Goal: Answer question/provide support: Share knowledge or assist other users

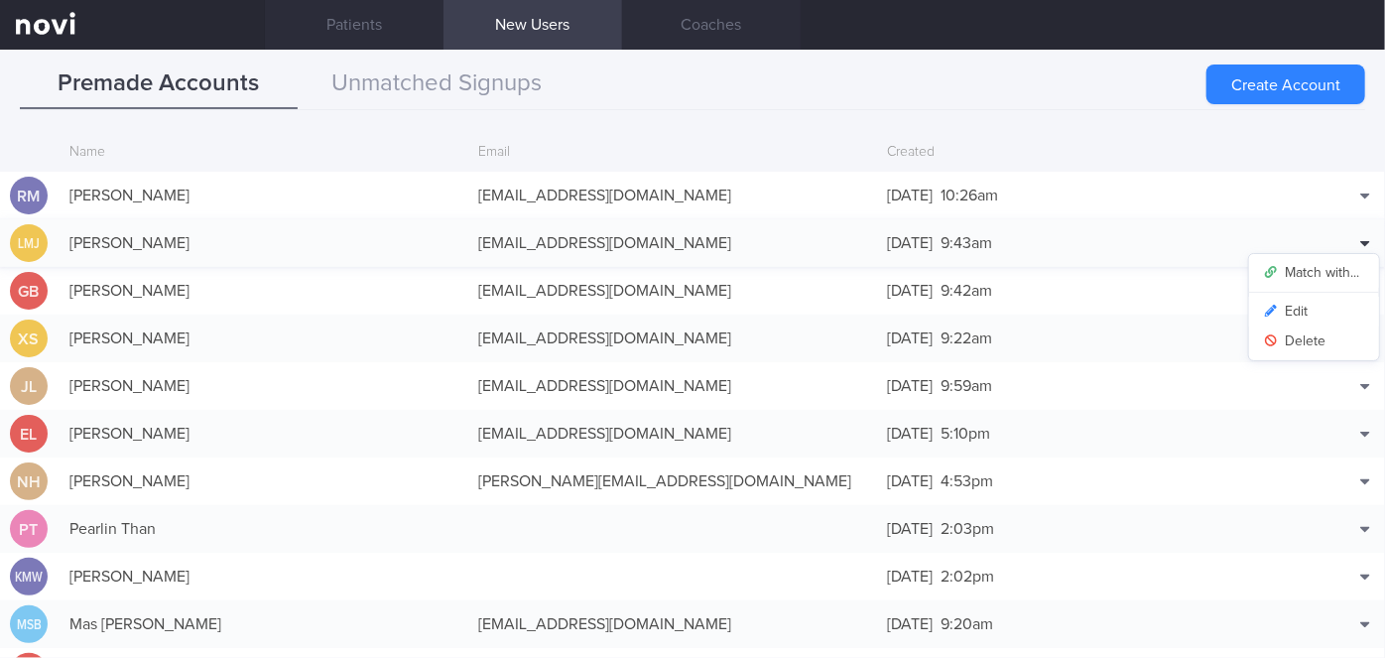
scroll to position [48, 0]
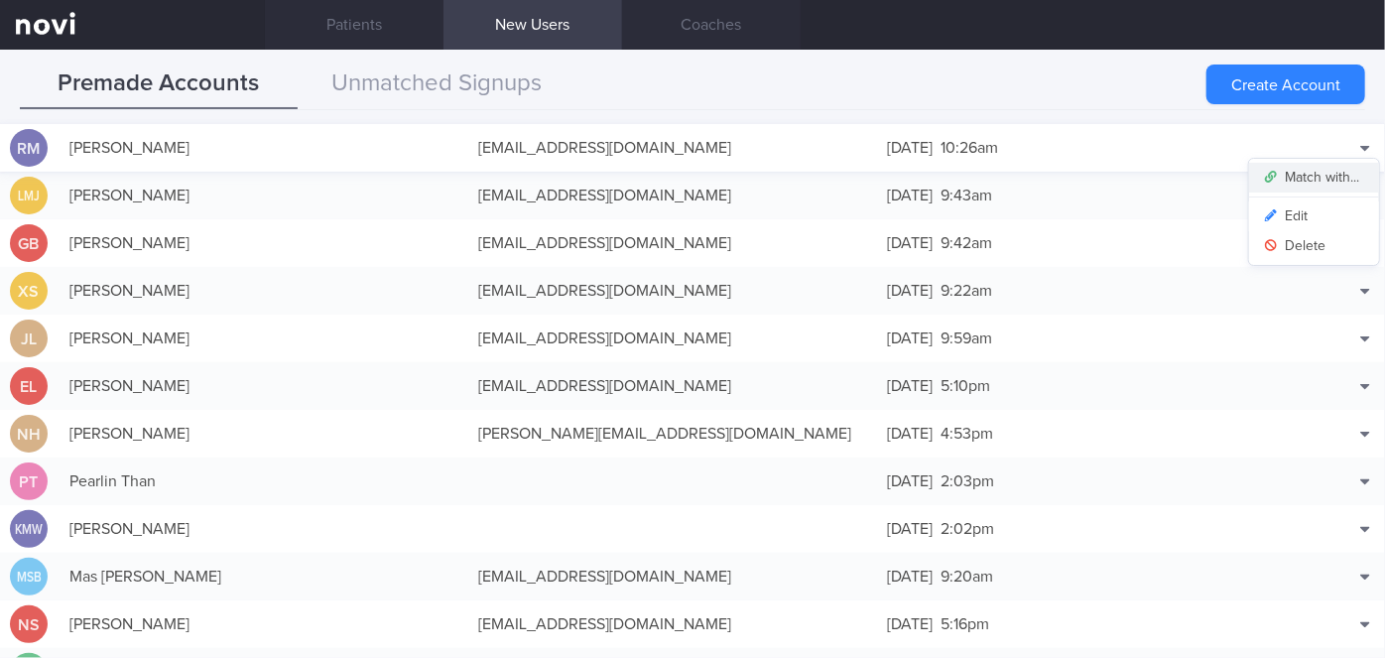
click at [1297, 174] on button "Match with..." at bounding box center [1314, 178] width 130 height 30
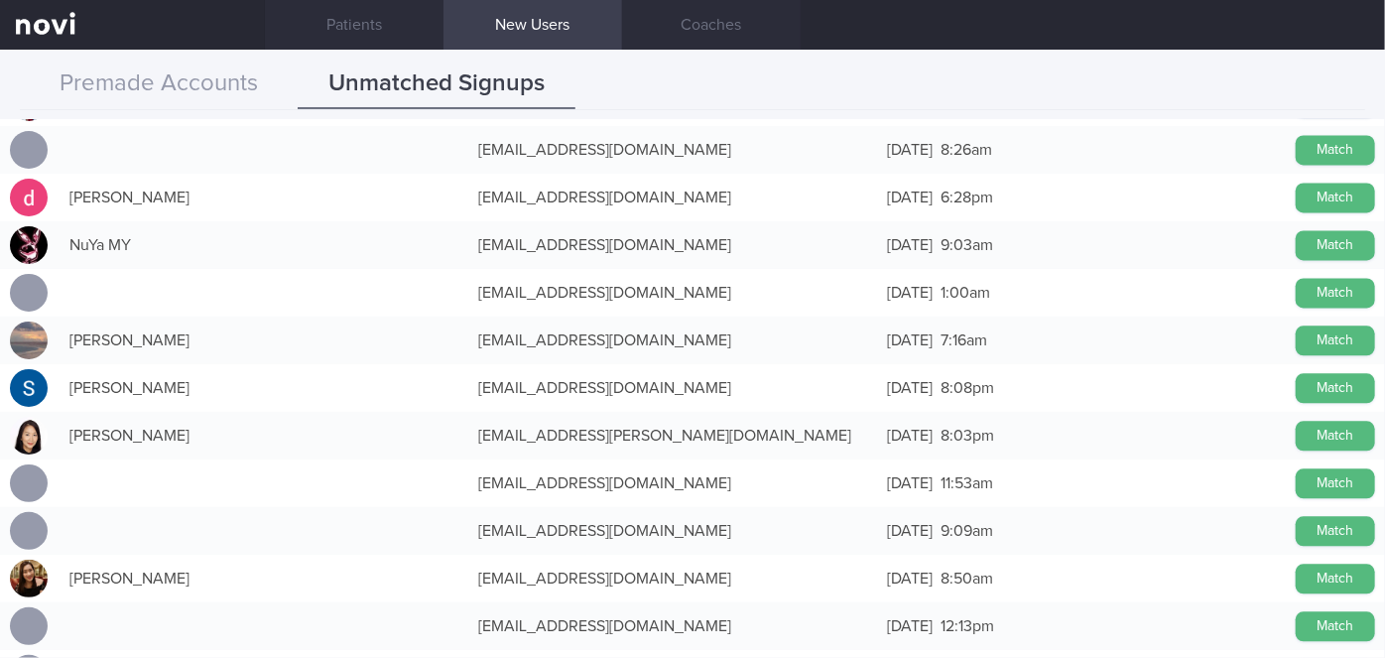
scroll to position [13621, 0]
click at [1308, 485] on button "Match" at bounding box center [1335, 484] width 79 height 30
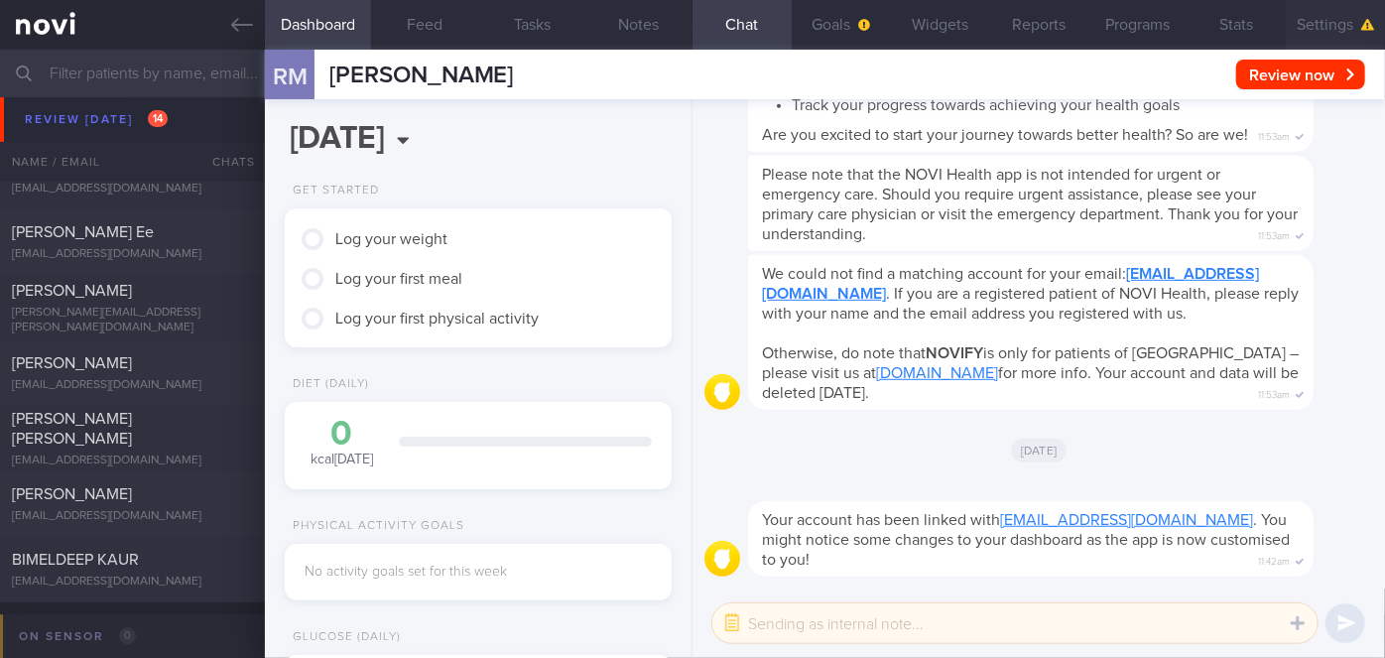
click at [1349, 16] on button "Settings" at bounding box center [1335, 25] width 99 height 50
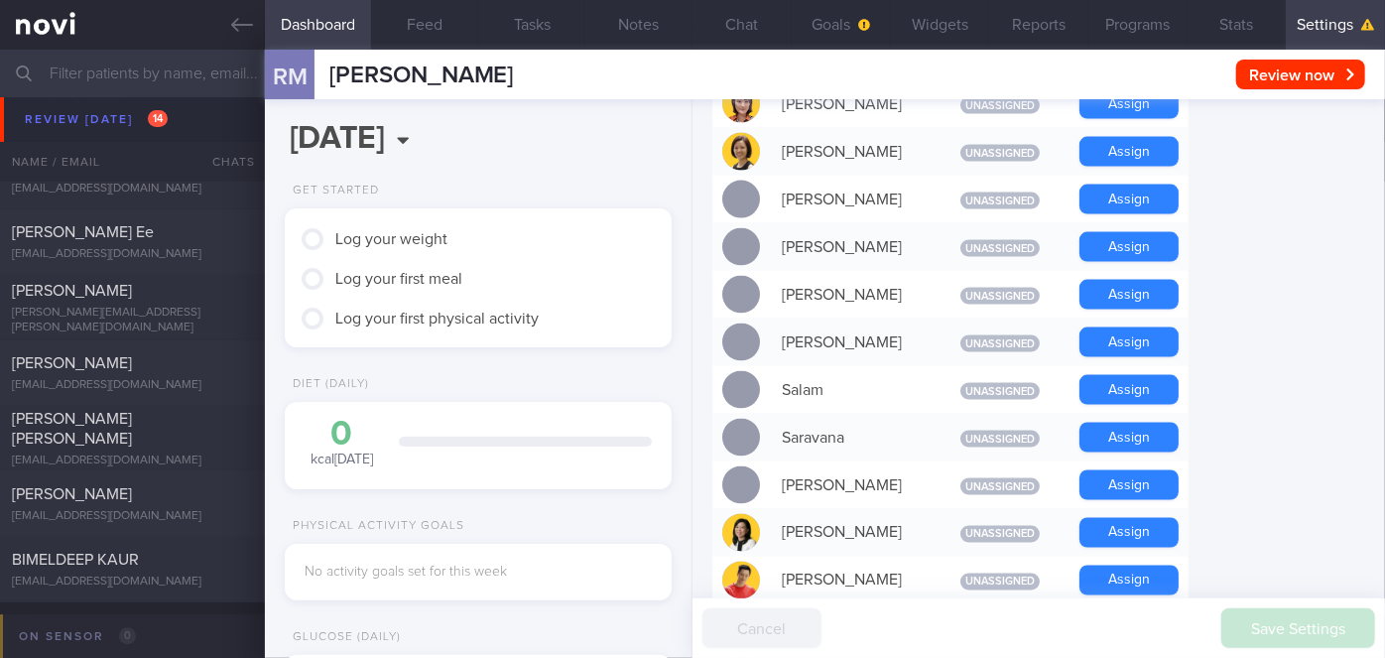
scroll to position [1494, 0]
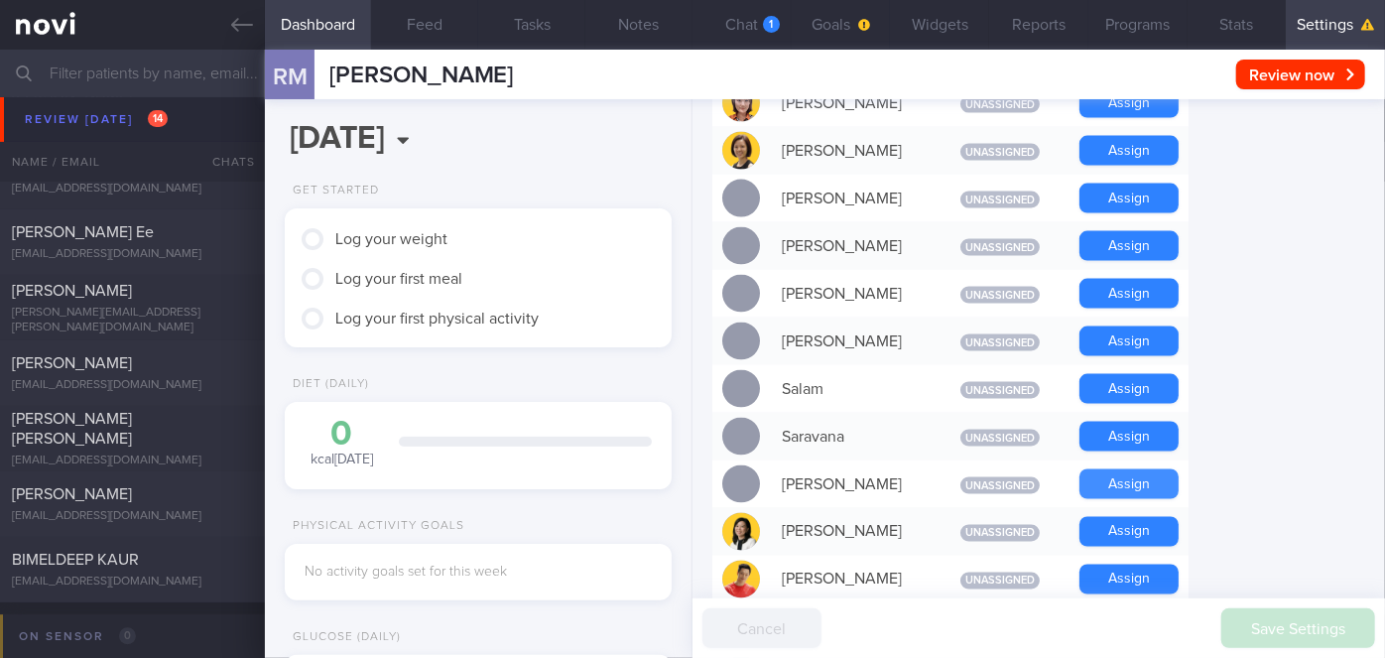
click at [1139, 469] on button "Assign" at bounding box center [1129, 484] width 99 height 30
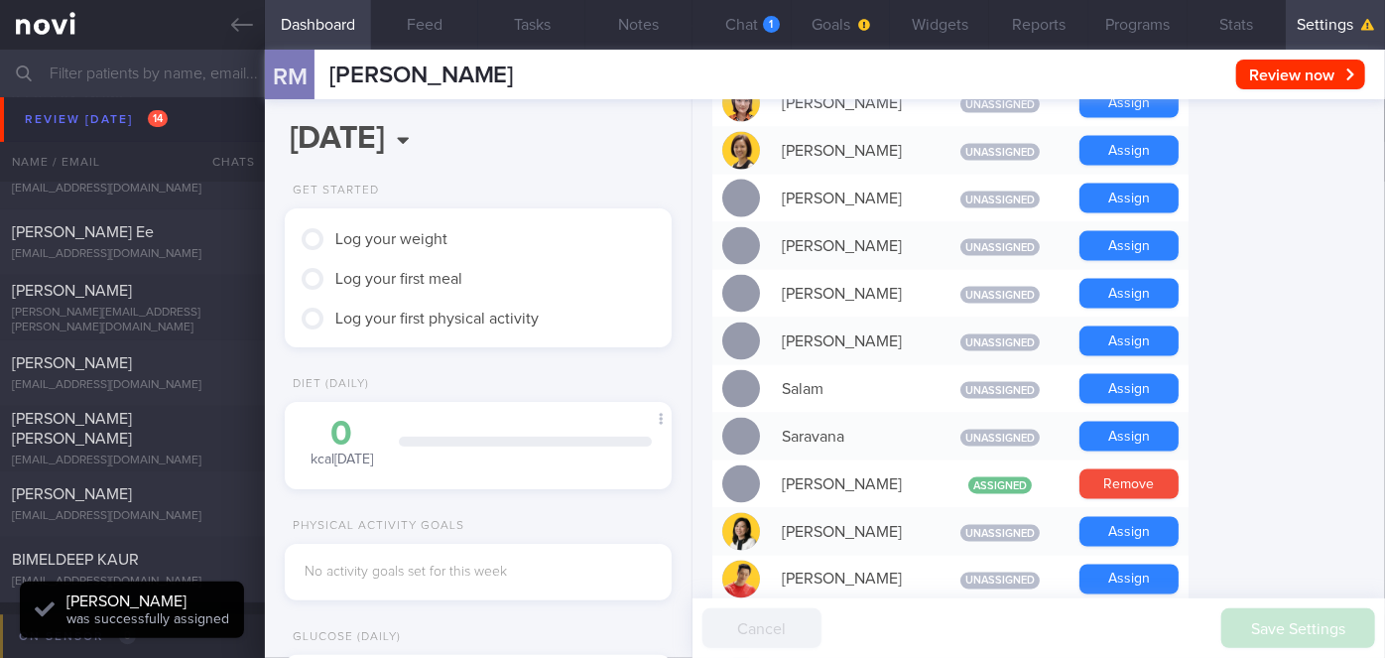
scroll to position [173, 346]
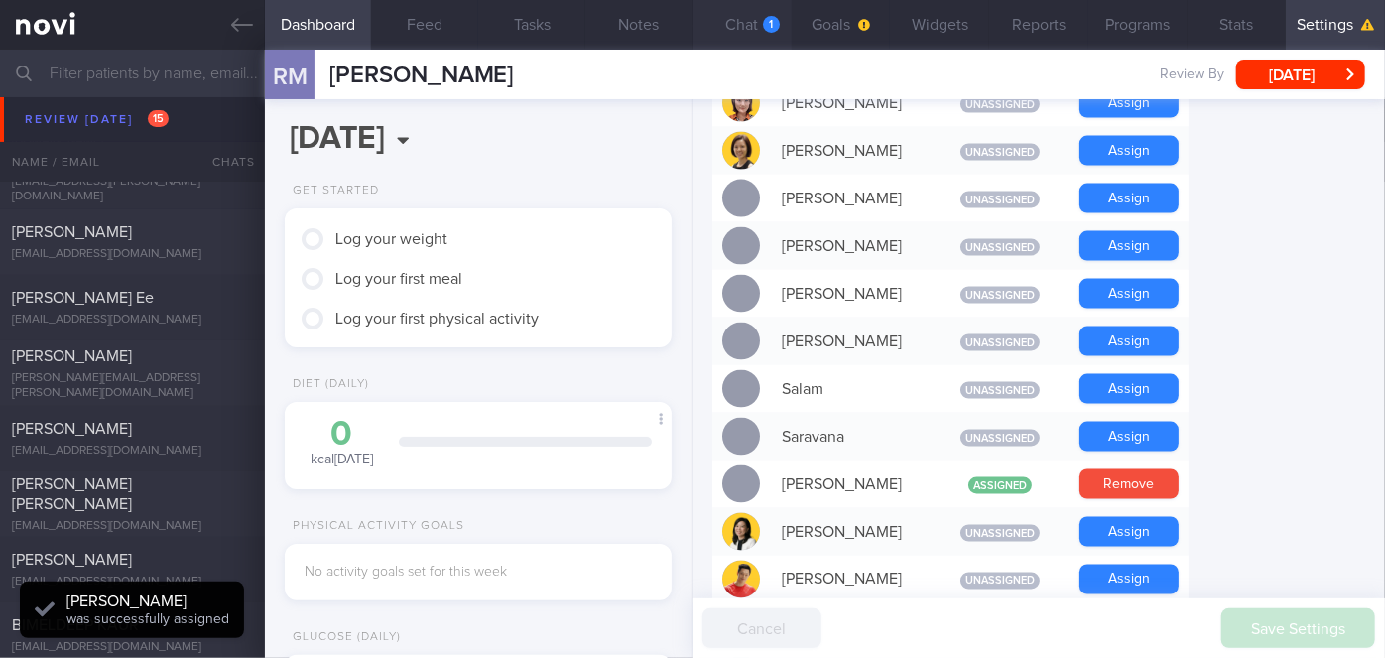
click at [764, 30] on div "1" at bounding box center [771, 24] width 17 height 17
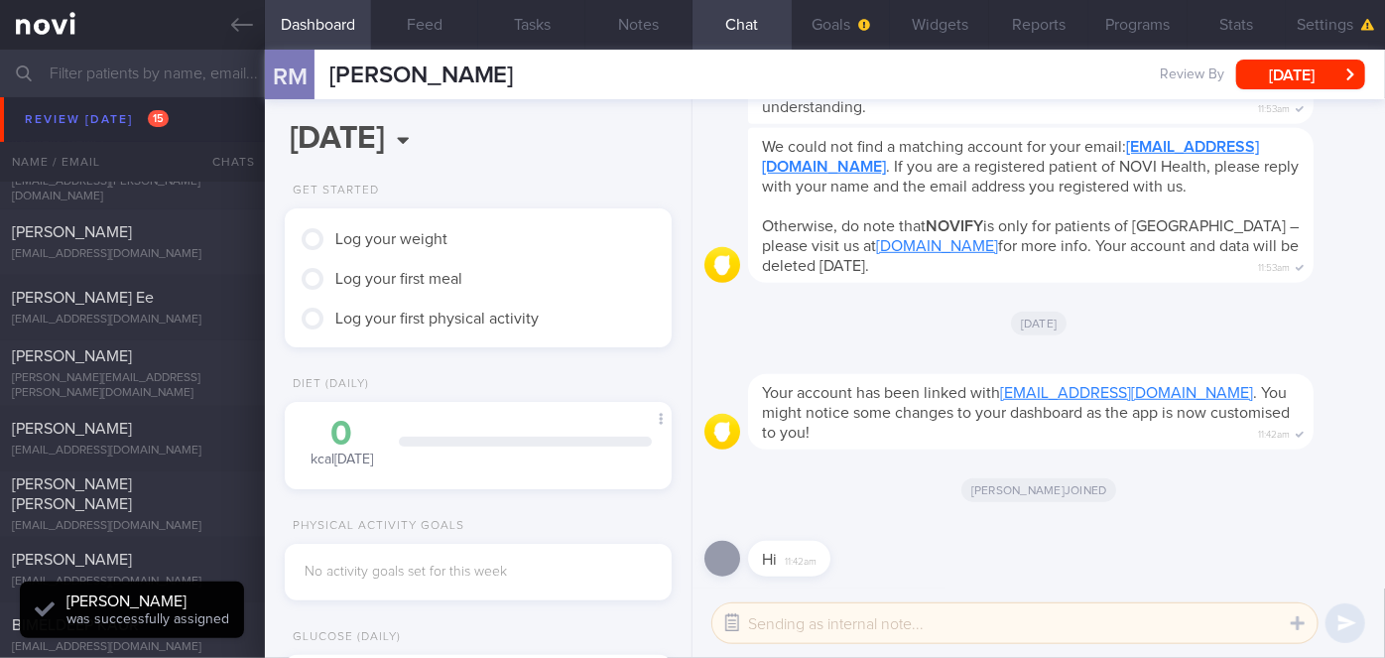
click at [738, 627] on button "button" at bounding box center [733, 623] width 36 height 36
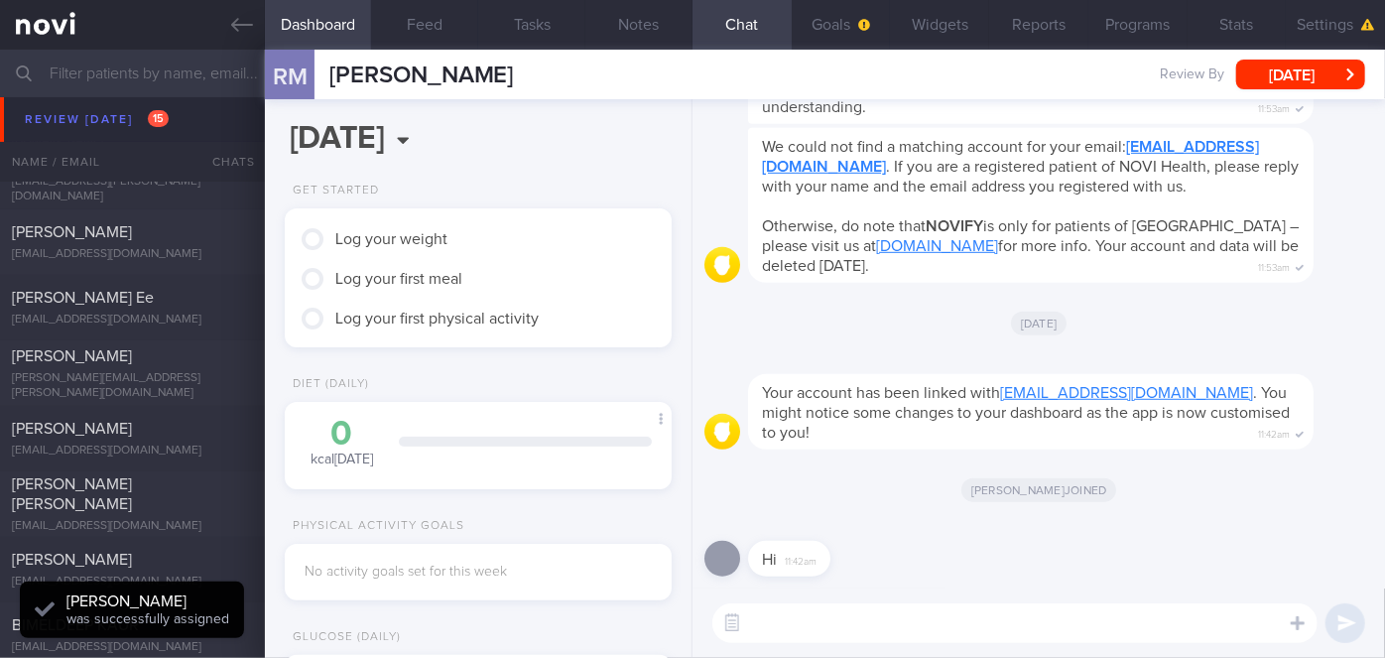
click at [781, 627] on textarea at bounding box center [1015, 623] width 605 height 40
type textarea "Hi"
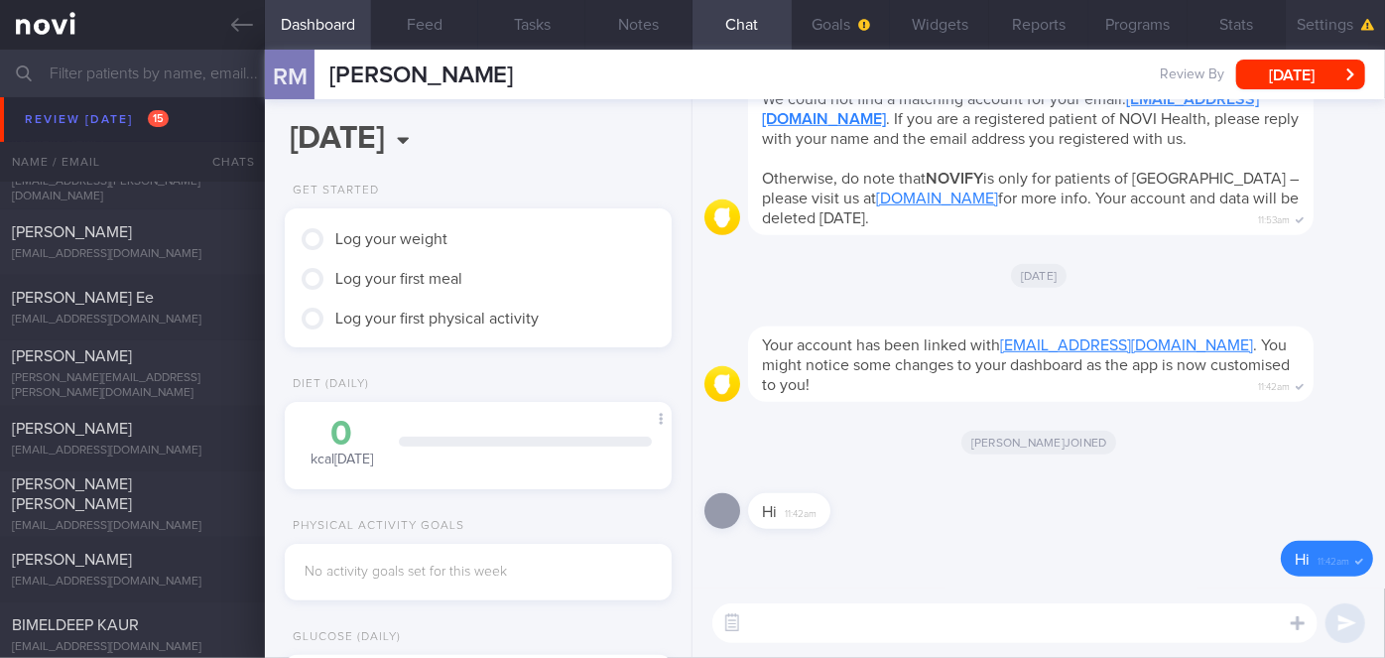
click at [1338, 24] on button "Settings" at bounding box center [1335, 25] width 99 height 50
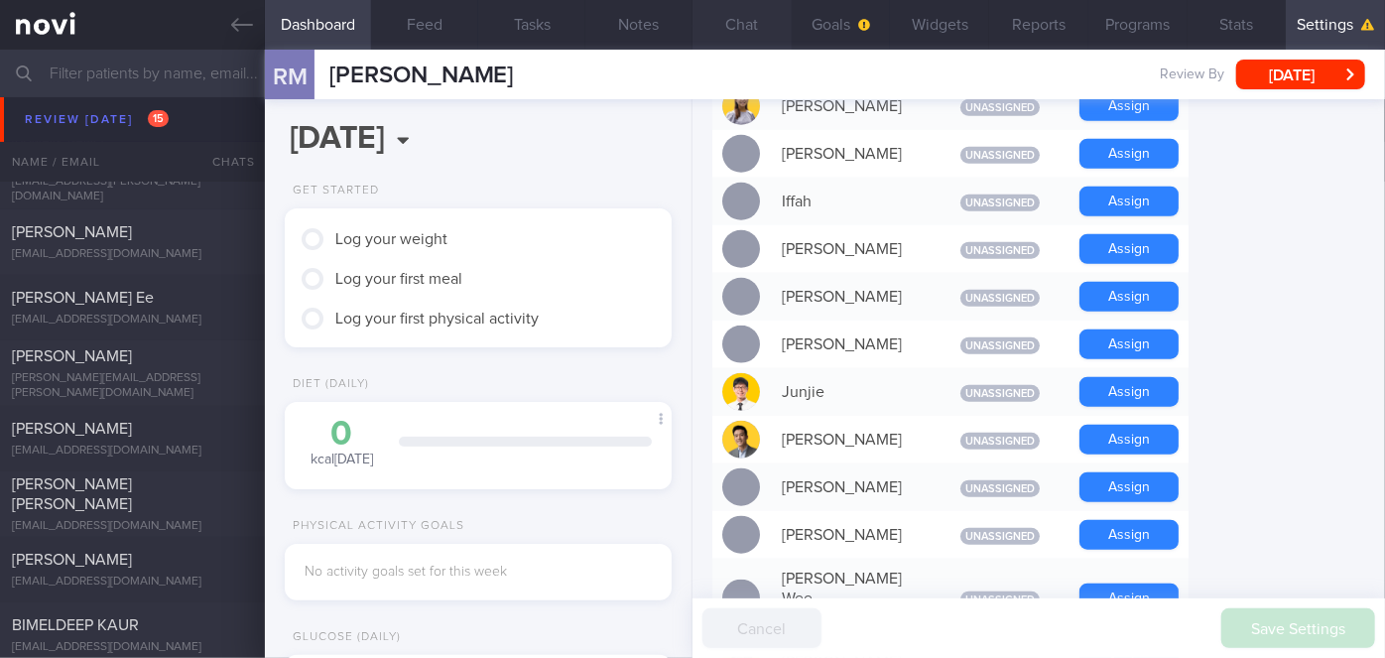
scroll to position [894, 0]
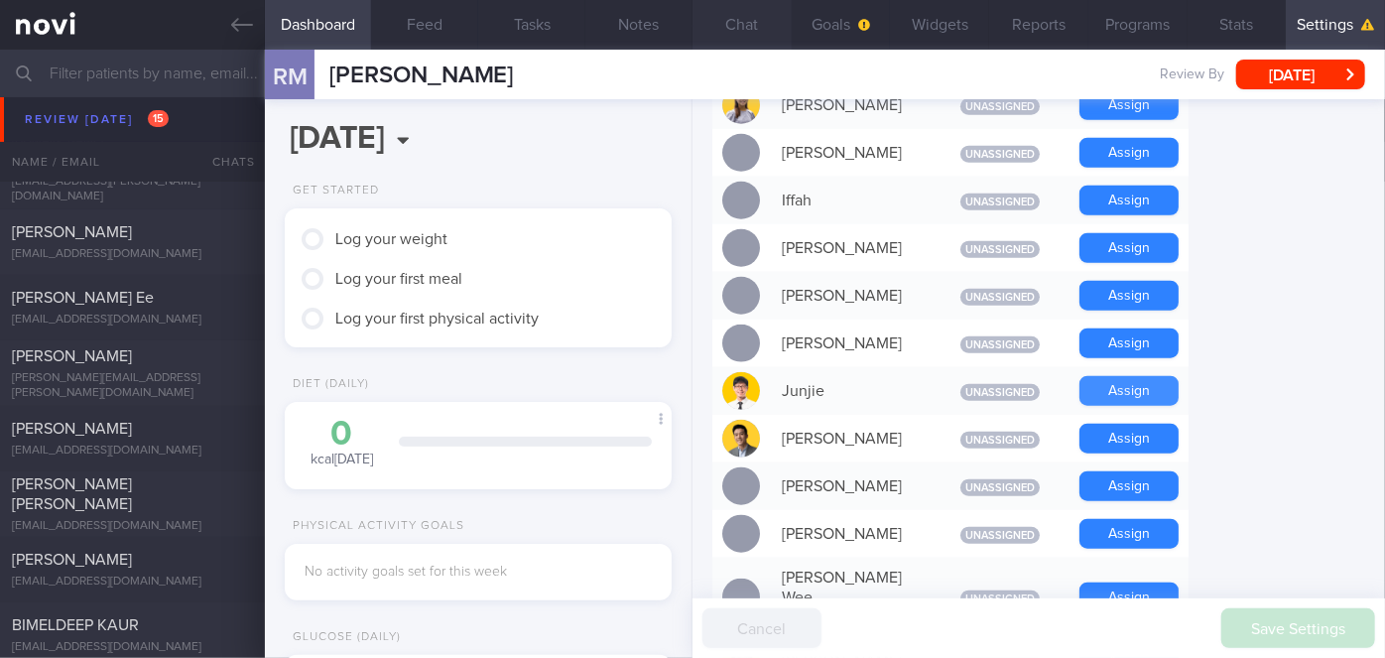
click at [1154, 376] on button "Assign" at bounding box center [1129, 391] width 99 height 30
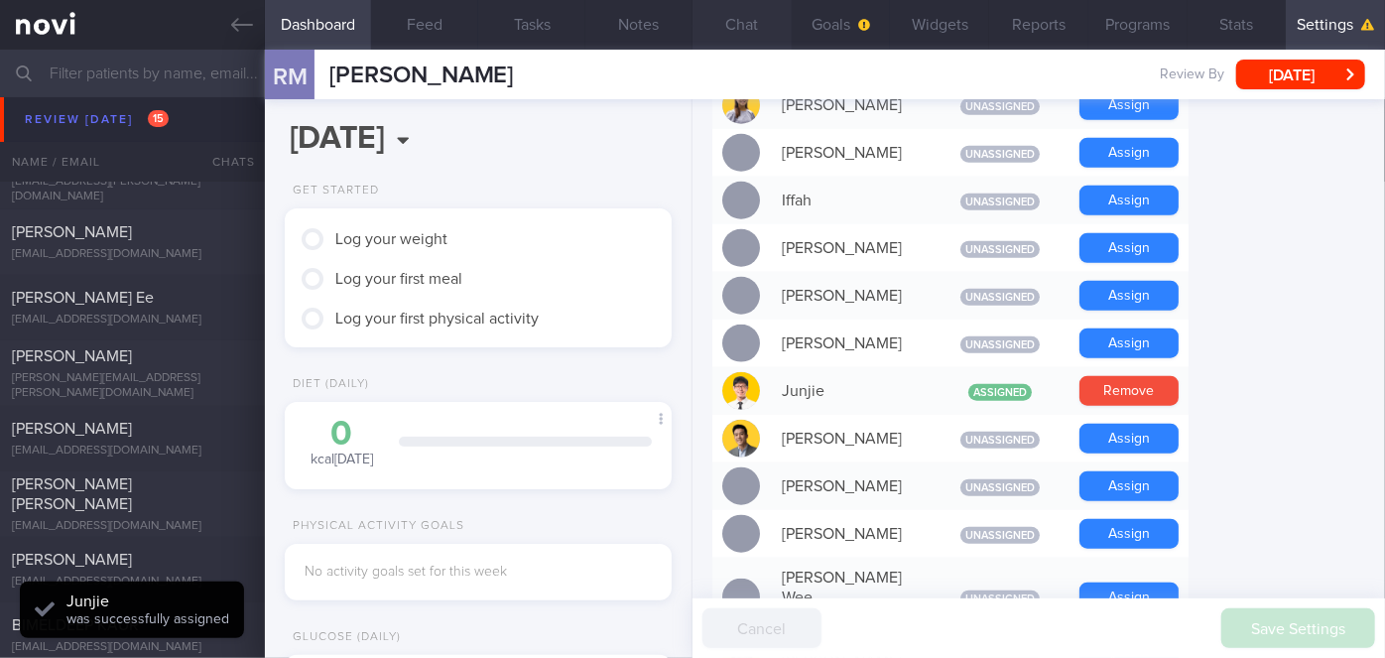
scroll to position [-55, 0]
click at [767, 28] on button "Chat" at bounding box center [742, 25] width 99 height 50
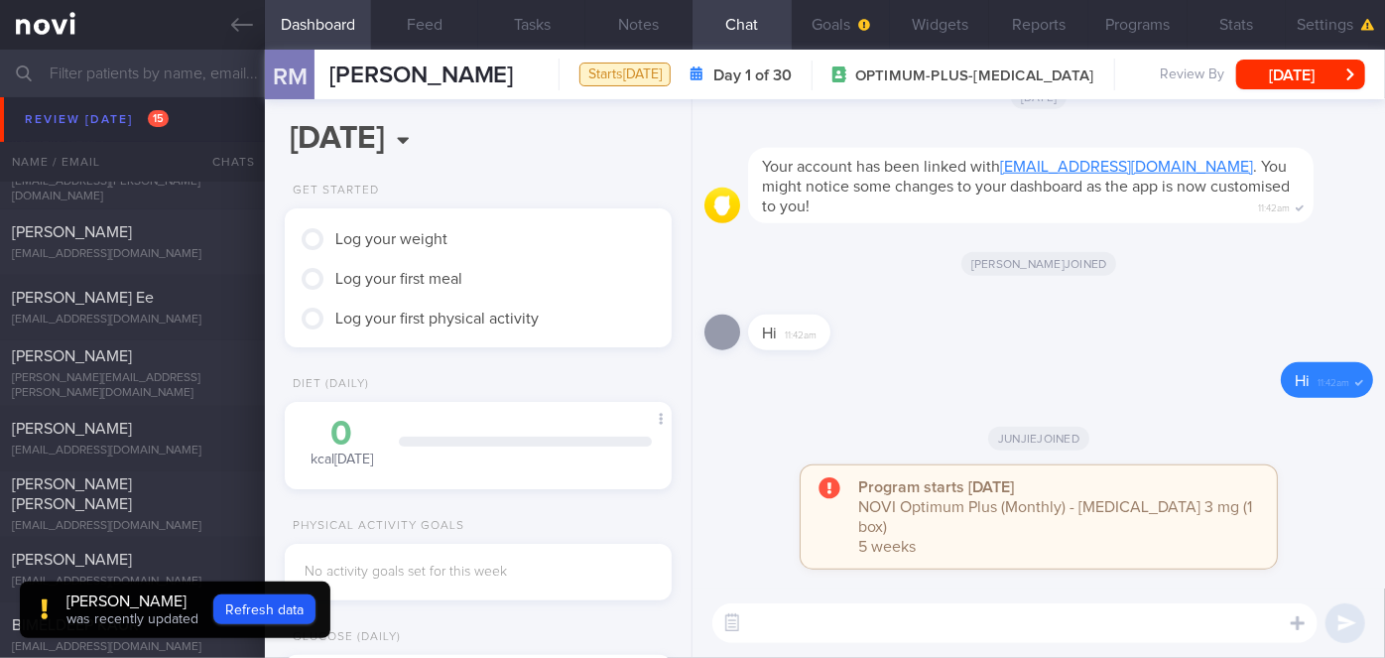
click at [926, 622] on textarea at bounding box center [1015, 623] width 605 height 40
paste textarea "Hi Ms [PERSON_NAME], I'm [PERSON_NAME], your Health Coach. It was nice speaking…"
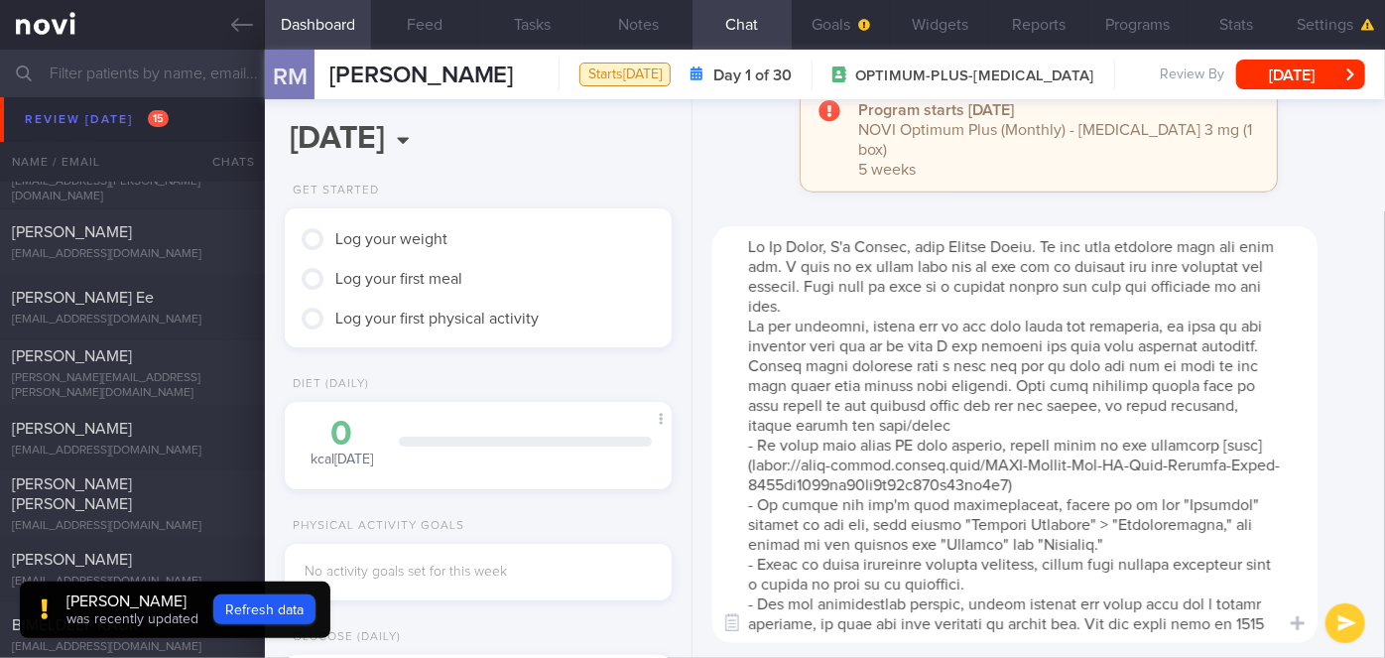
click at [828, 246] on textarea at bounding box center [1015, 434] width 605 height 417
click at [948, 313] on textarea at bounding box center [1015, 434] width 605 height 417
type textarea "Hi [PERSON_NAME], I'm [PERSON_NAME], your Health Coach. It was nice speaking wi…"
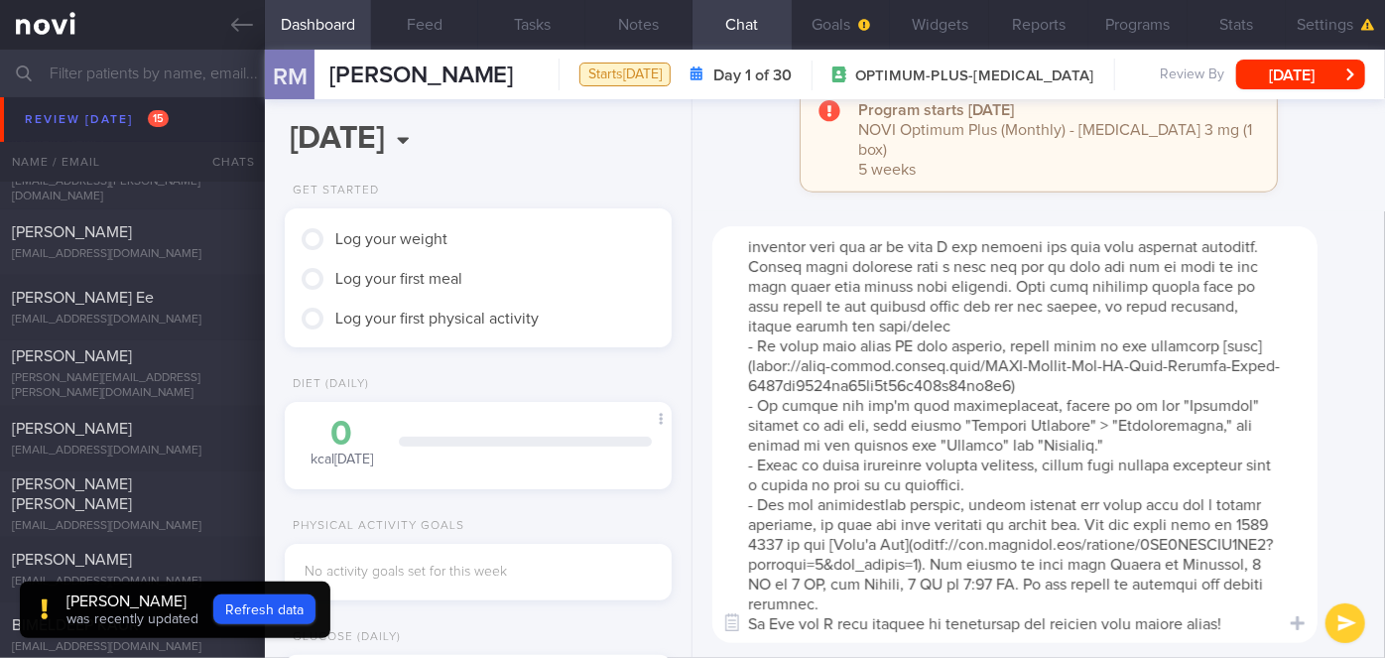
scroll to position [138, 0]
click at [939, 601] on textarea at bounding box center [1015, 434] width 605 height 417
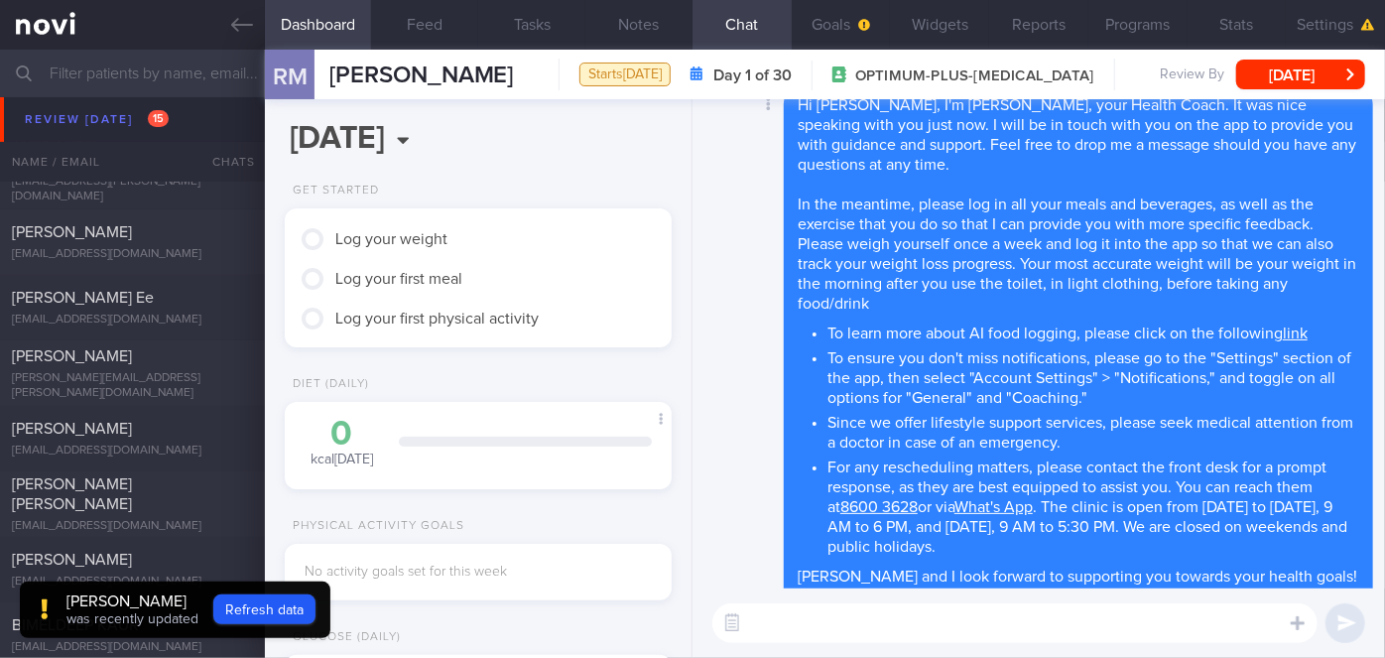
scroll to position [0, 0]
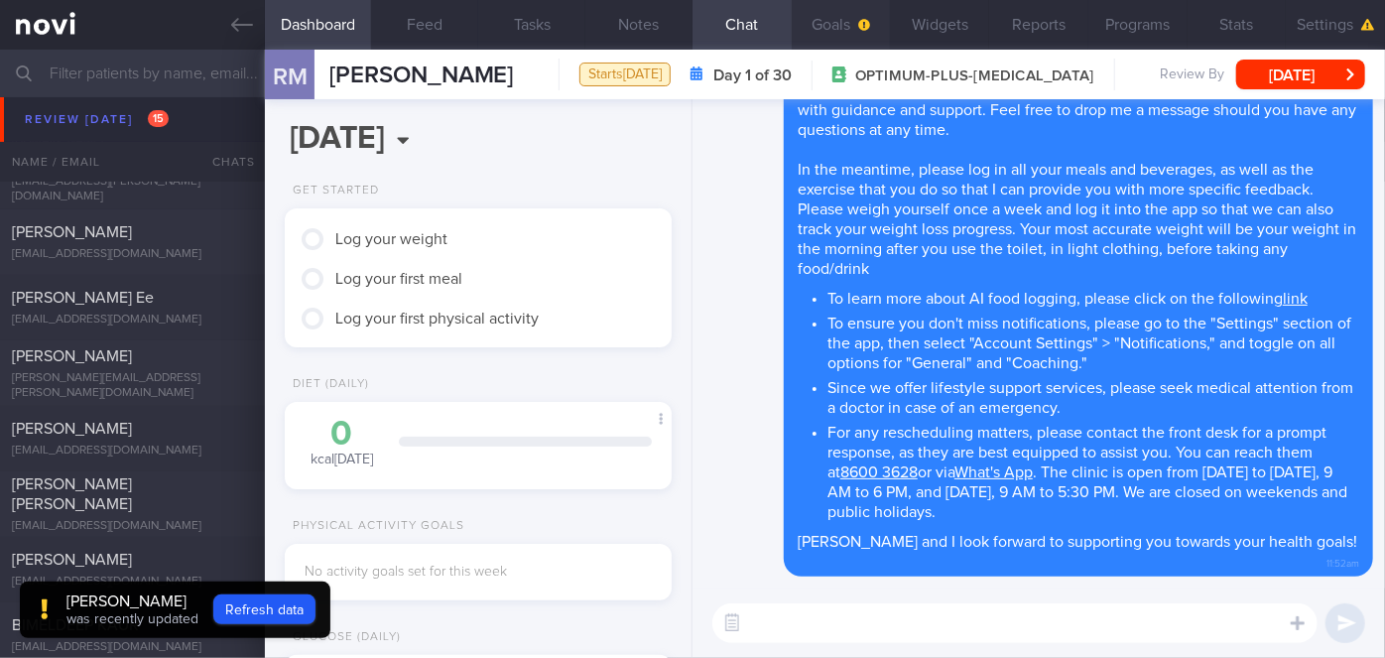
click at [840, 32] on button "Goals" at bounding box center [841, 25] width 99 height 50
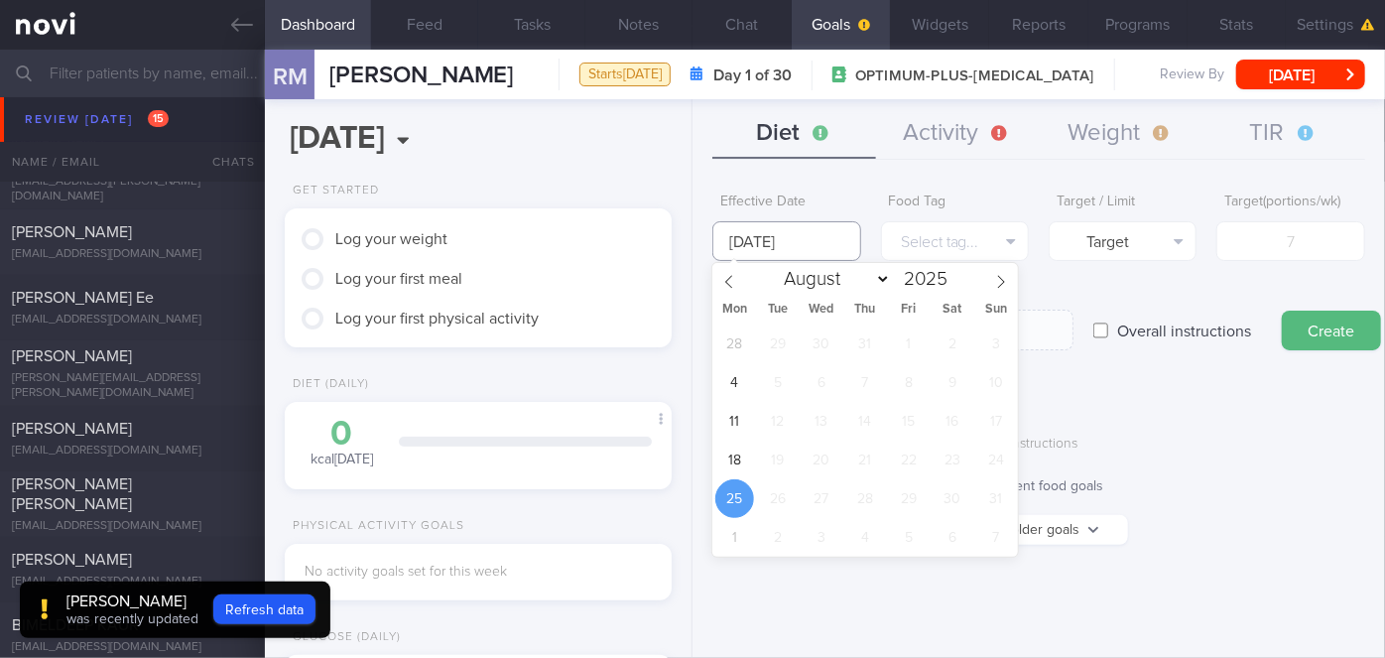
click at [795, 245] on input "[DATE]" at bounding box center [787, 241] width 148 height 40
click at [734, 464] on span "18" at bounding box center [735, 460] width 39 height 39
type input "[DATE]"
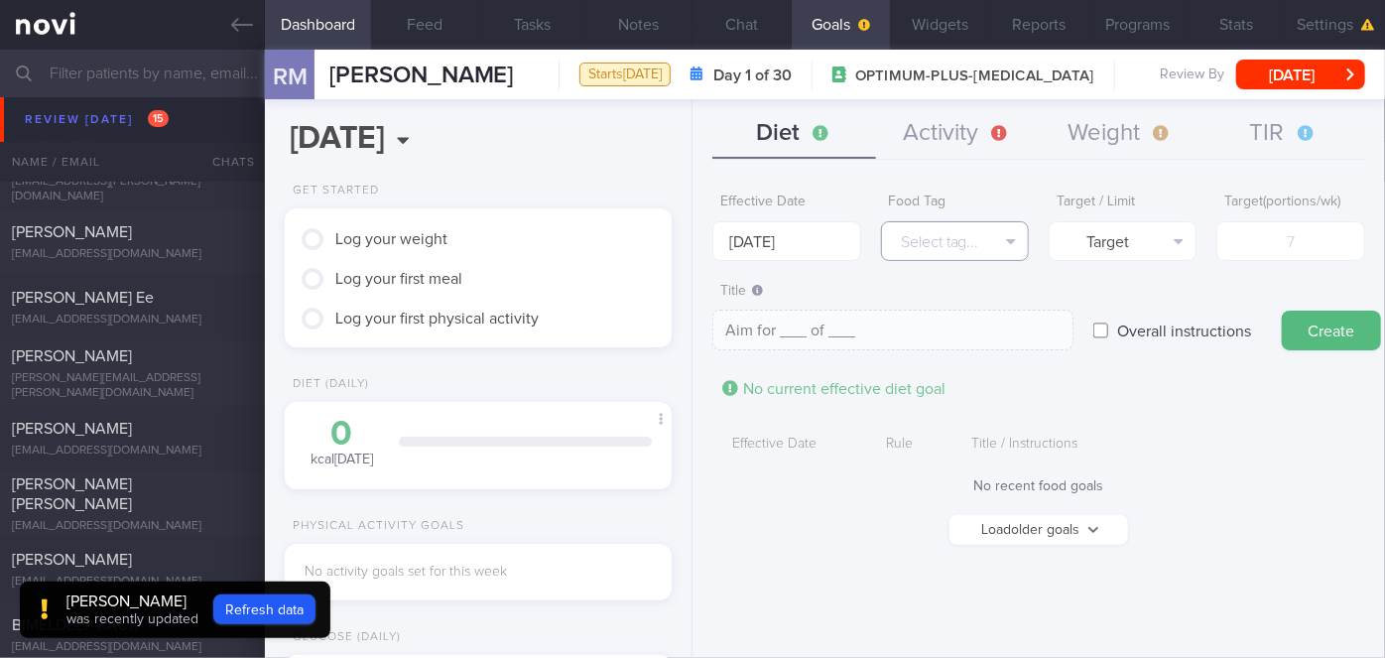
click at [985, 244] on button "Select tag..." at bounding box center [955, 241] width 148 height 40
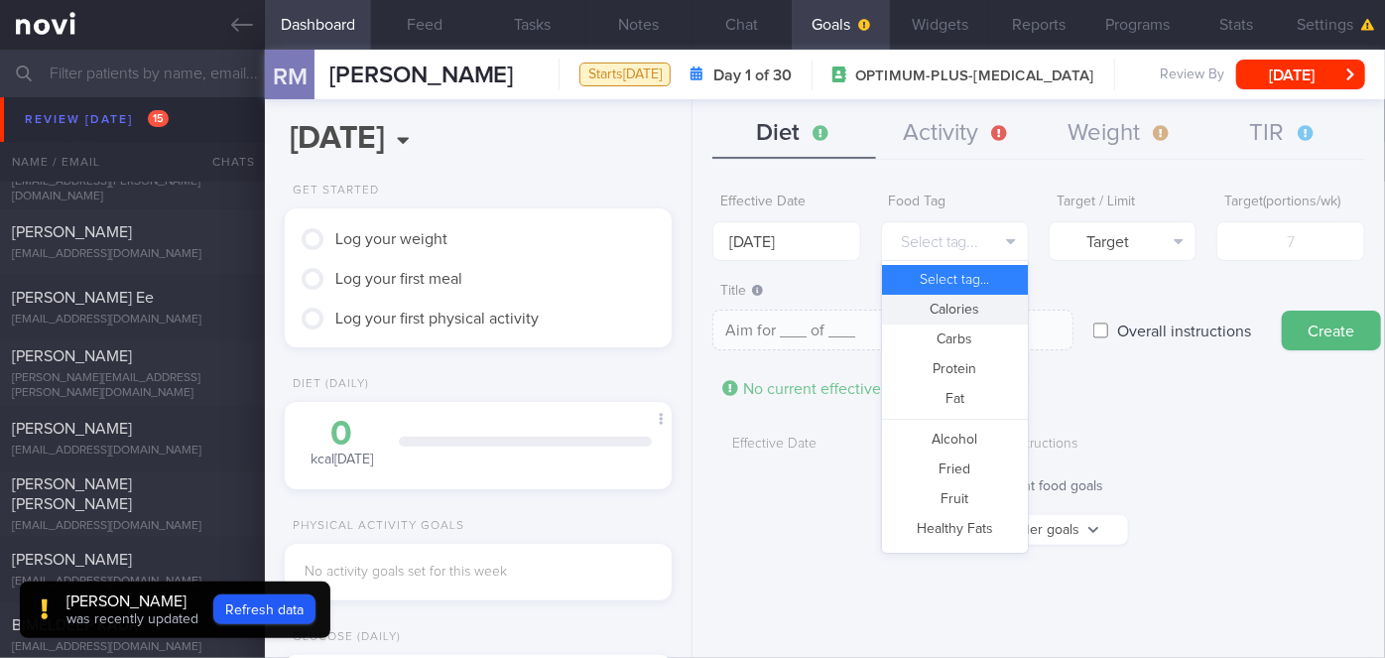
click at [995, 313] on button "Calories" at bounding box center [955, 310] width 146 height 30
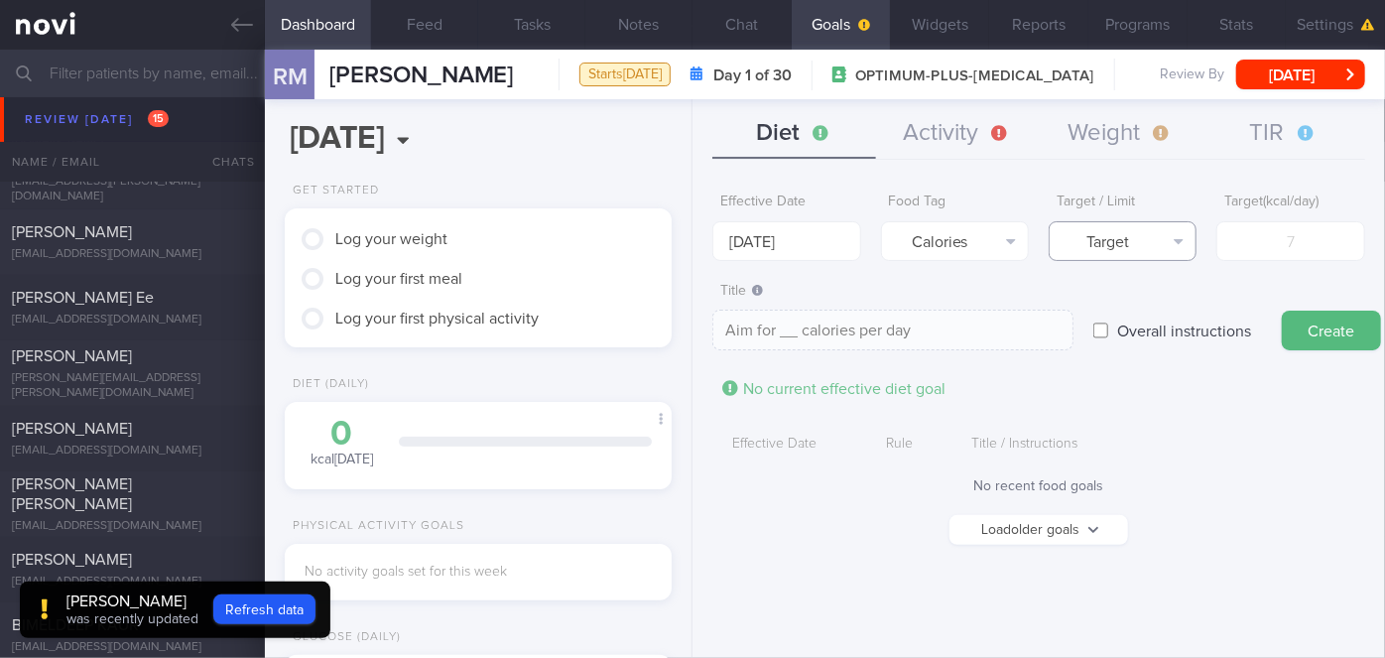
click at [1104, 256] on button "Target" at bounding box center [1123, 241] width 148 height 40
click at [1135, 306] on button "Limit" at bounding box center [1123, 310] width 146 height 30
type textarea "Keep to __ calories per day"
click at [1280, 241] on input "number" at bounding box center [1291, 241] width 148 height 40
type input "1"
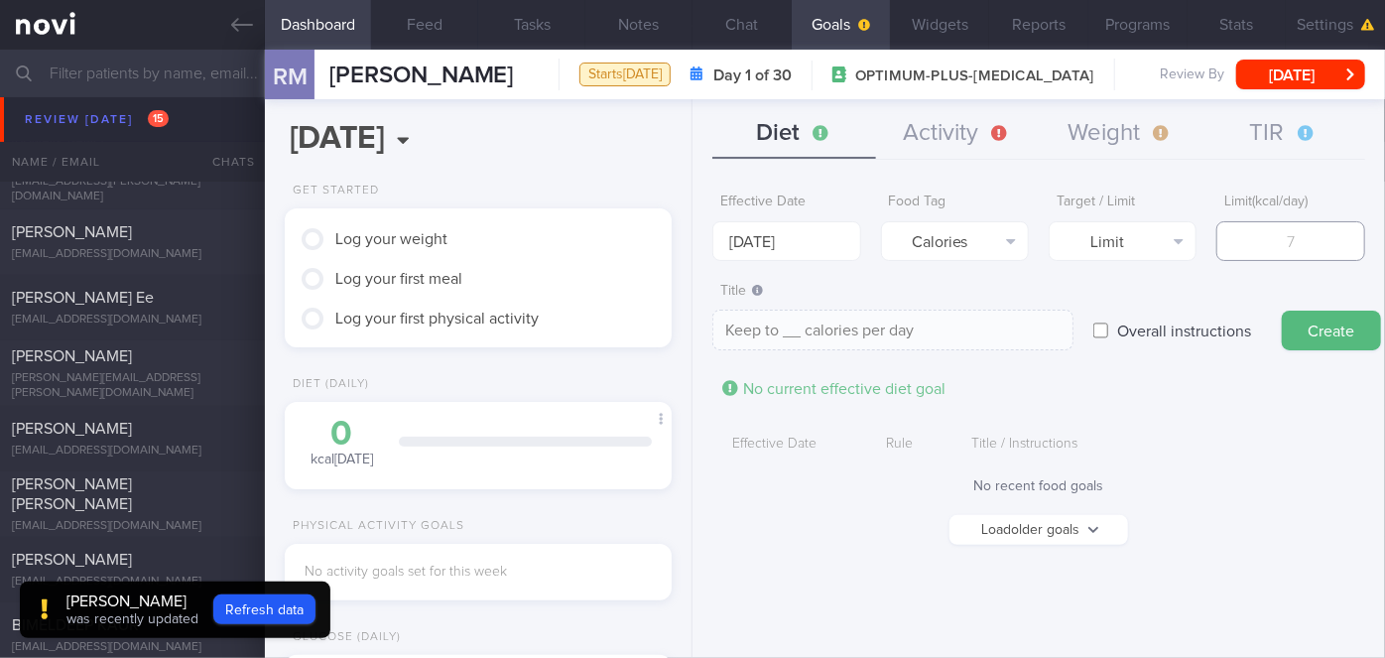
type textarea "Keep to 1 calories per day"
type input "14"
type textarea "Keep to 14 calories per day"
type input "140"
type textarea "Keep to 140 calories per day"
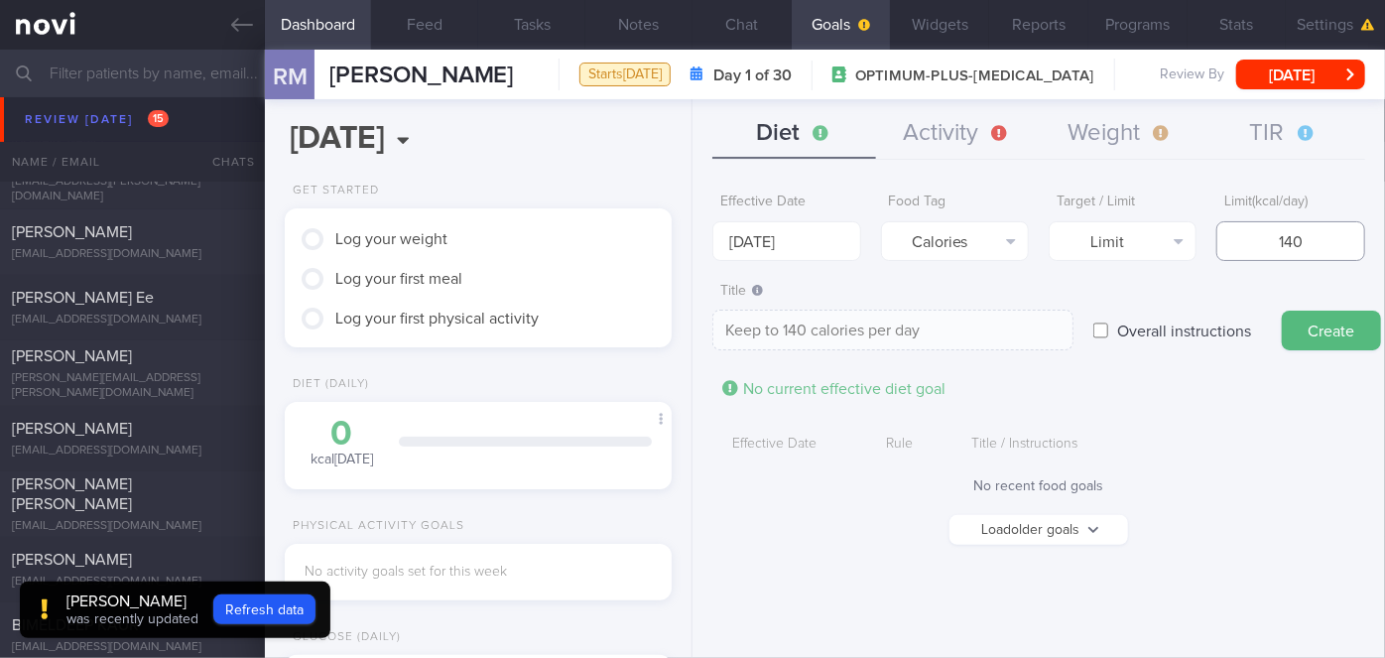
type input "1400"
type textarea "Keep to 1400 calories per day"
type input "1400"
click at [1282, 311] on button "Create" at bounding box center [1331, 331] width 99 height 40
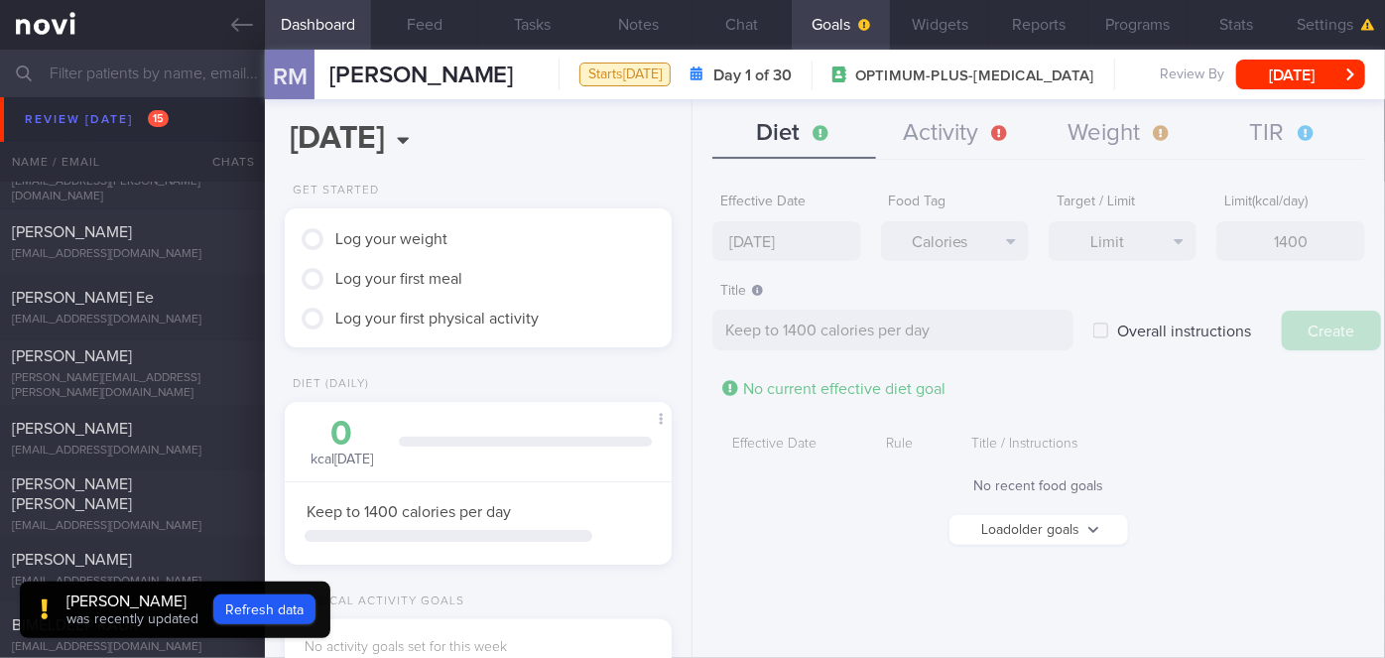
type input "[DATE]"
type textarea "Aim for ___ of ___"
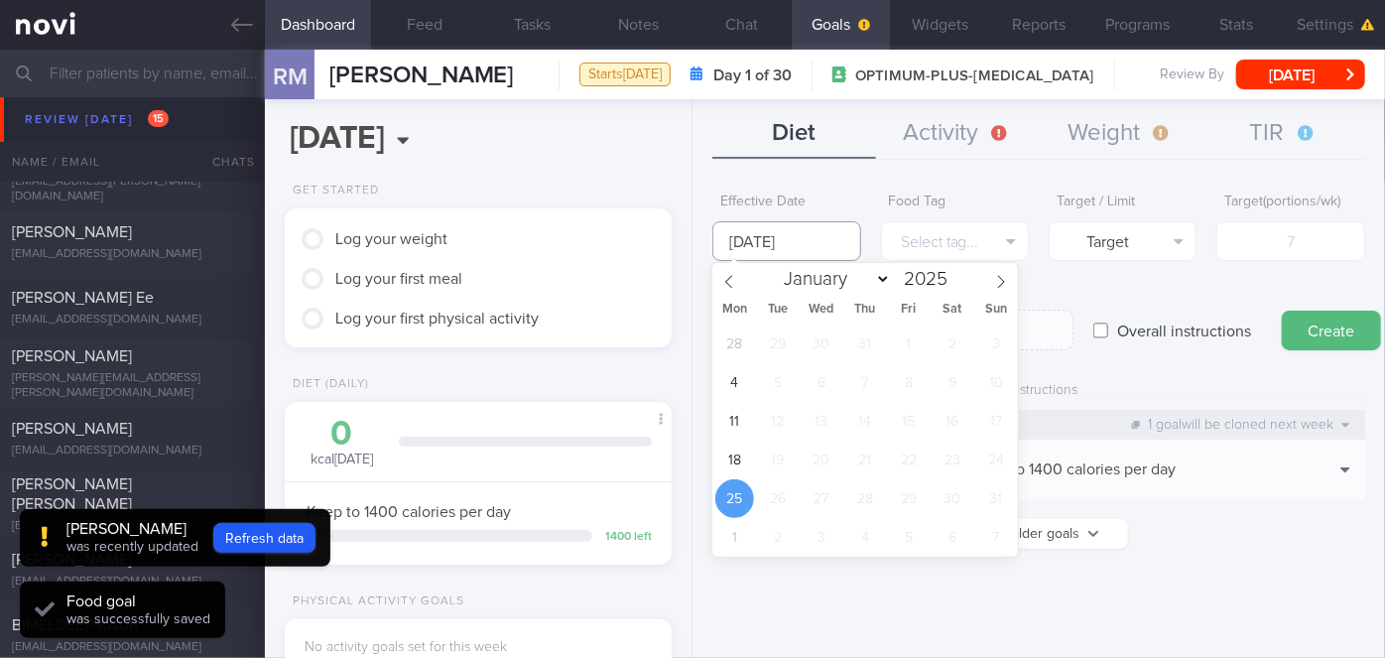
click at [810, 225] on input "[DATE]" at bounding box center [787, 241] width 148 height 40
click at [717, 467] on span "18" at bounding box center [735, 460] width 39 height 39
type input "[DATE]"
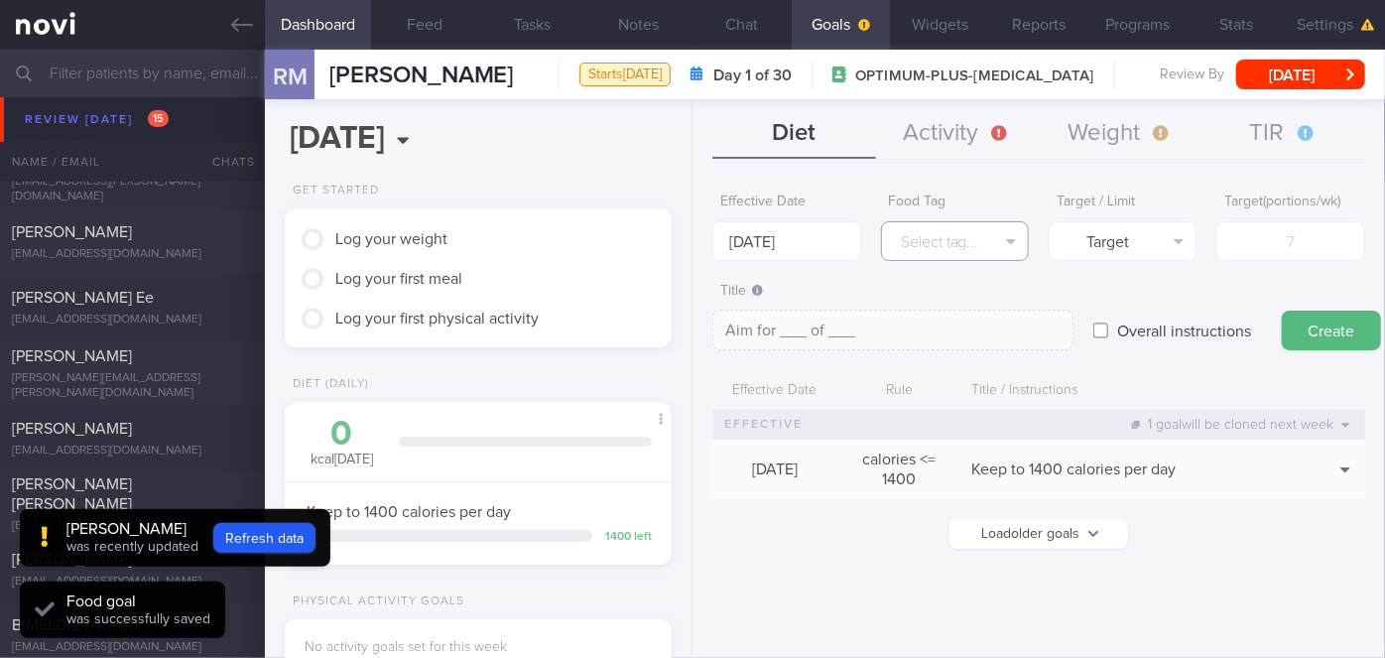
click at [921, 236] on button "Select tag..." at bounding box center [955, 241] width 148 height 40
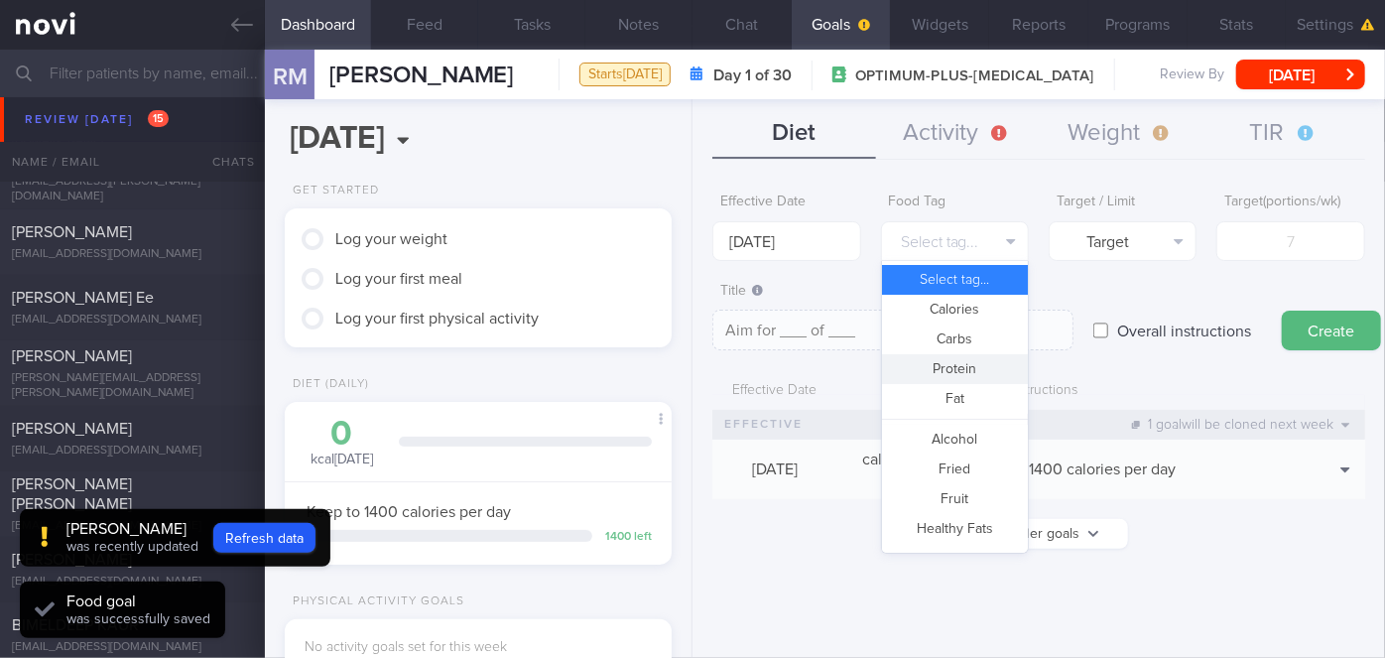
click at [946, 365] on button "Protein" at bounding box center [955, 369] width 146 height 30
type textarea "Aim for __g of protein per day"
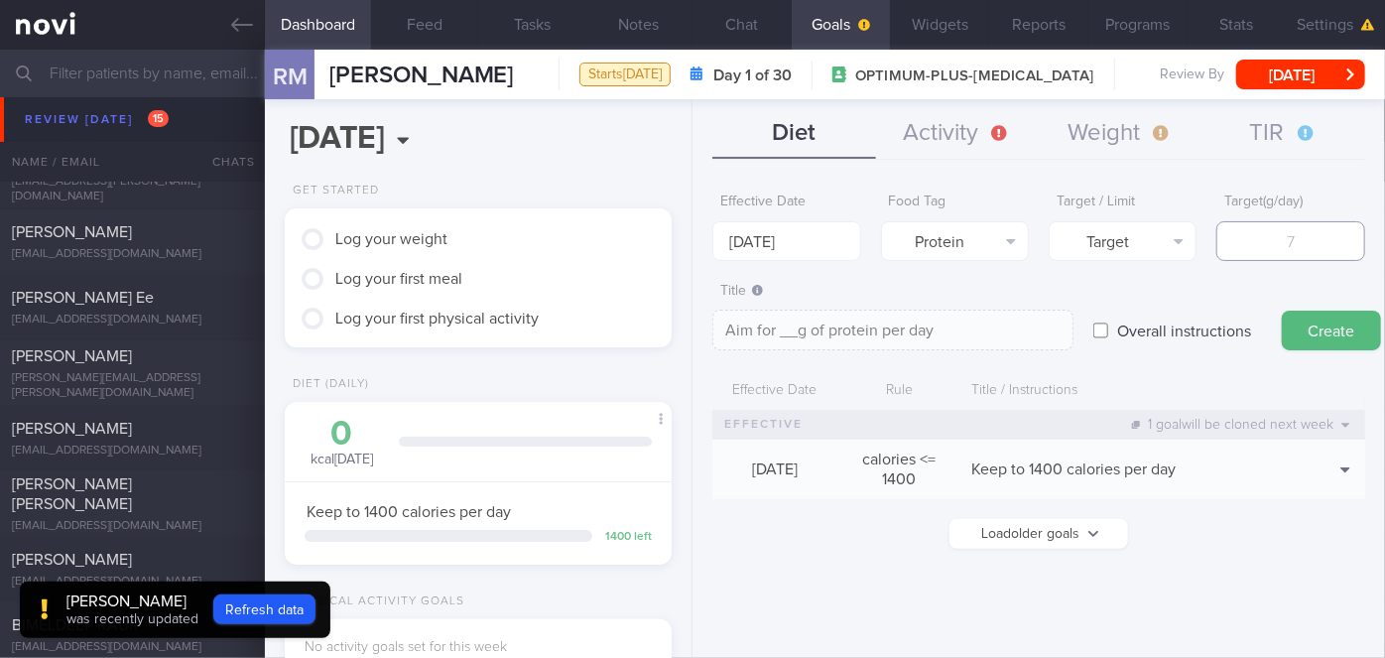
click at [1283, 249] on input "number" at bounding box center [1291, 241] width 148 height 40
type input "9"
type textarea "Aim for 9g of protein per day"
type input "90"
type textarea "Aim for 90g of protein per day"
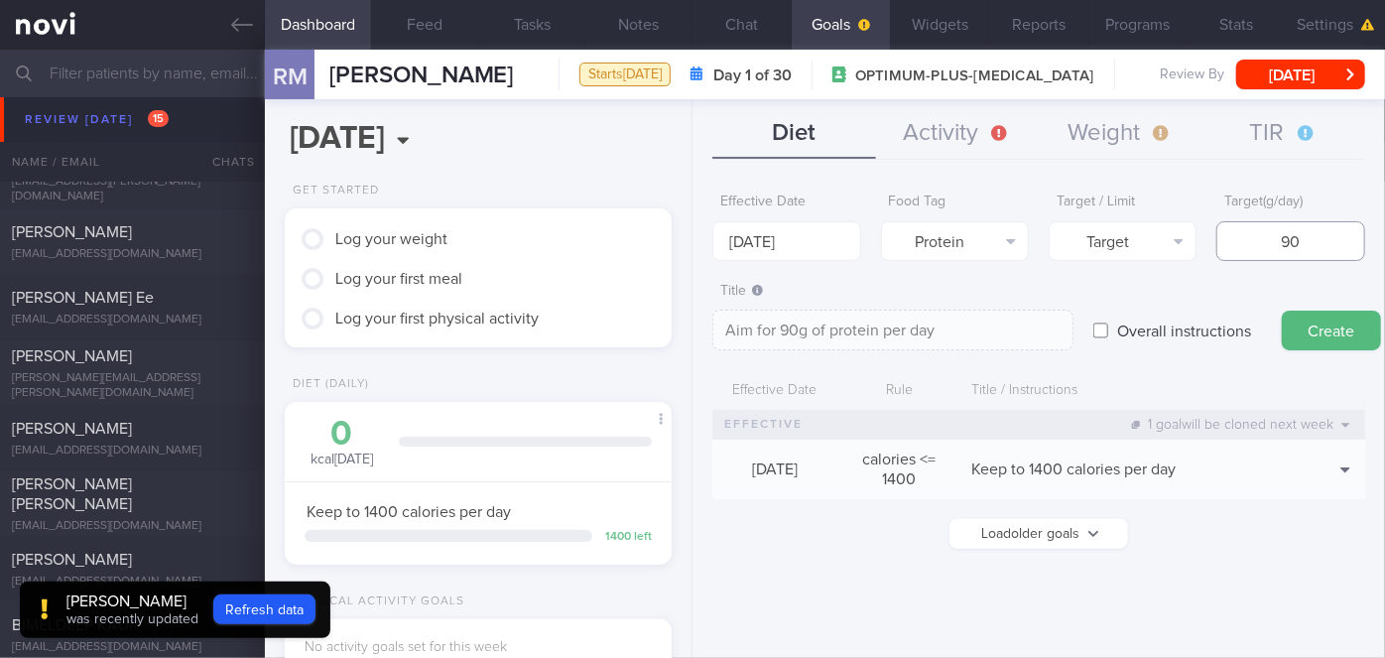
type input "90"
click at [1282, 311] on button "Create" at bounding box center [1331, 331] width 99 height 40
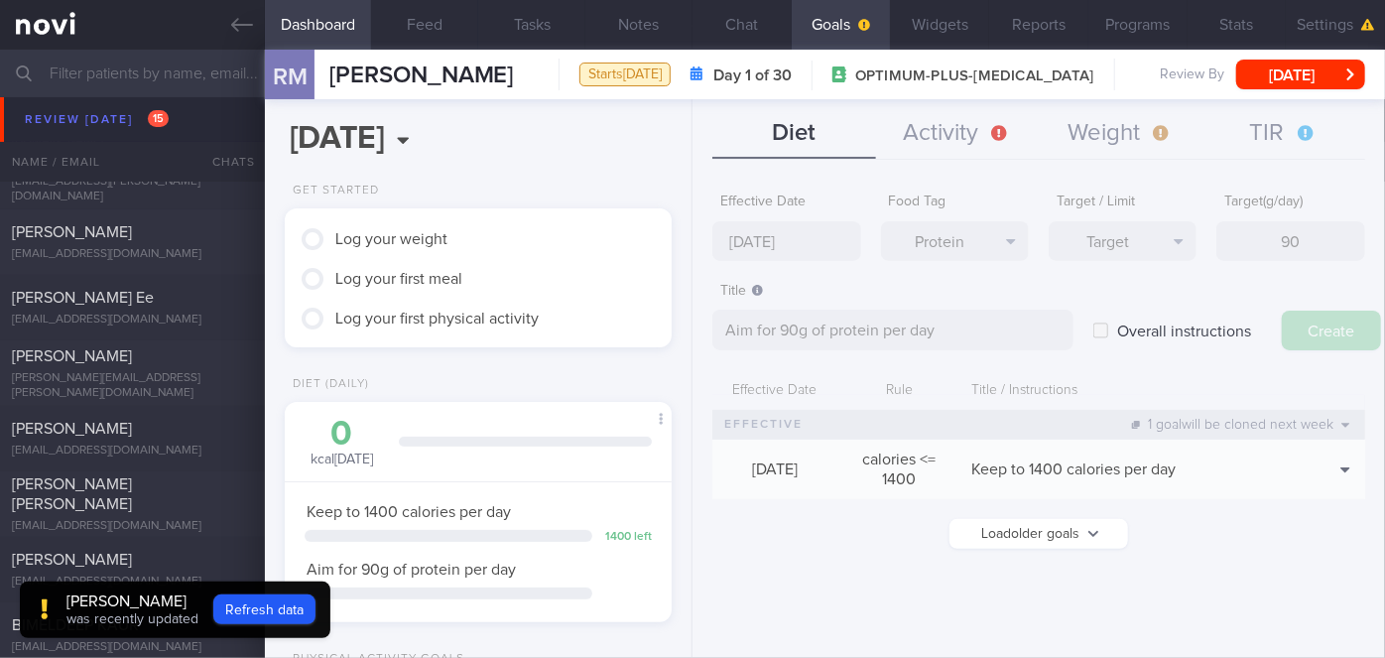
type input "[DATE]"
type textarea "Aim for ___ of ___"
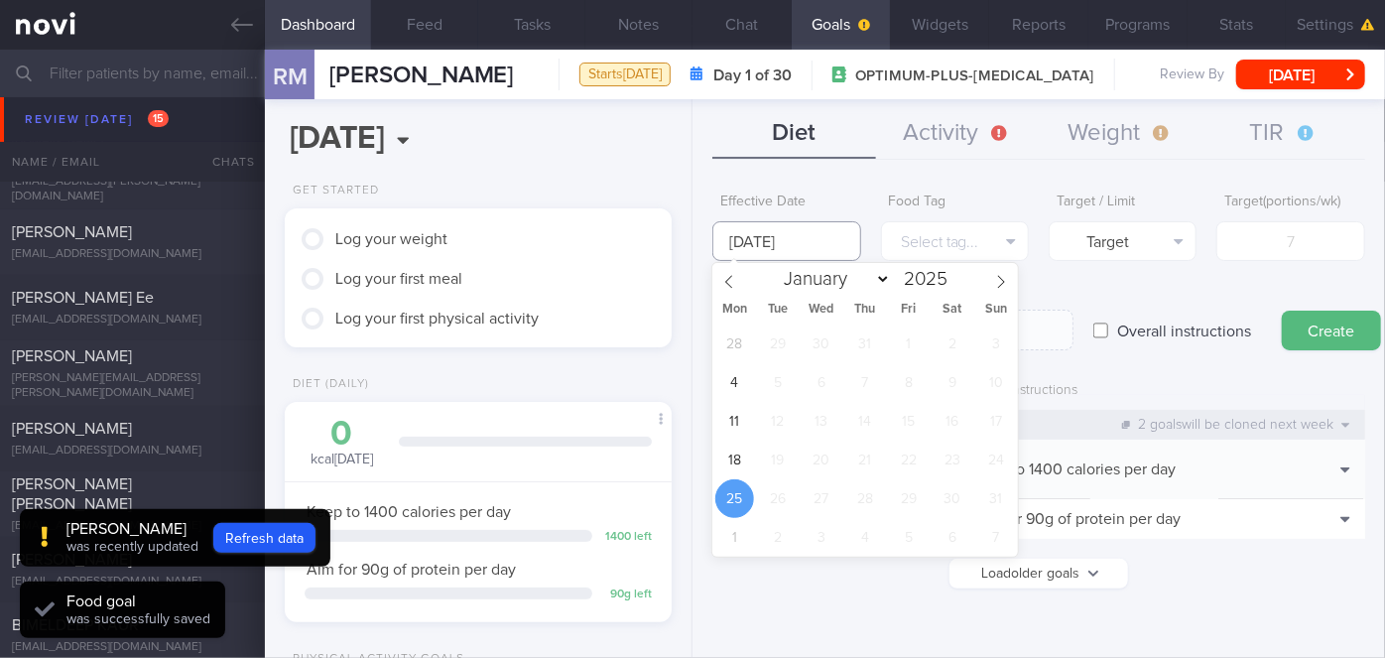
click at [788, 232] on input "[DATE]" at bounding box center [787, 241] width 148 height 40
click at [746, 450] on span "18" at bounding box center [735, 460] width 39 height 39
type input "[DATE]"
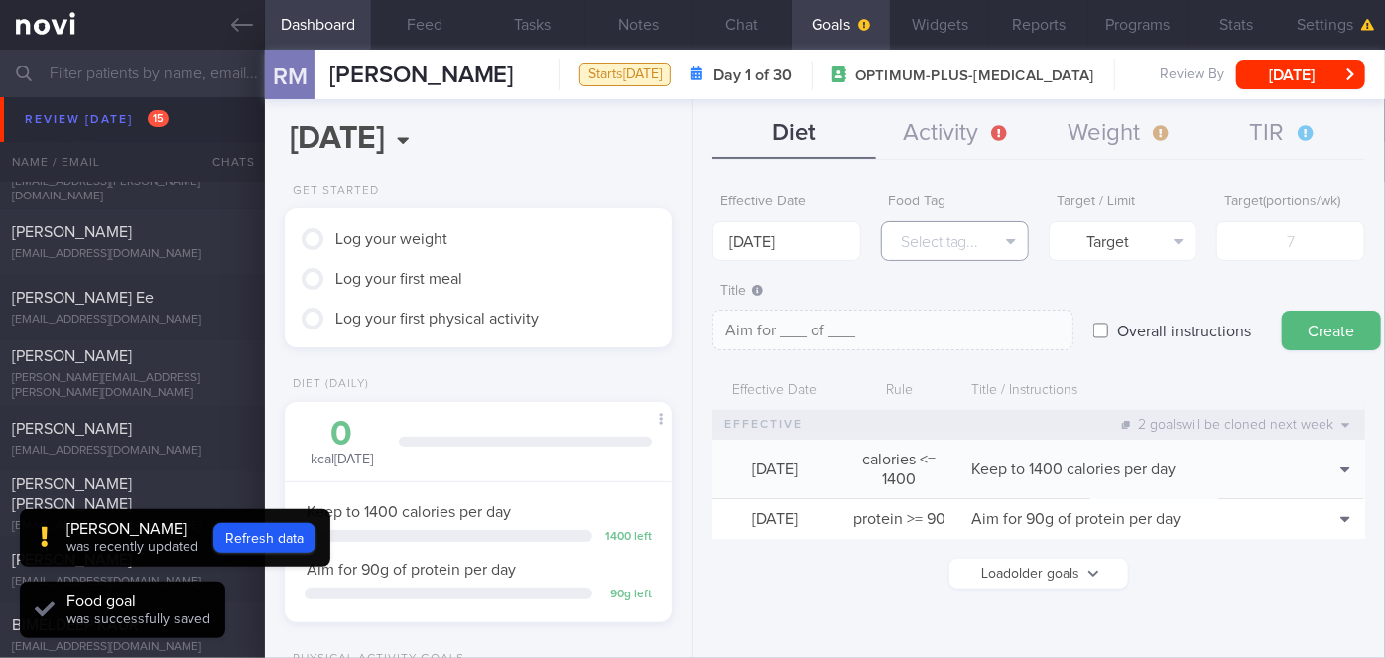
click at [942, 240] on button "Select tag..." at bounding box center [955, 241] width 148 height 40
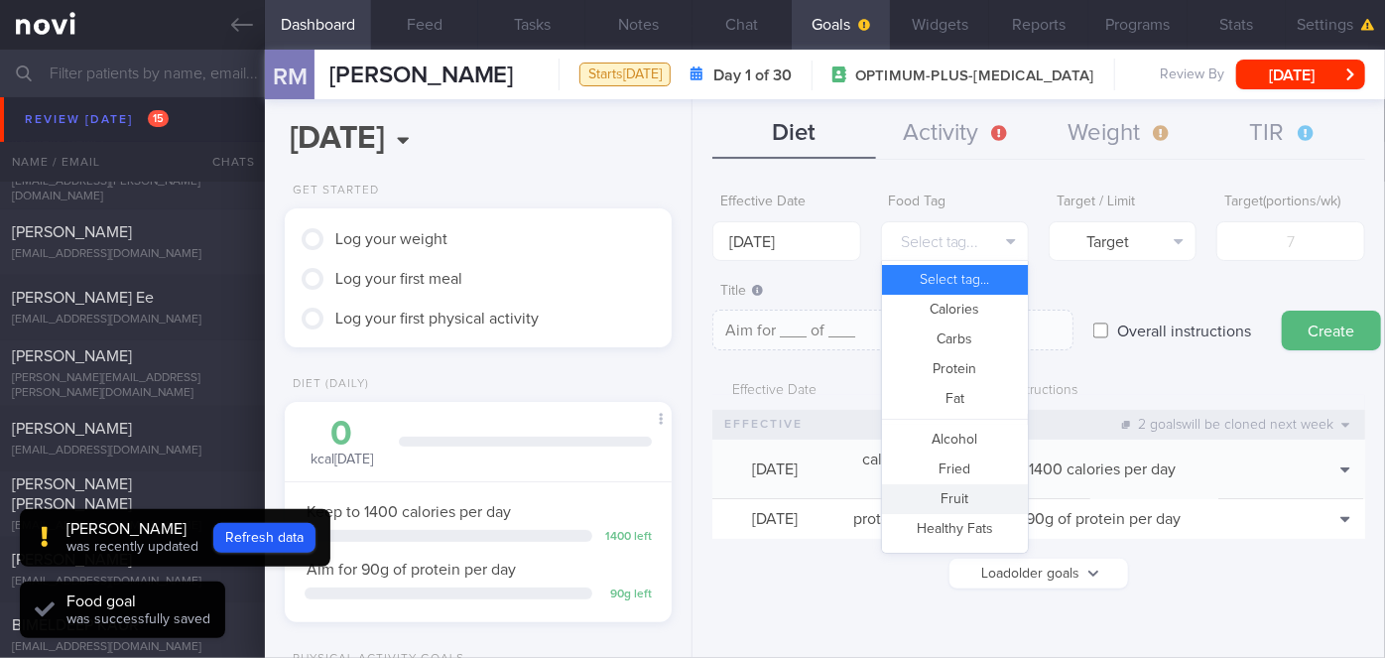
click at [962, 495] on button "Fruit" at bounding box center [955, 499] width 146 height 30
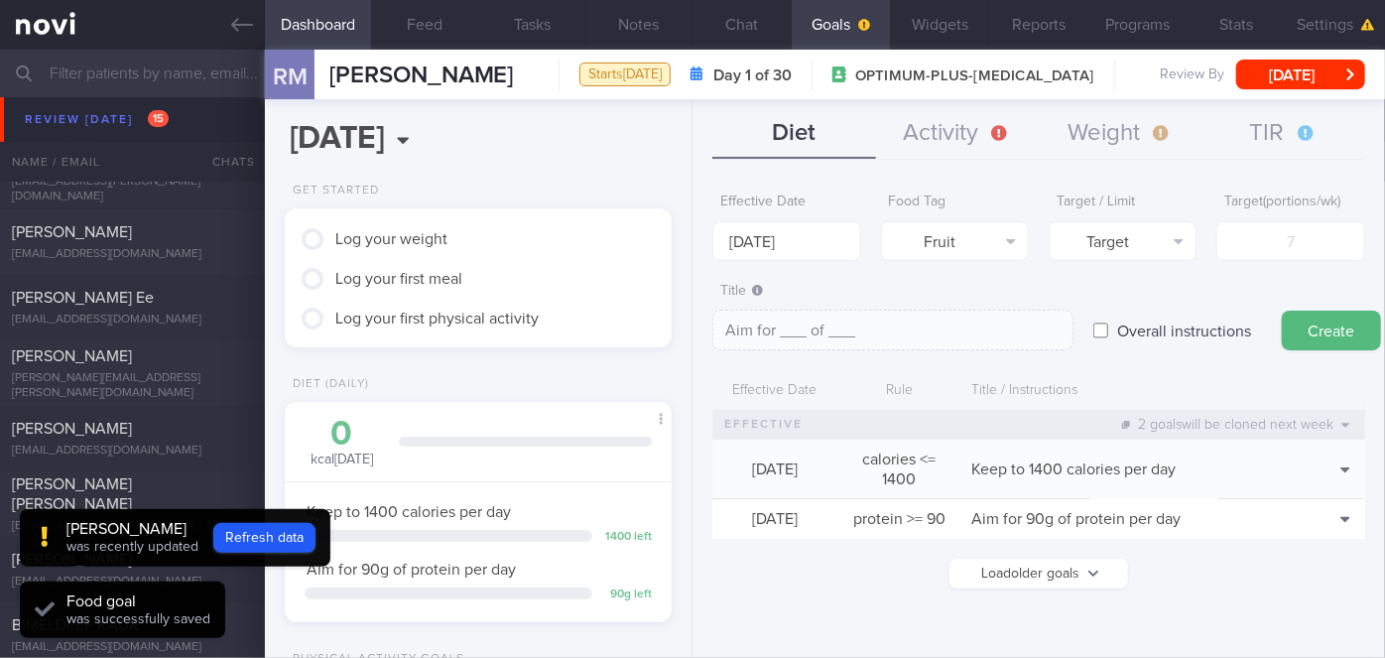
type textarea "Aim for __ portions of fruits per week"
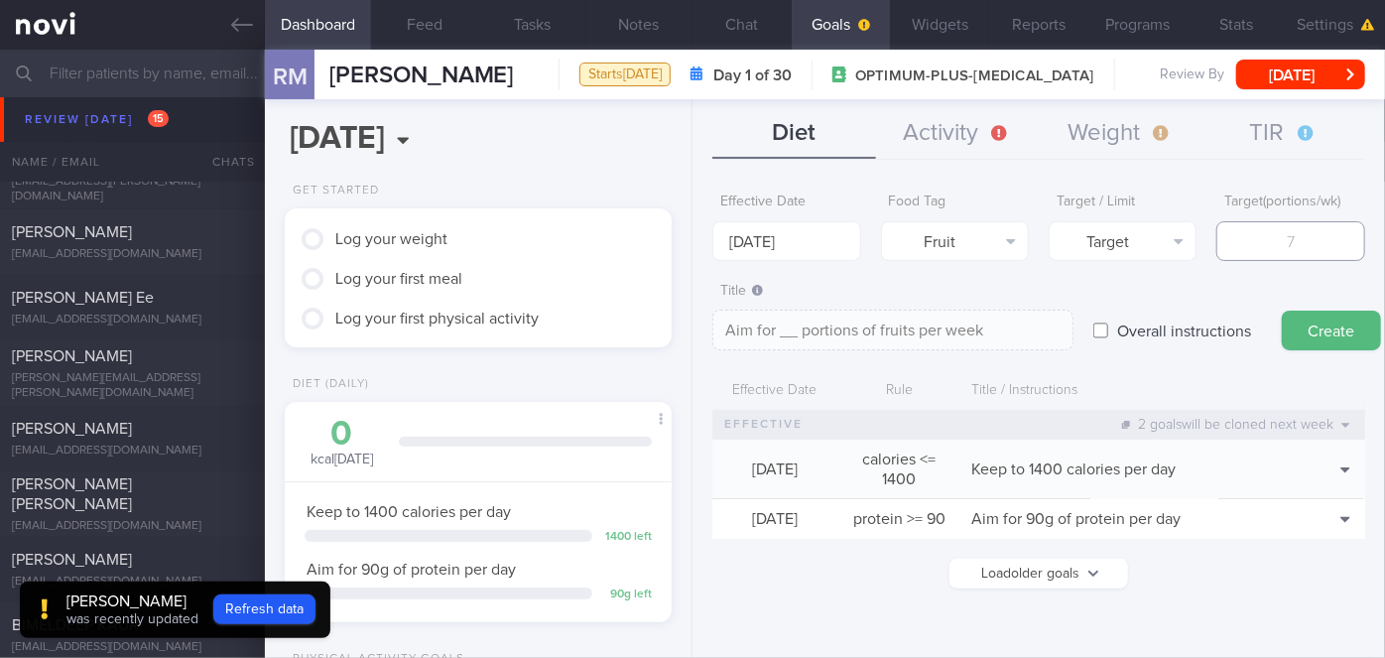
click at [1279, 255] on input "number" at bounding box center [1291, 241] width 148 height 40
type input "1"
type textarea "Aim for 1 portions of fruits per week"
type input "14"
type textarea "Aim for 14 portions of fruits per week"
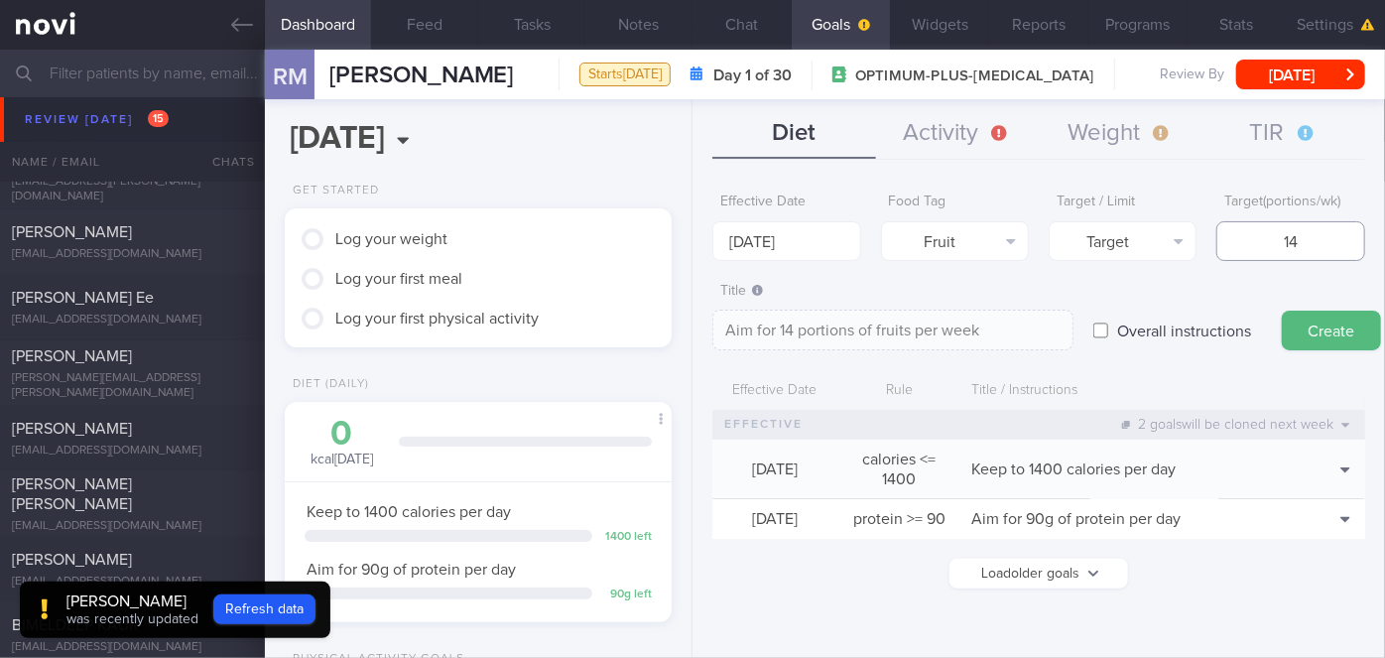
type input "14"
click at [1282, 311] on button "Create" at bounding box center [1331, 331] width 99 height 40
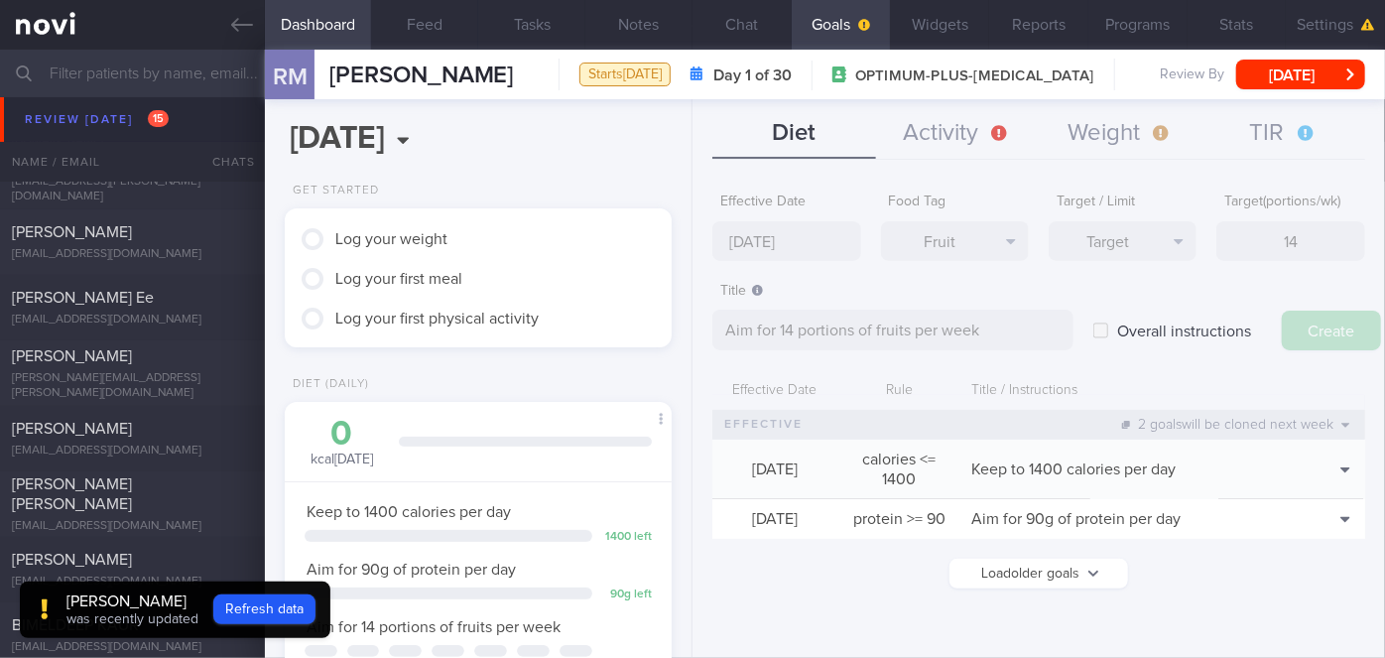
type input "[DATE]"
type textarea "Aim for ___ of ___"
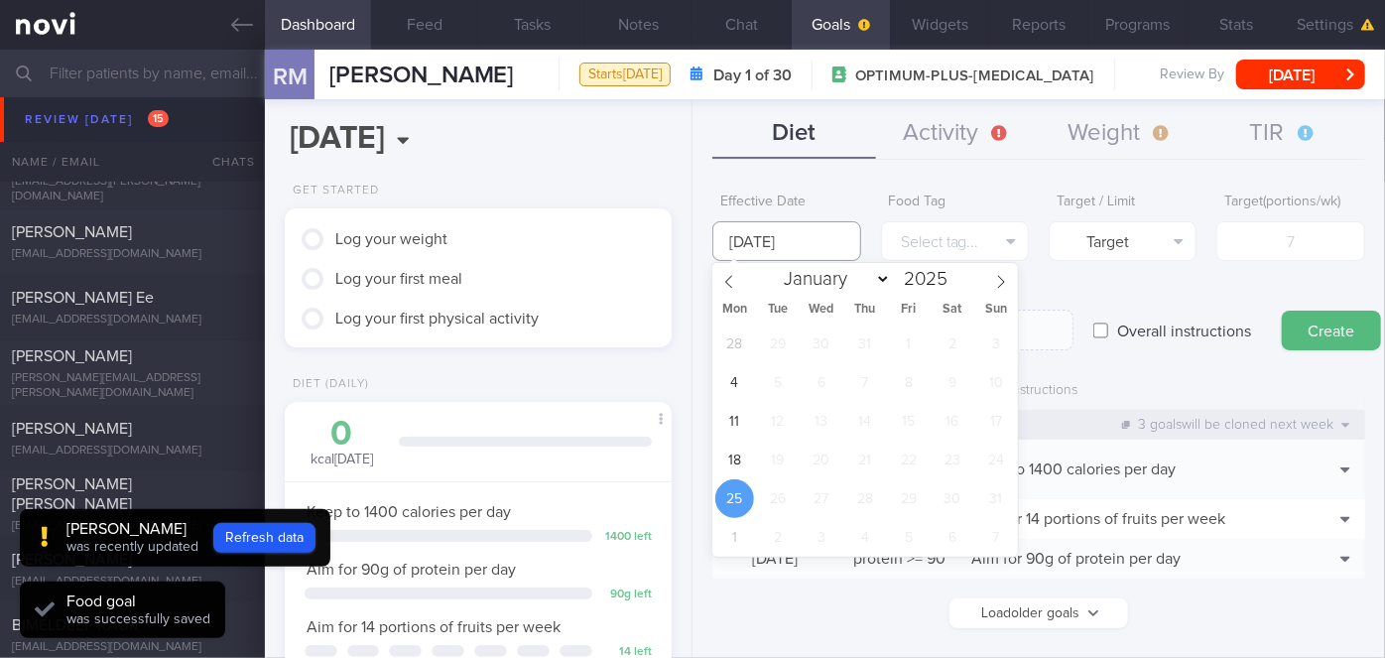
click at [839, 228] on input "[DATE]" at bounding box center [787, 241] width 148 height 40
click at [737, 451] on span "18" at bounding box center [735, 460] width 39 height 39
type input "[DATE]"
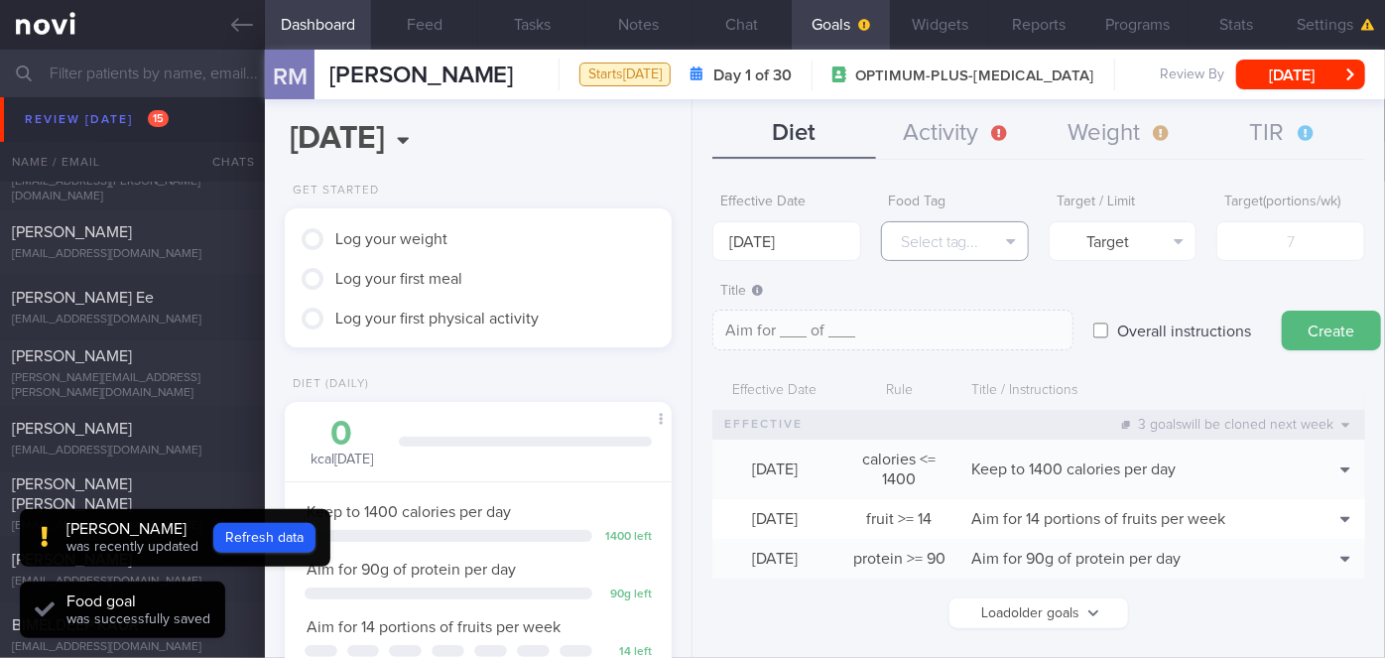
click at [944, 251] on button "Select tag..." at bounding box center [955, 241] width 148 height 40
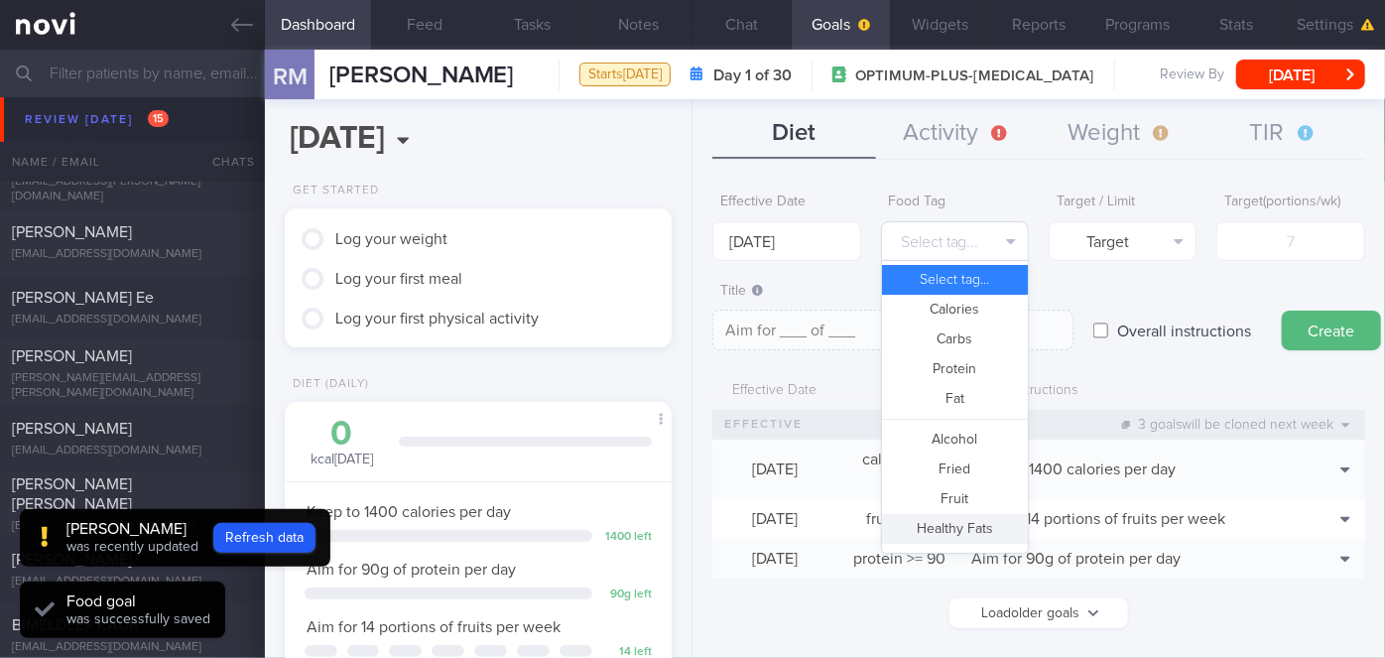
scroll to position [589, 0]
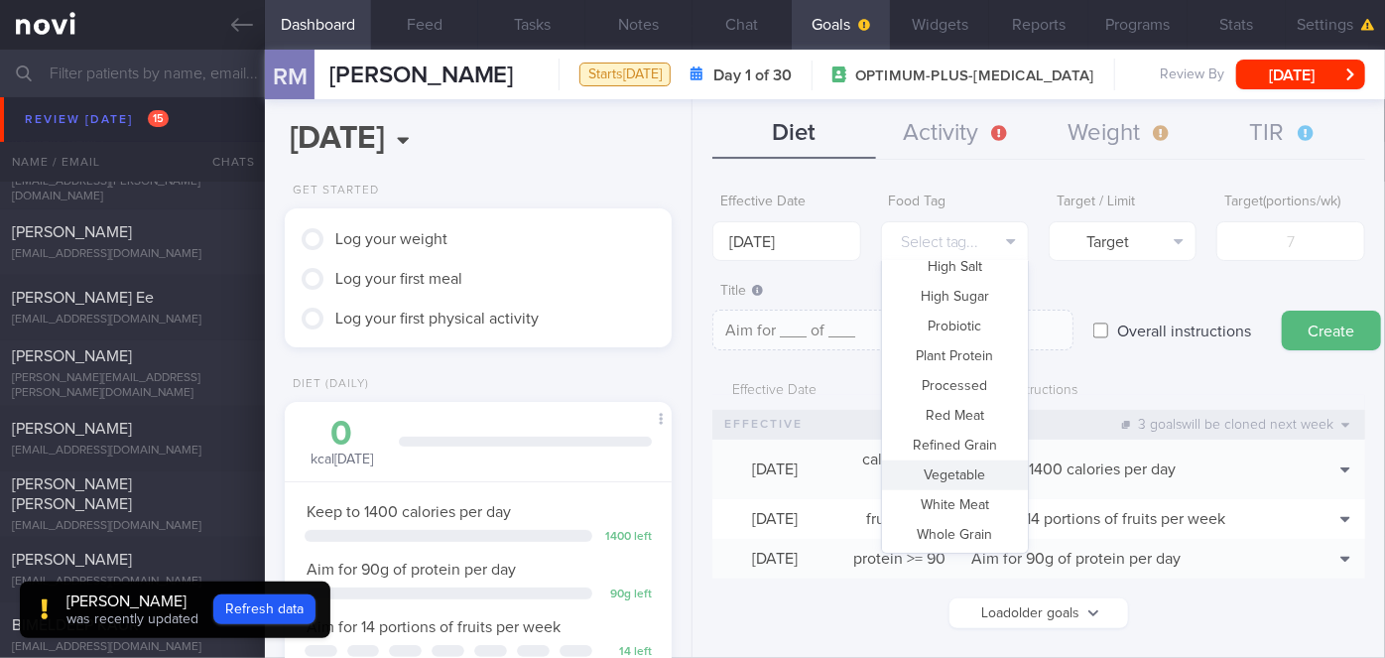
click at [958, 485] on button "Vegetable" at bounding box center [955, 475] width 146 height 30
type textarea "Aim for __ portions of vegetables per week"
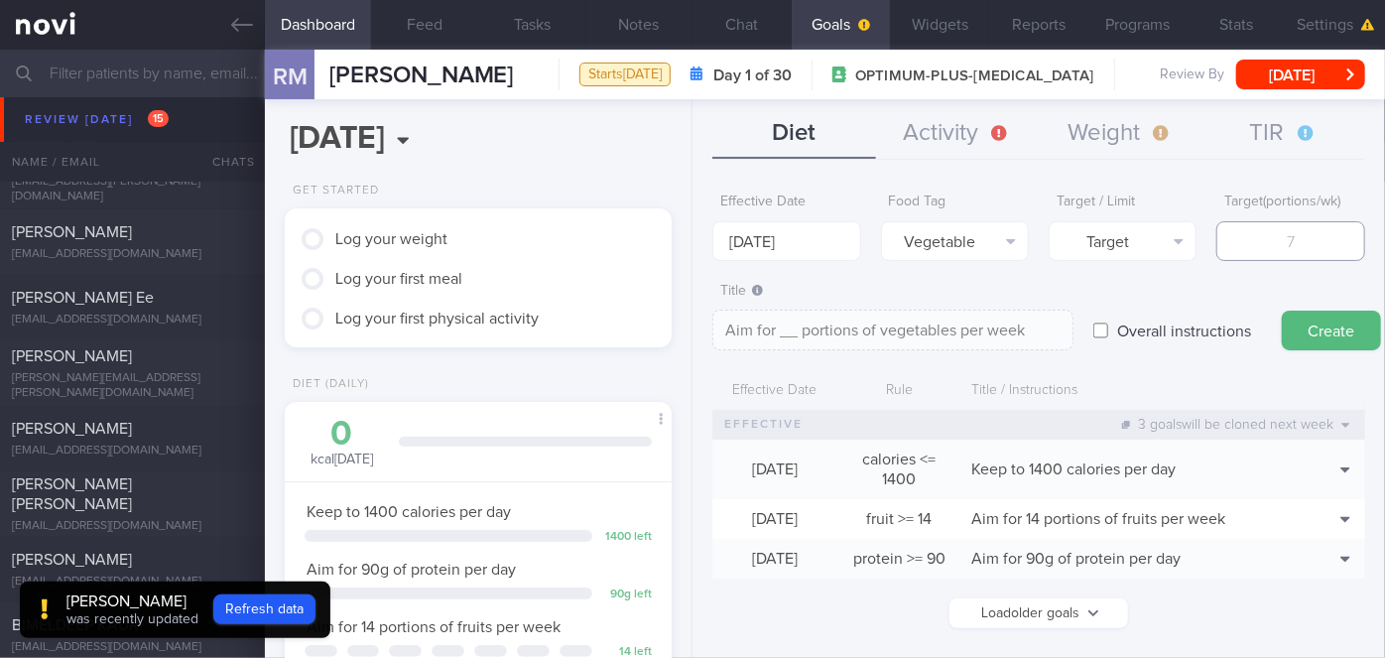
click at [1288, 254] on input "number" at bounding box center [1291, 241] width 148 height 40
type input "1"
type textarea "Aim for 1 portions of vegetables per week"
type input "14"
type textarea "Aim for 14 portions of vegetables per week"
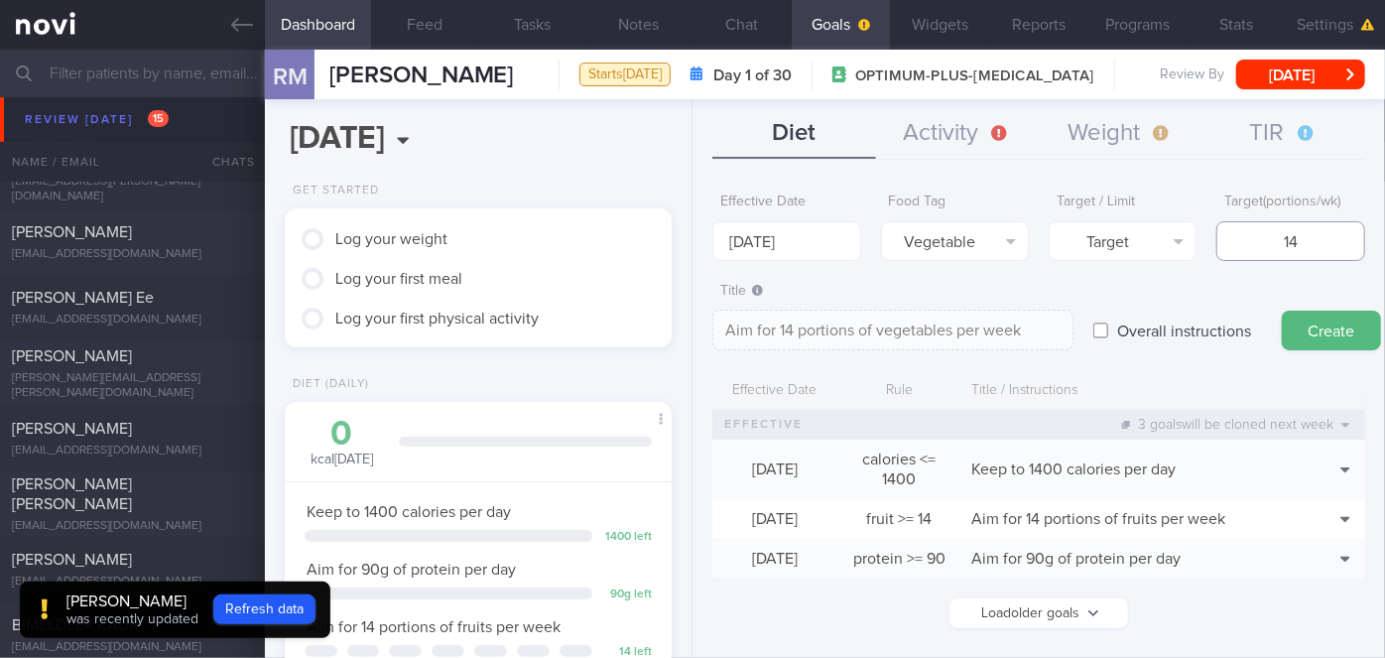
type input "14"
click at [1282, 311] on button "Create" at bounding box center [1331, 331] width 99 height 40
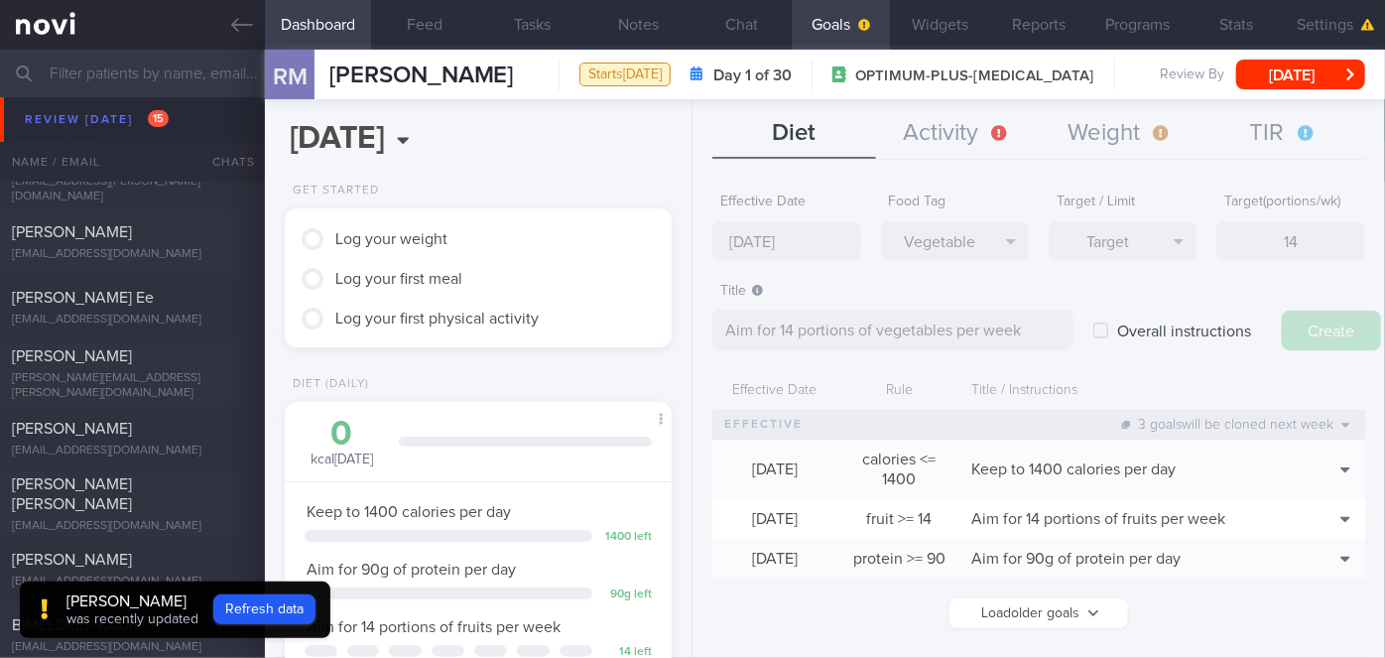
type input "[DATE]"
type textarea "Aim for ___ of ___"
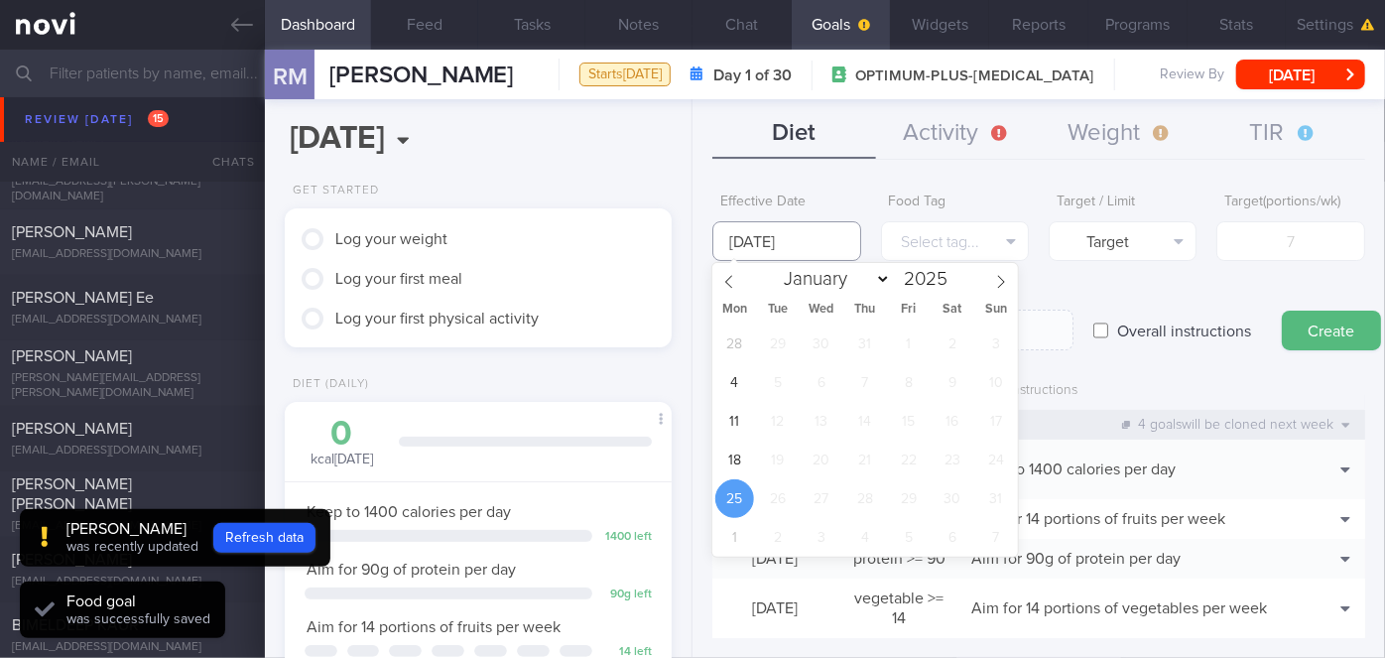
click at [831, 239] on input "[DATE]" at bounding box center [787, 241] width 148 height 40
click at [735, 454] on span "18" at bounding box center [735, 460] width 39 height 39
type input "[DATE]"
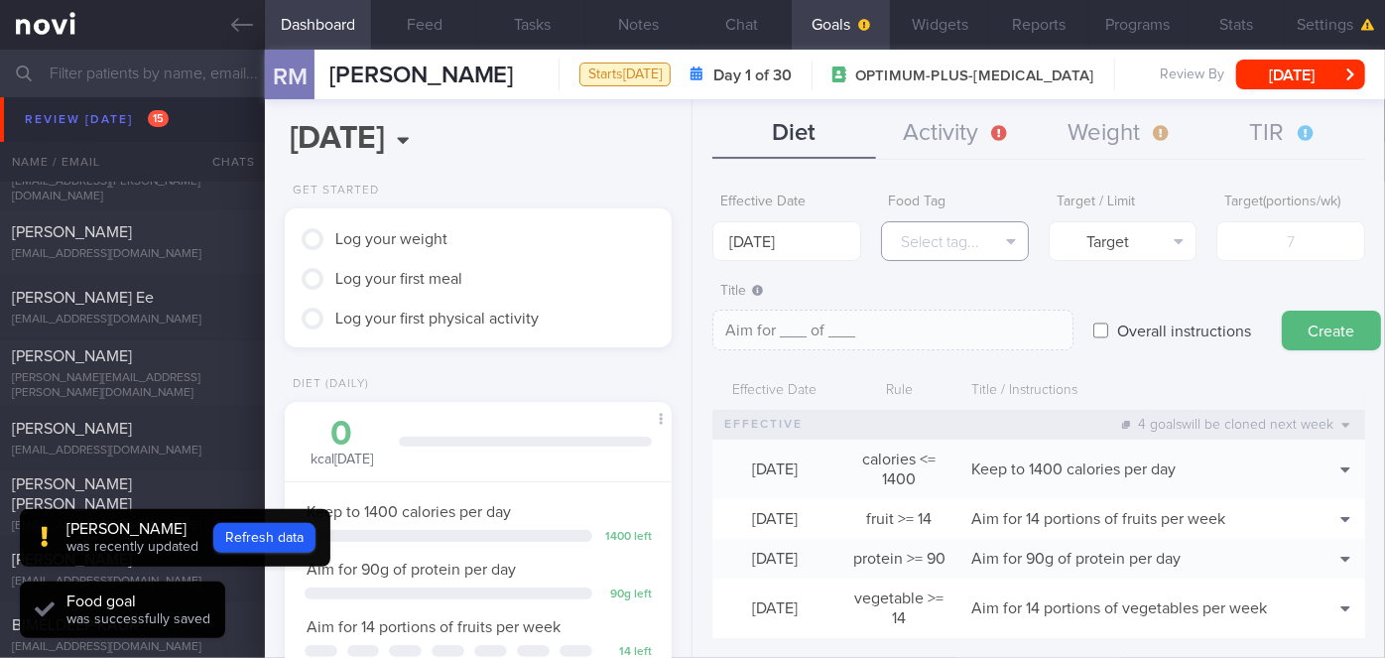
click at [945, 232] on button "Select tag..." at bounding box center [955, 241] width 148 height 40
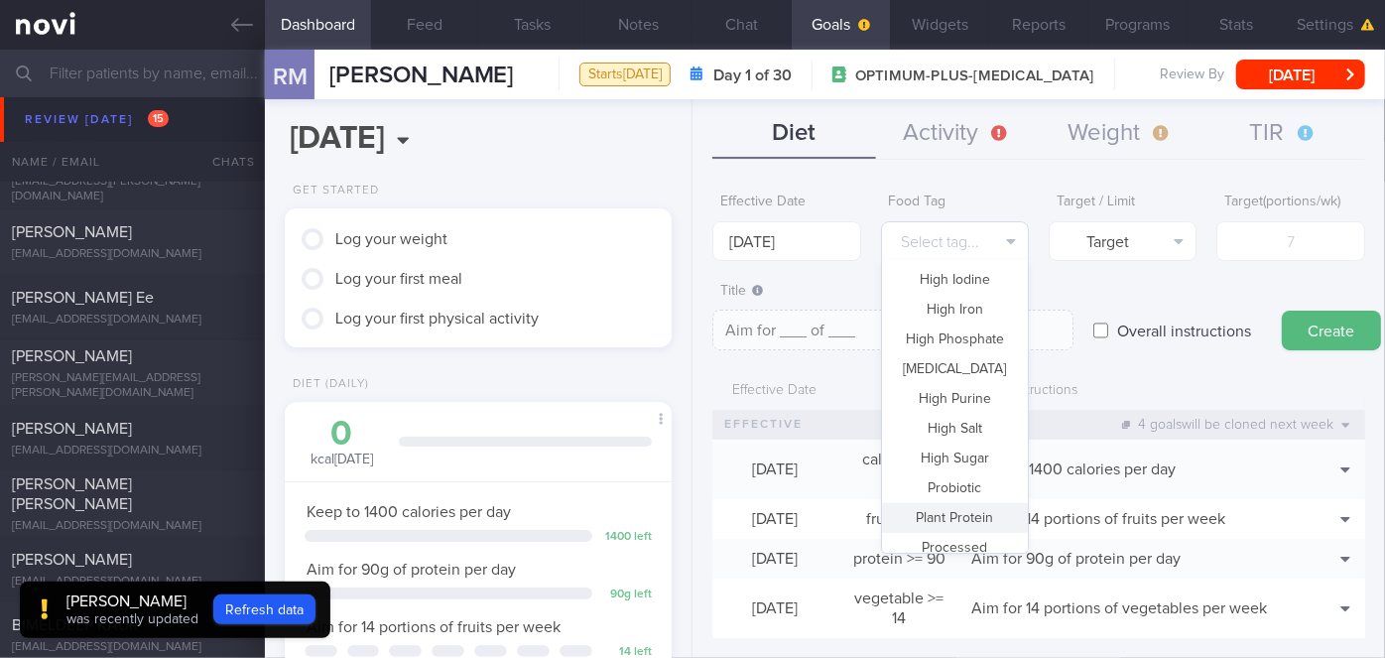
scroll to position [428, 0]
click at [959, 456] on button "High Sugar" at bounding box center [955, 459] width 146 height 30
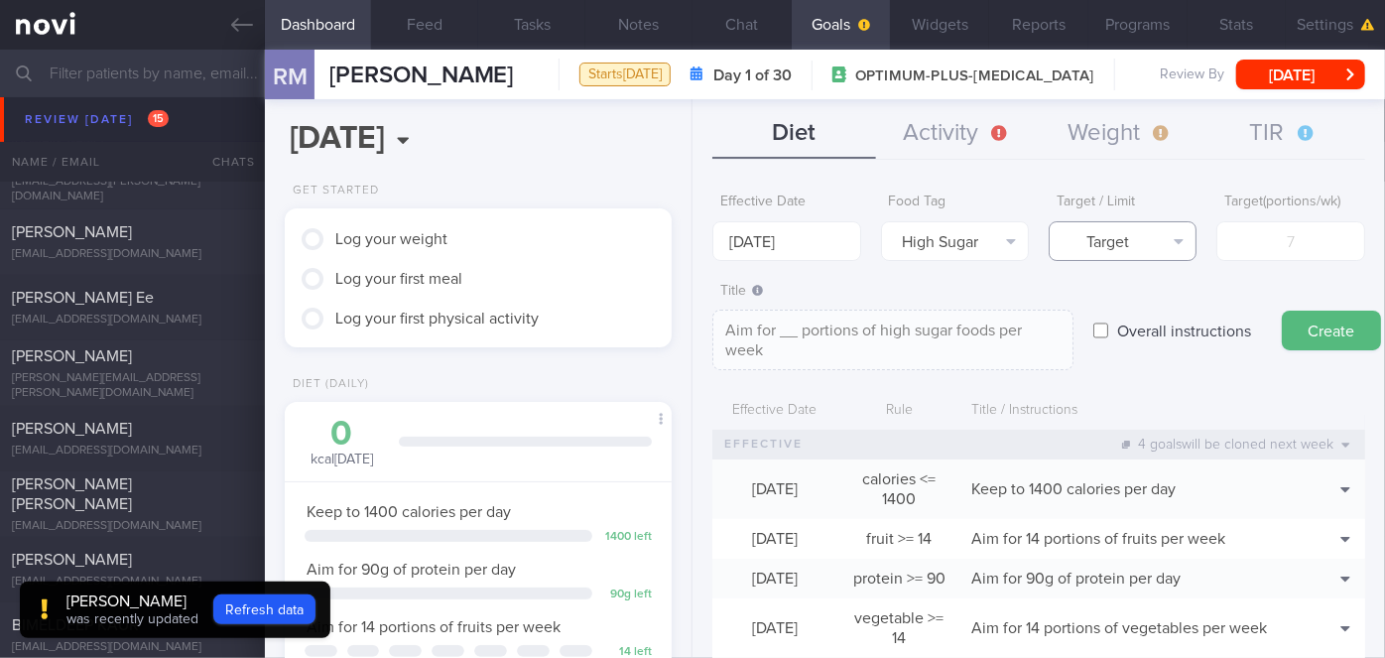
click at [1151, 242] on button "Target" at bounding box center [1123, 241] width 148 height 40
click at [1156, 324] on button "Limit" at bounding box center [1123, 310] width 146 height 30
type textarea "Keep to __ portions of high sugar foods per week"
click at [1247, 254] on input "number" at bounding box center [1291, 241] width 148 height 40
type input "2"
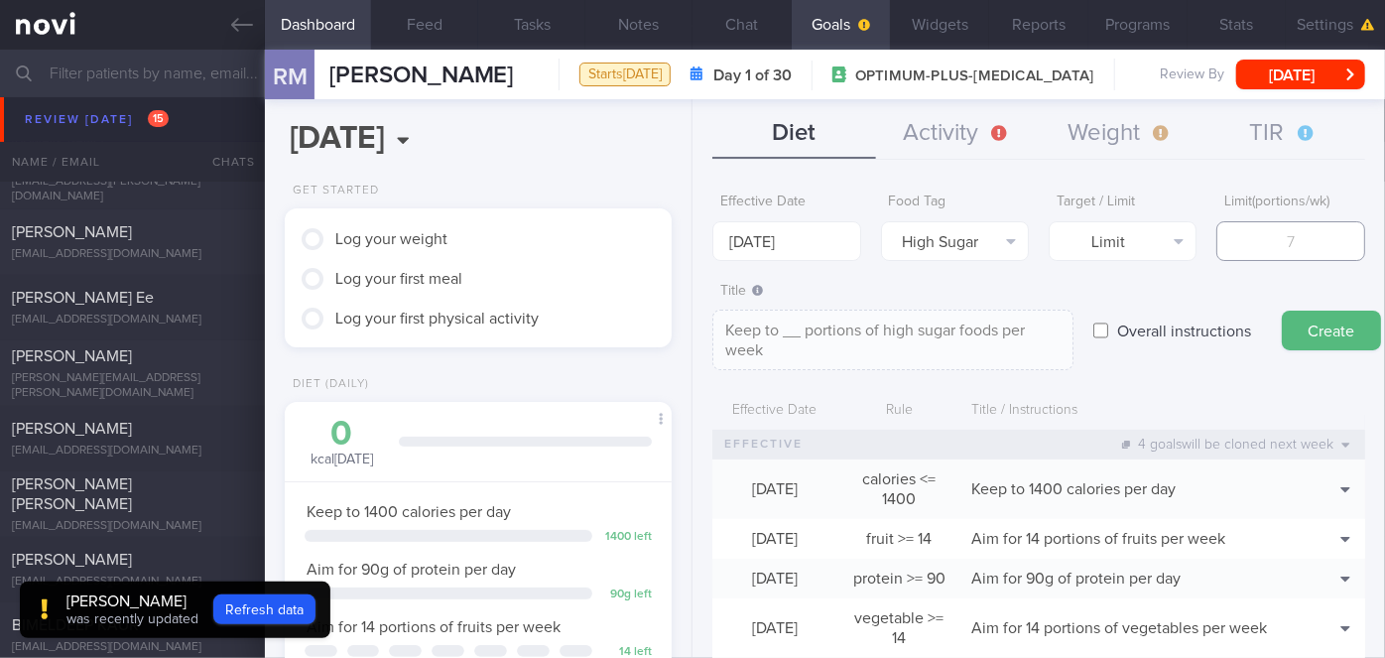
type textarea "Keep to 2 portions of high sugar foods per week"
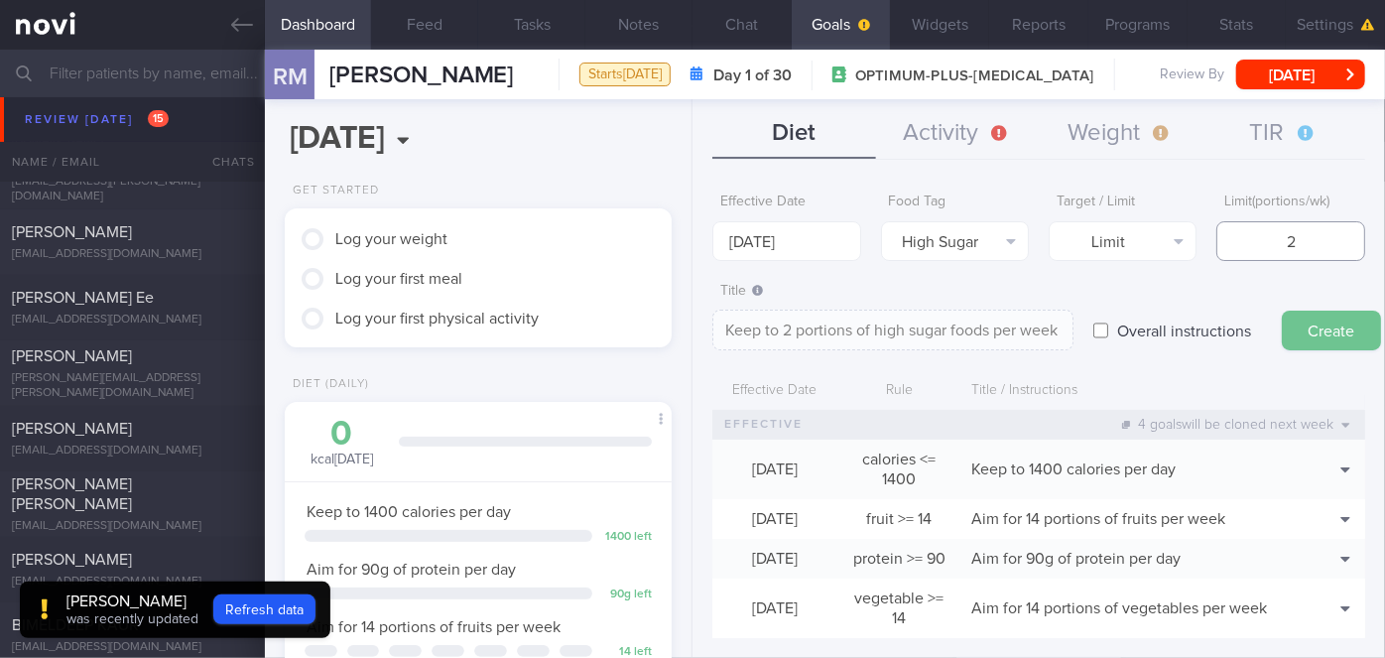
type input "2"
drag, startPoint x: 1335, startPoint y: 316, endPoint x: 1302, endPoint y: 318, distance: 32.8
click at [1302, 318] on button "Create" at bounding box center [1331, 331] width 99 height 40
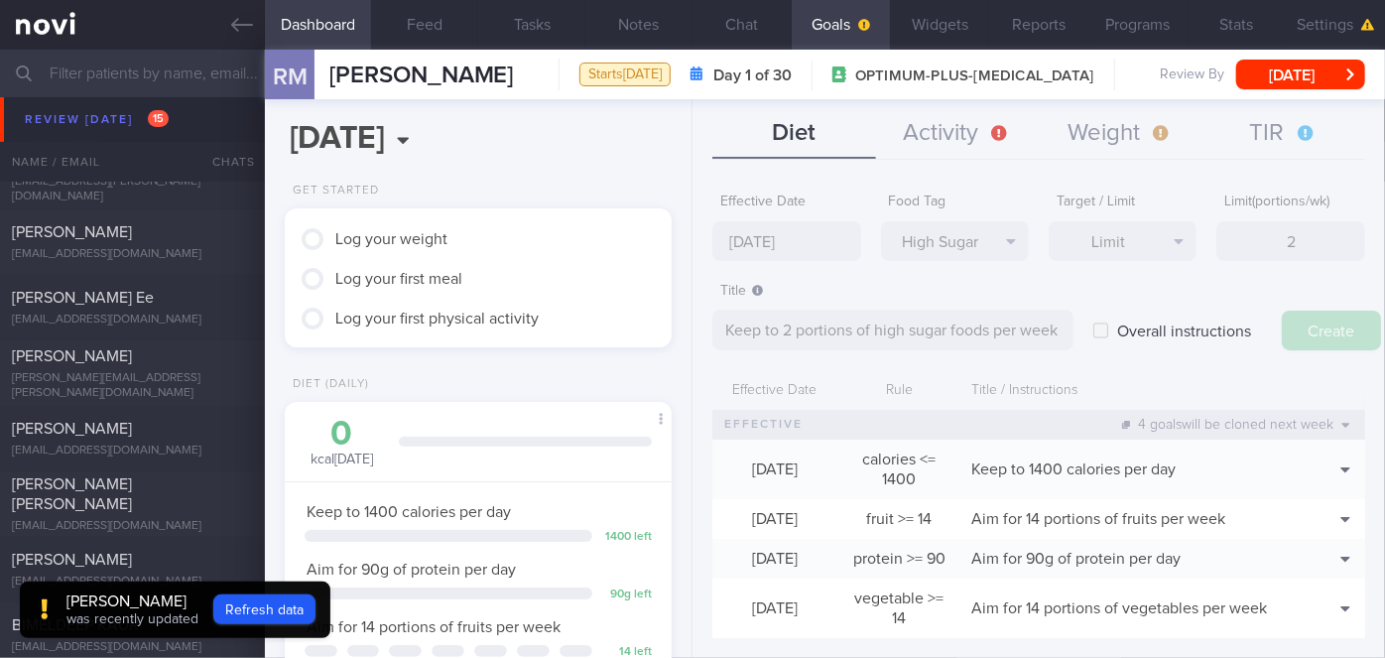
type input "[DATE]"
type textarea "Aim for ___ of ___"
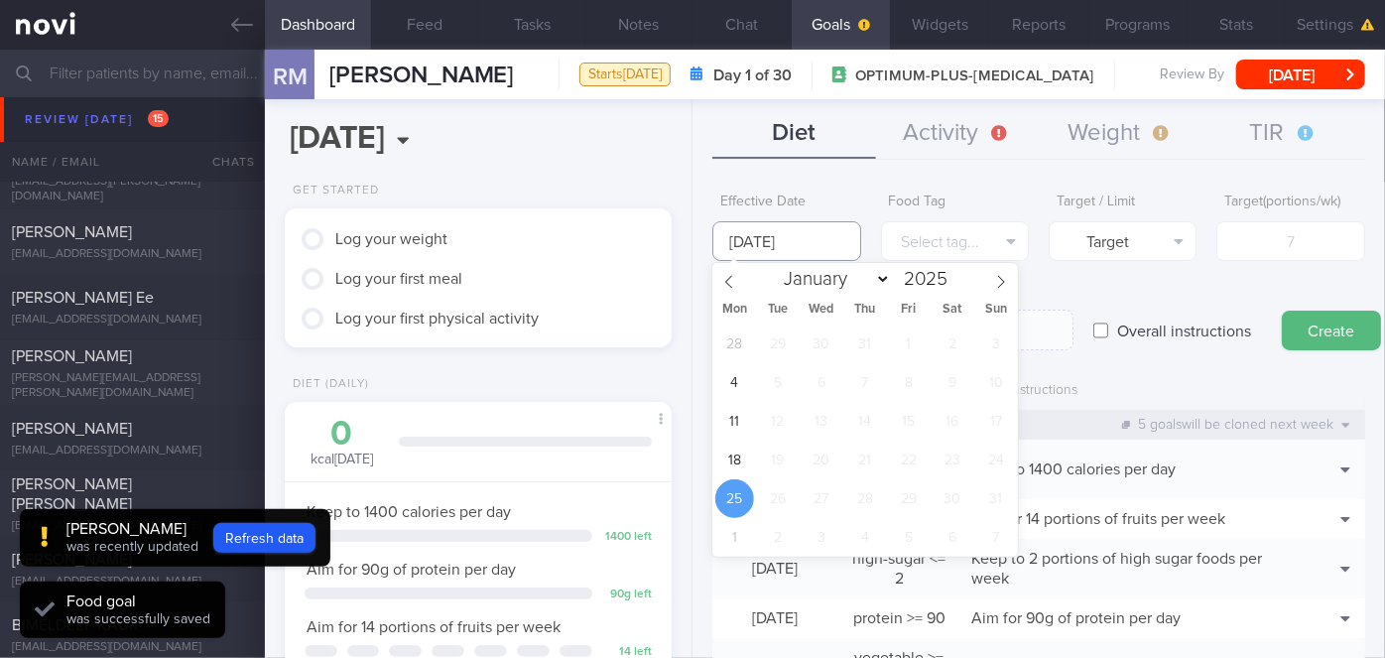
click at [839, 235] on input "[DATE]" at bounding box center [787, 241] width 148 height 40
click at [736, 457] on span "18" at bounding box center [735, 460] width 39 height 39
type input "[DATE]"
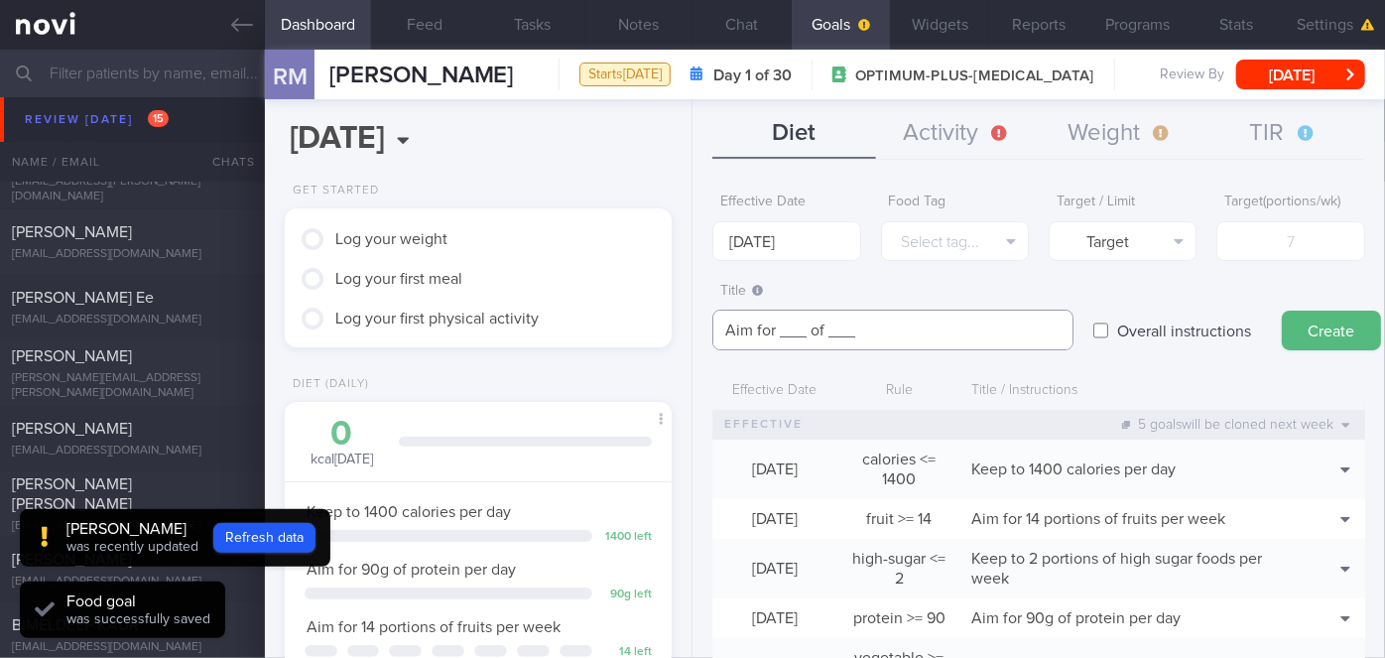
click at [804, 331] on textarea "Aim for ___ of ___" at bounding box center [893, 330] width 361 height 41
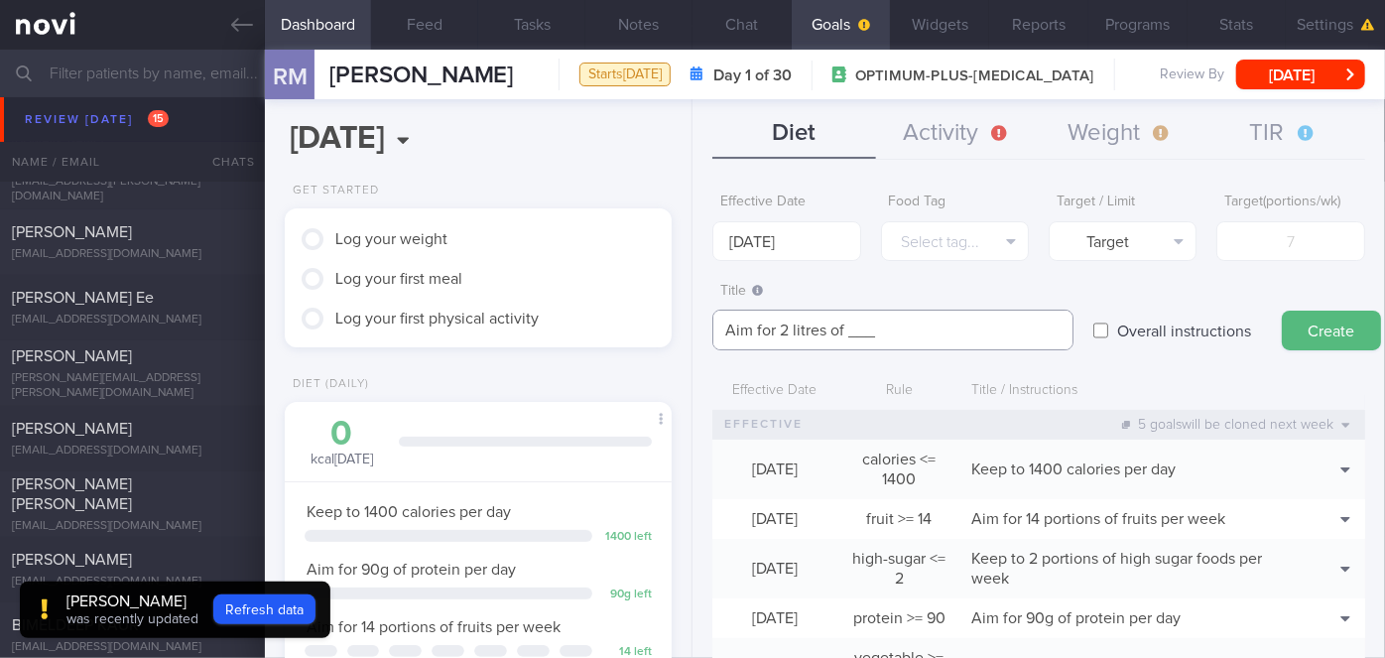
click at [876, 328] on textarea "Aim for 2 litres of ___" at bounding box center [893, 330] width 361 height 41
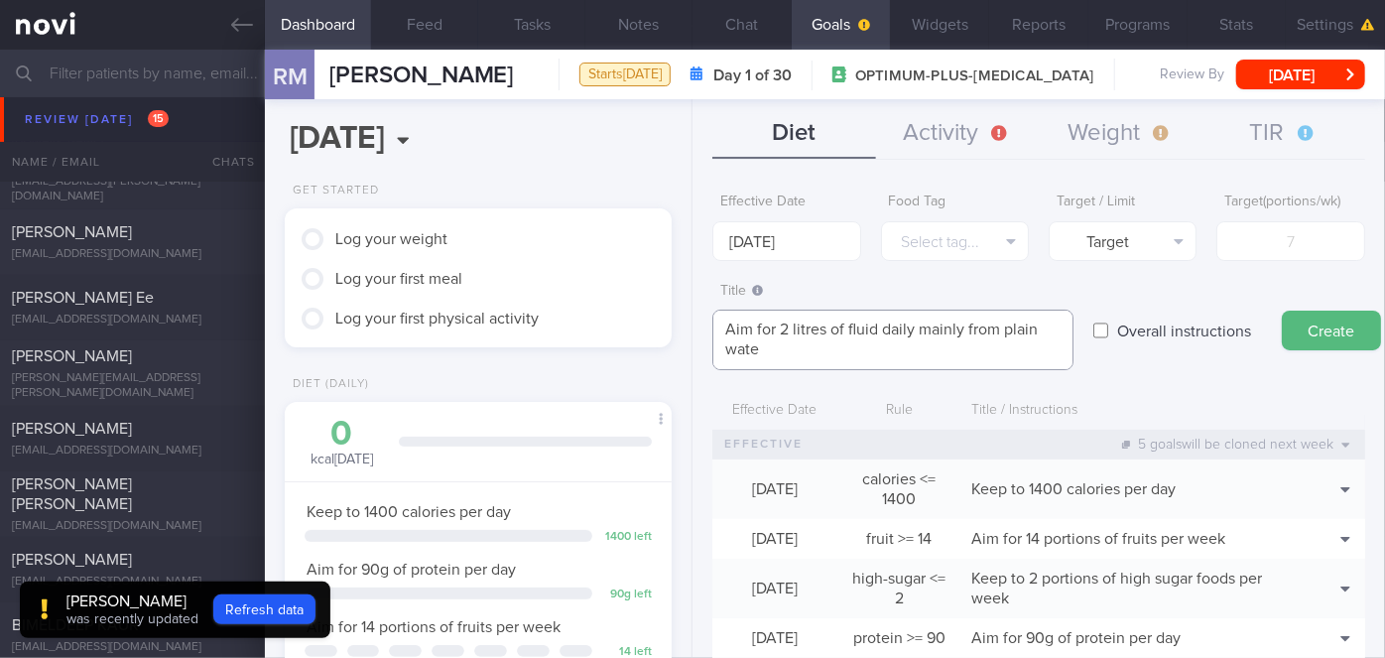
scroll to position [0, 0]
type textarea "Aim for 2 litres of fluid daily mainly from plain water, clear soups"
click at [1328, 322] on button "Create" at bounding box center [1331, 331] width 99 height 40
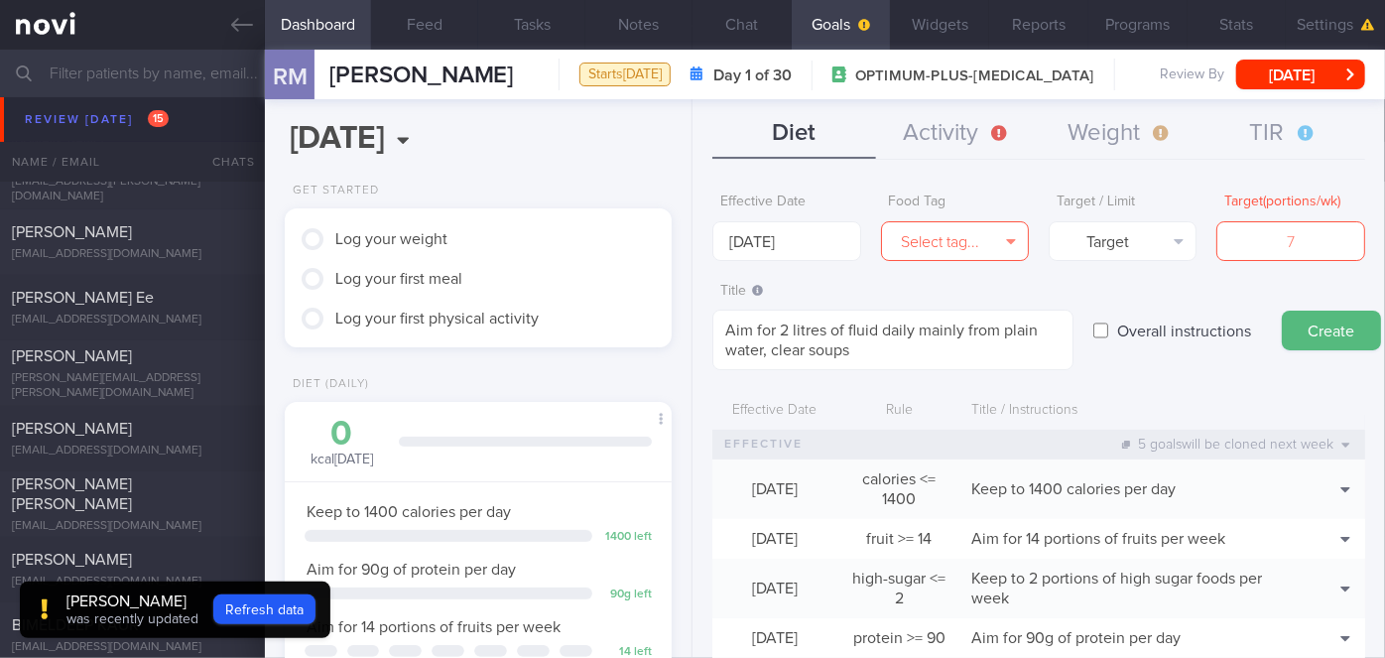
click at [1120, 332] on label "Overall instructions" at bounding box center [1185, 331] width 154 height 40
click at [1108, 332] on input "Overall instructions" at bounding box center [1101, 331] width 15 height 40
checkbox input "true"
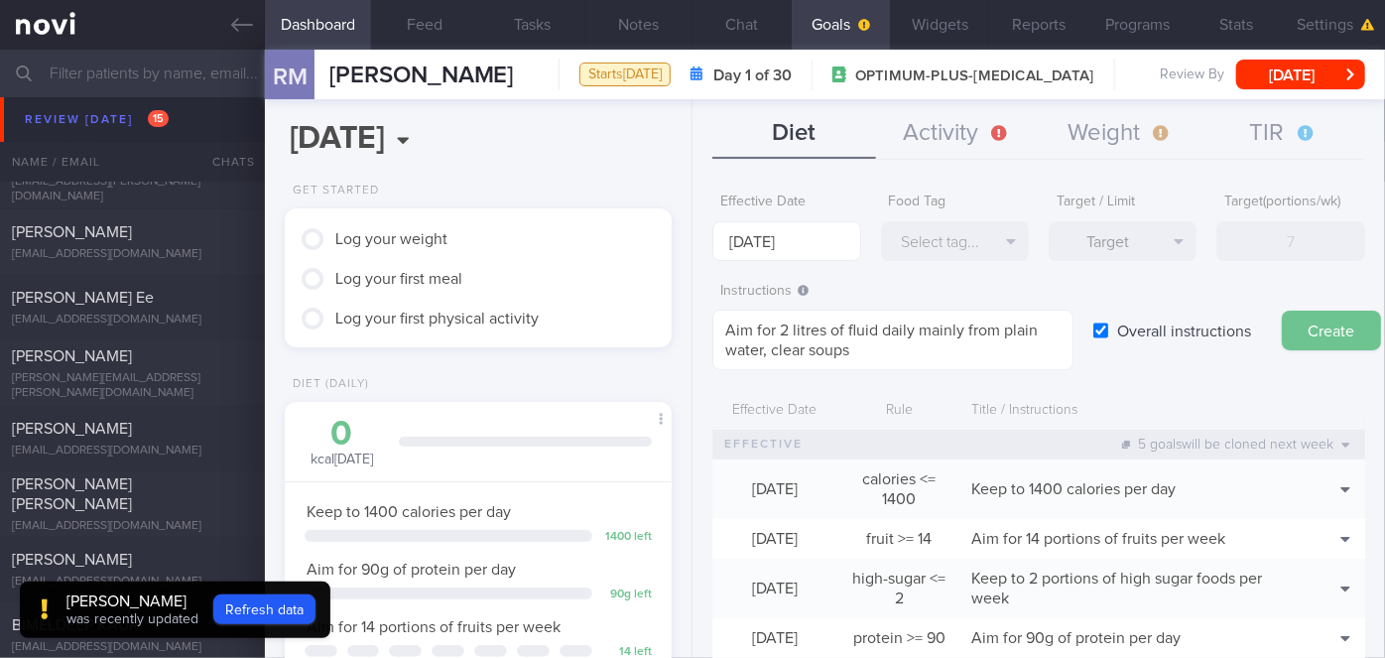
click at [1324, 328] on button "Create" at bounding box center [1331, 331] width 99 height 40
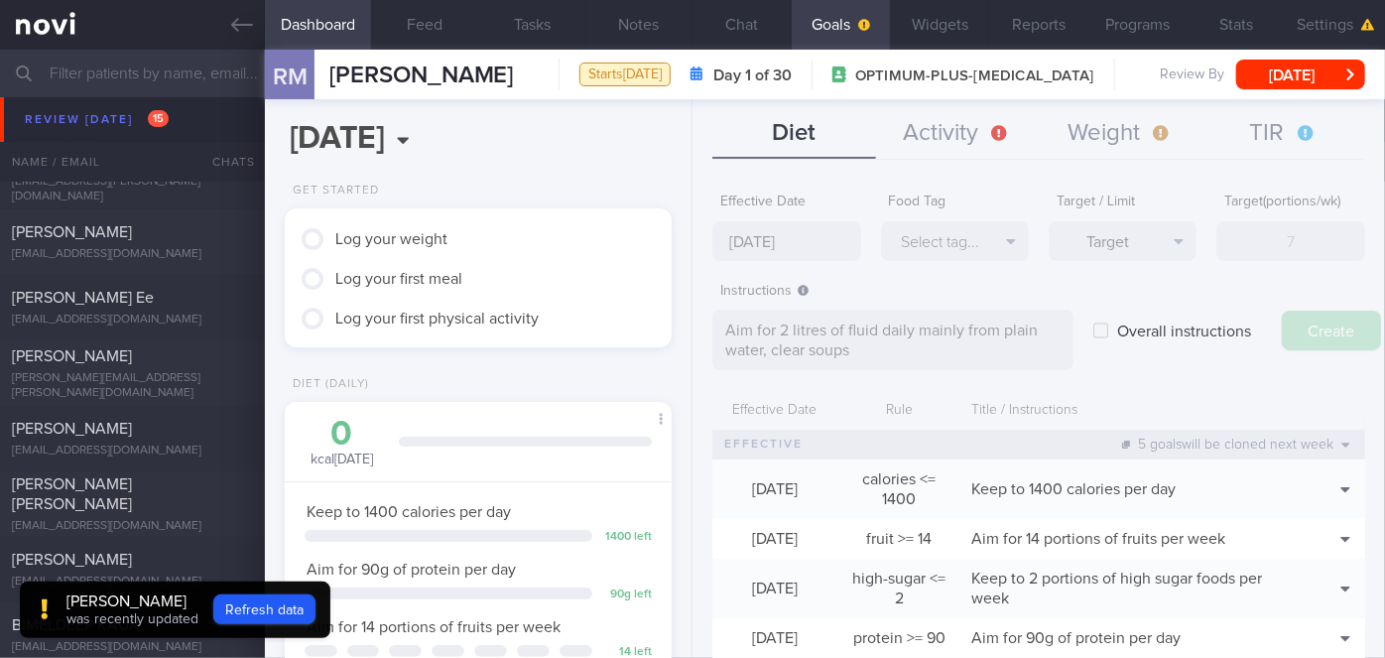
type input "[DATE]"
type textarea "Aim for ___ of ___"
checkbox input "false"
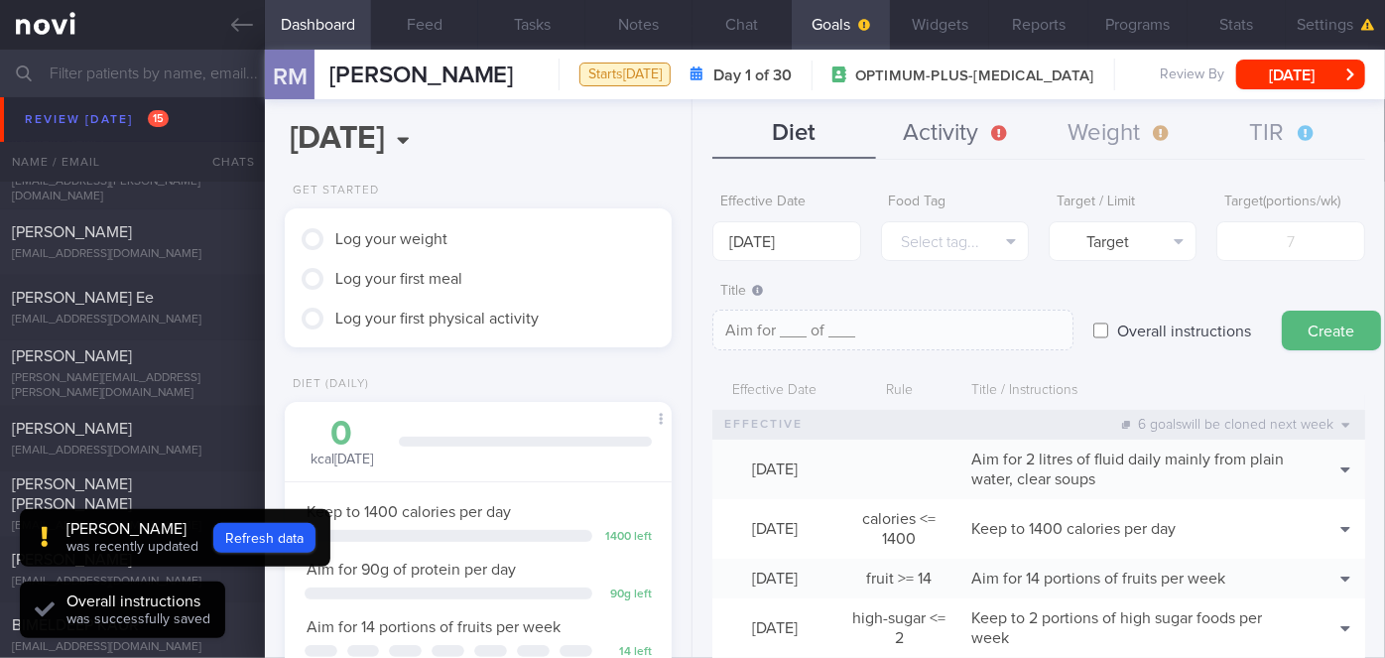
click at [946, 125] on button "Activity" at bounding box center [957, 134] width 163 height 50
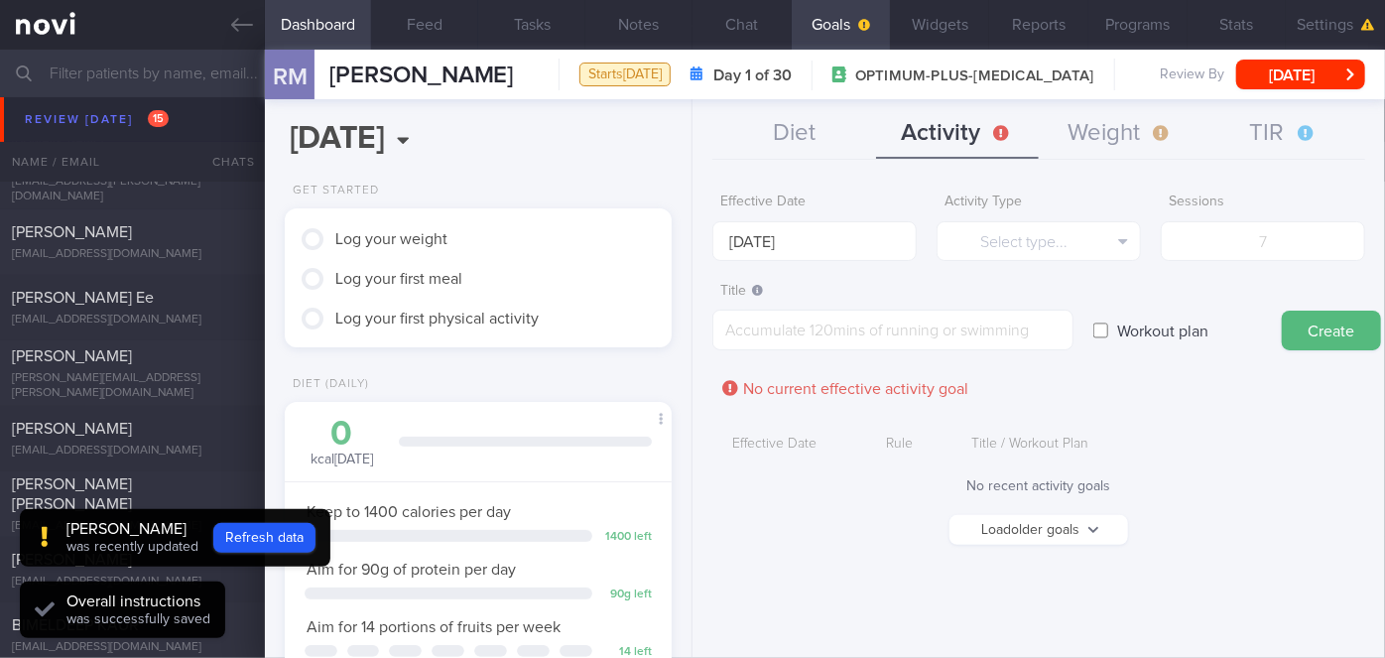
click at [805, 265] on form "Effective Date [DATE] Activity Type Select type... Select type... Duration Sess…" at bounding box center [1039, 374] width 653 height 381
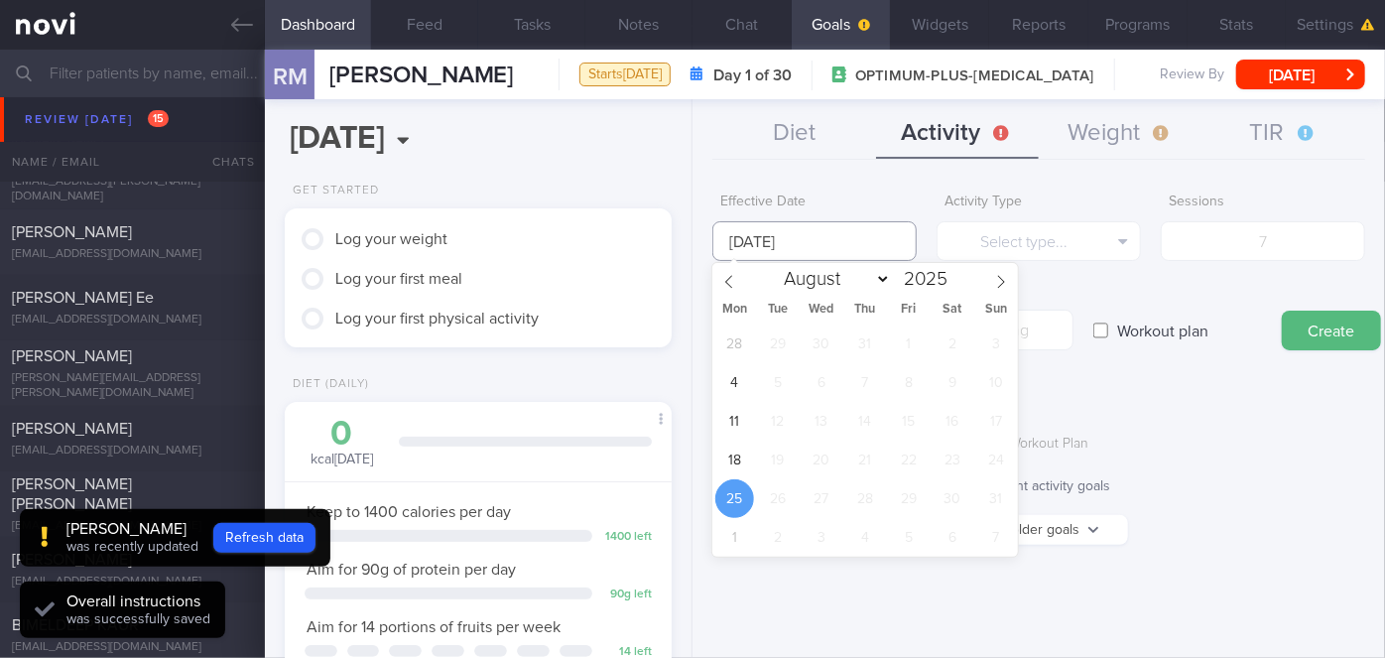
click at [787, 251] on input "[DATE]" at bounding box center [815, 241] width 204 height 40
click at [741, 460] on span "18" at bounding box center [735, 460] width 39 height 39
type input "[DATE]"
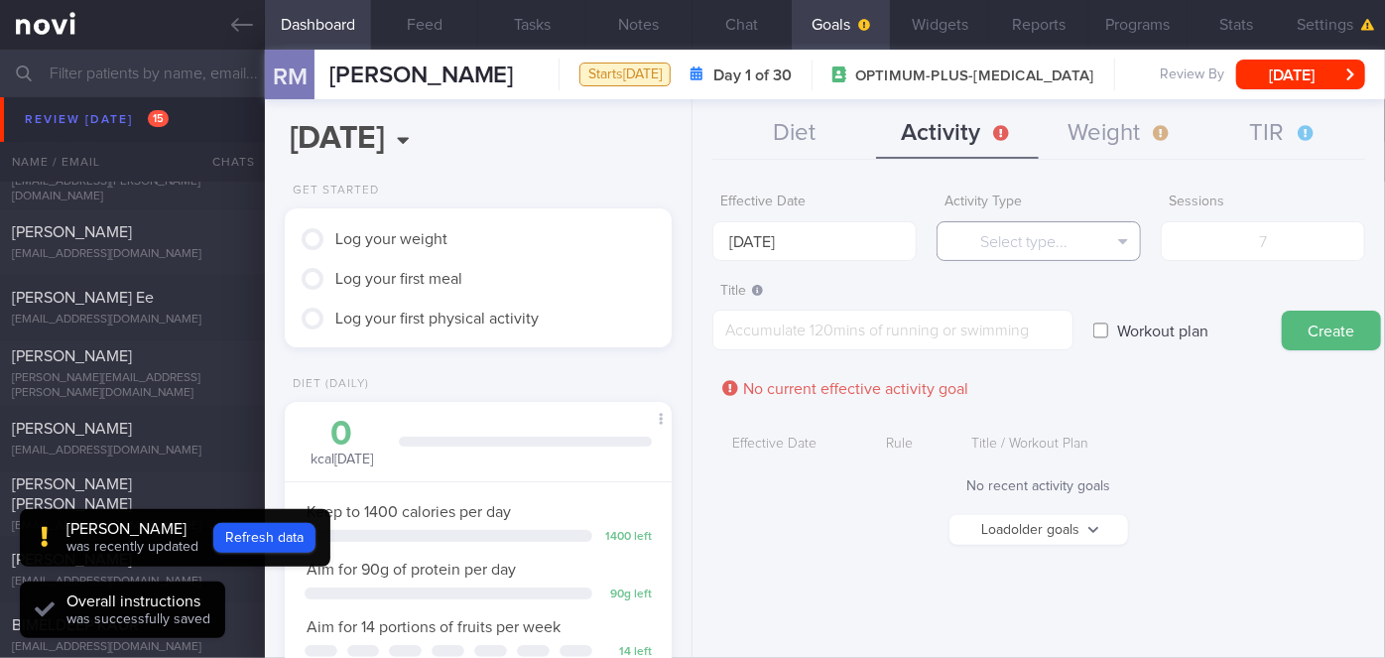
click at [1070, 238] on button "Select type..." at bounding box center [1039, 241] width 204 height 40
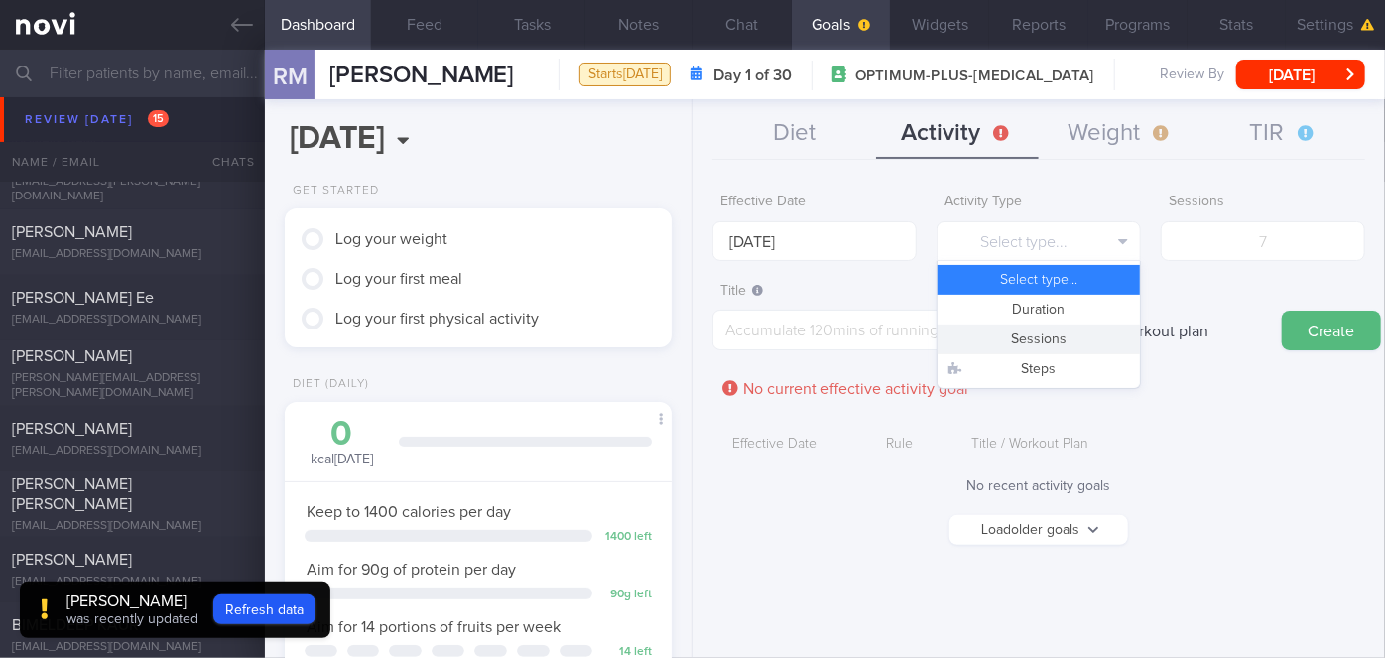
click at [1083, 330] on button "Sessions" at bounding box center [1039, 340] width 202 height 30
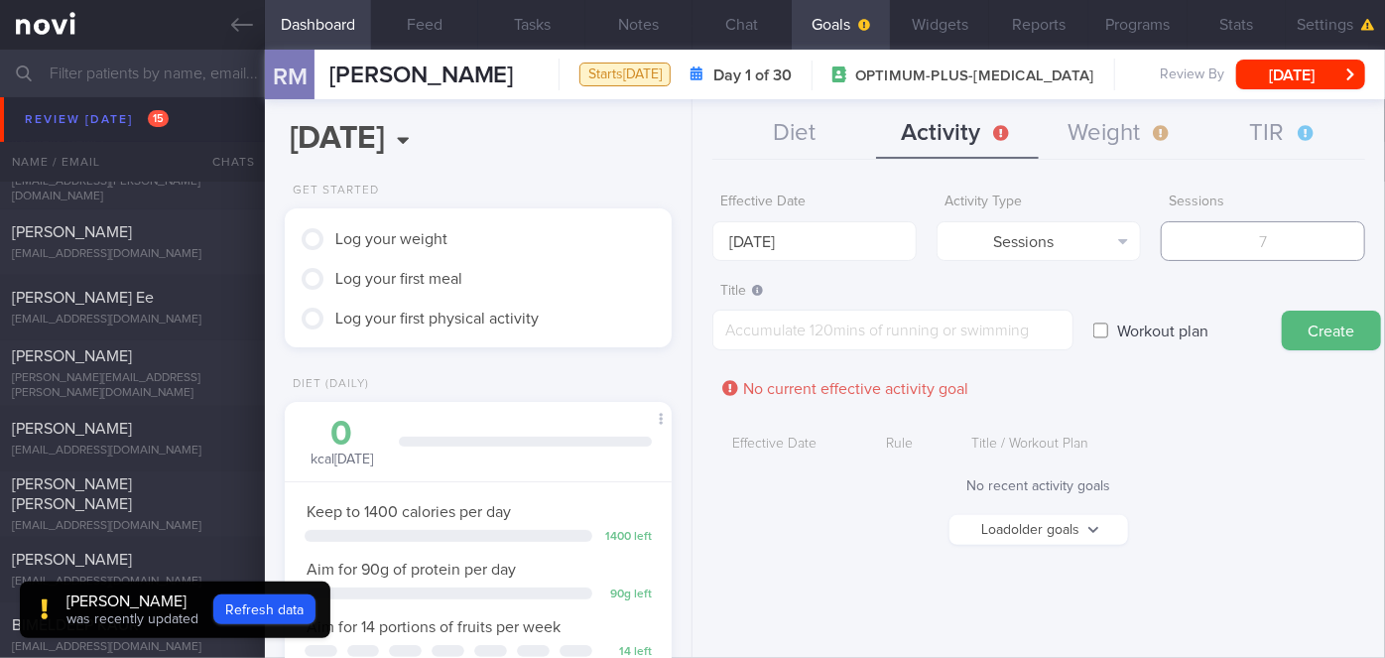
click at [1247, 249] on input "number" at bounding box center [1263, 241] width 204 height 40
type input "3"
click at [1023, 331] on textarea at bounding box center [893, 330] width 361 height 41
type textarea "Continue with x3-4/week strength training"
click at [1283, 233] on input "number" at bounding box center [1263, 241] width 204 height 40
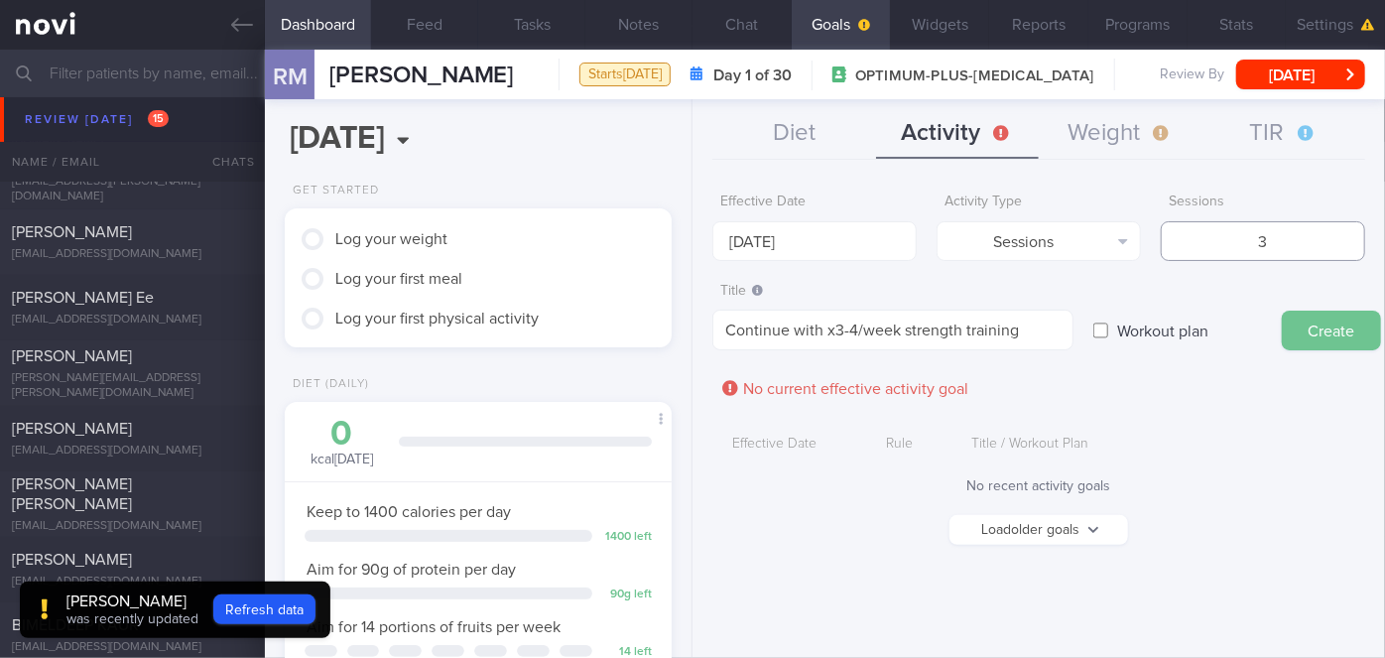
type input "3"
click at [1326, 328] on button "Create" at bounding box center [1331, 331] width 99 height 40
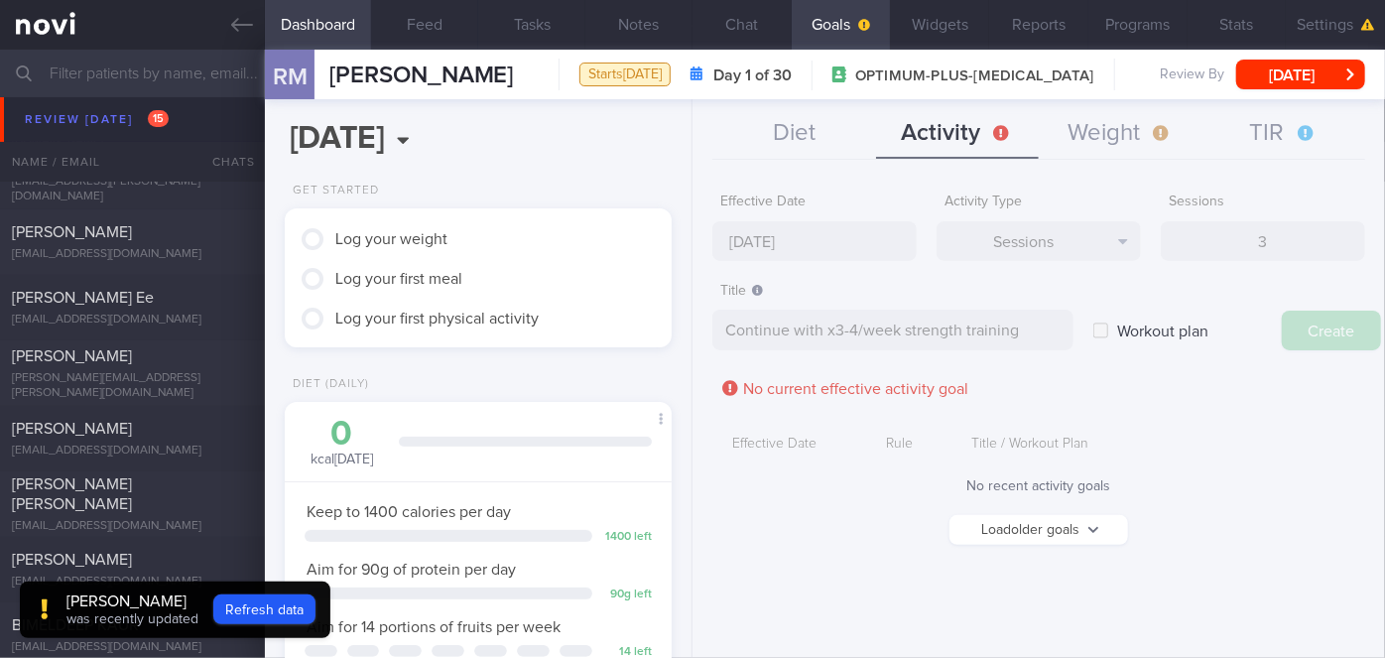
type input "[DATE]"
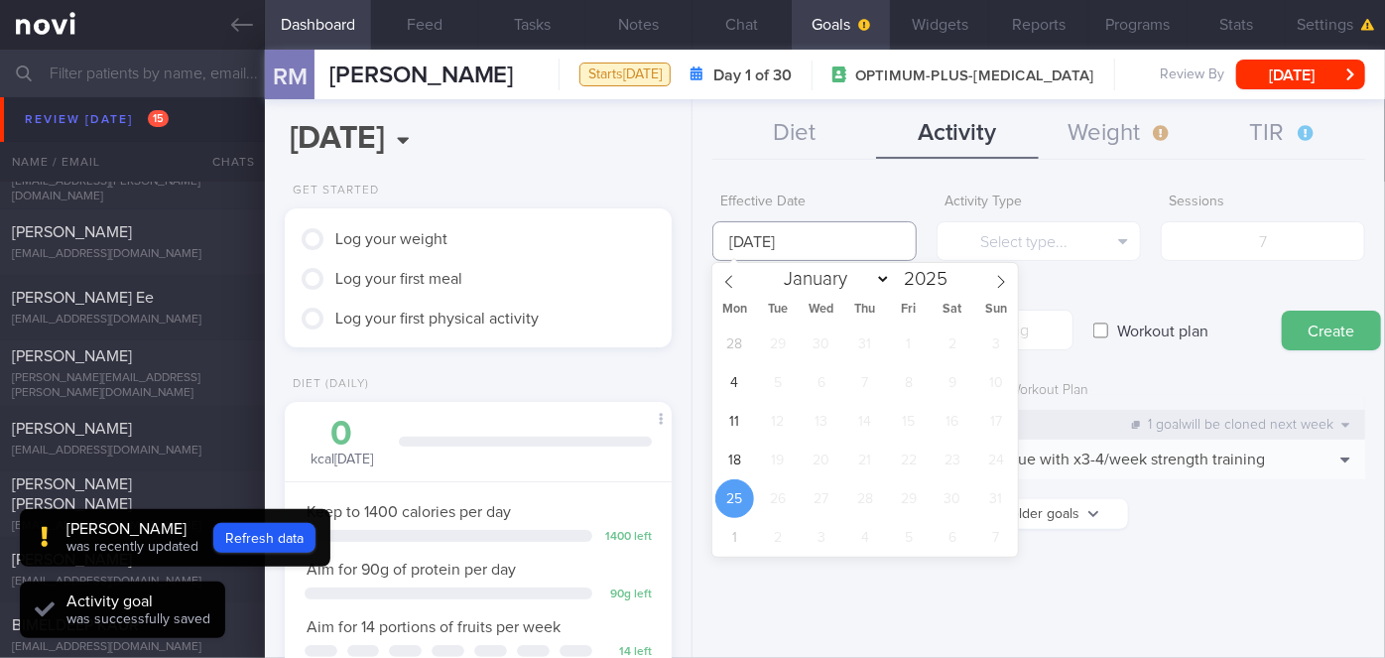
click at [777, 257] on input "[DATE]" at bounding box center [815, 241] width 204 height 40
click at [726, 468] on span "18" at bounding box center [735, 460] width 39 height 39
type input "[DATE]"
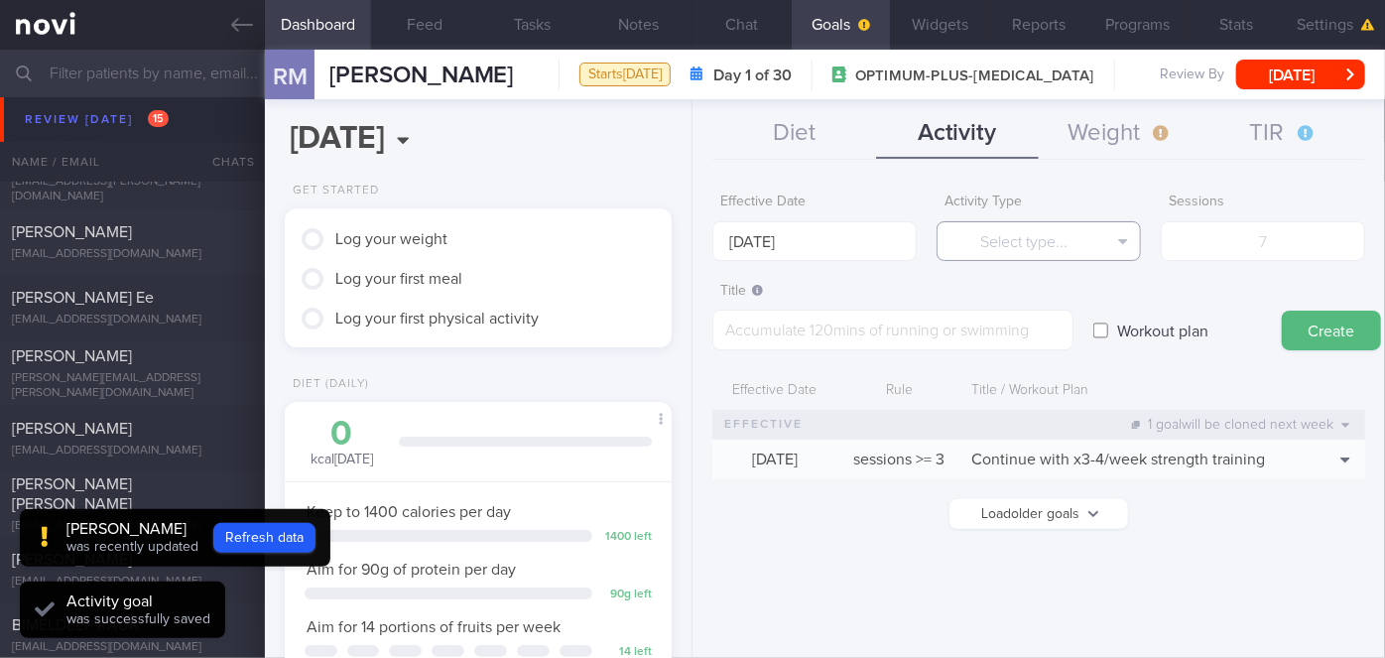
click at [1026, 260] on button "Select type..." at bounding box center [1039, 241] width 204 height 40
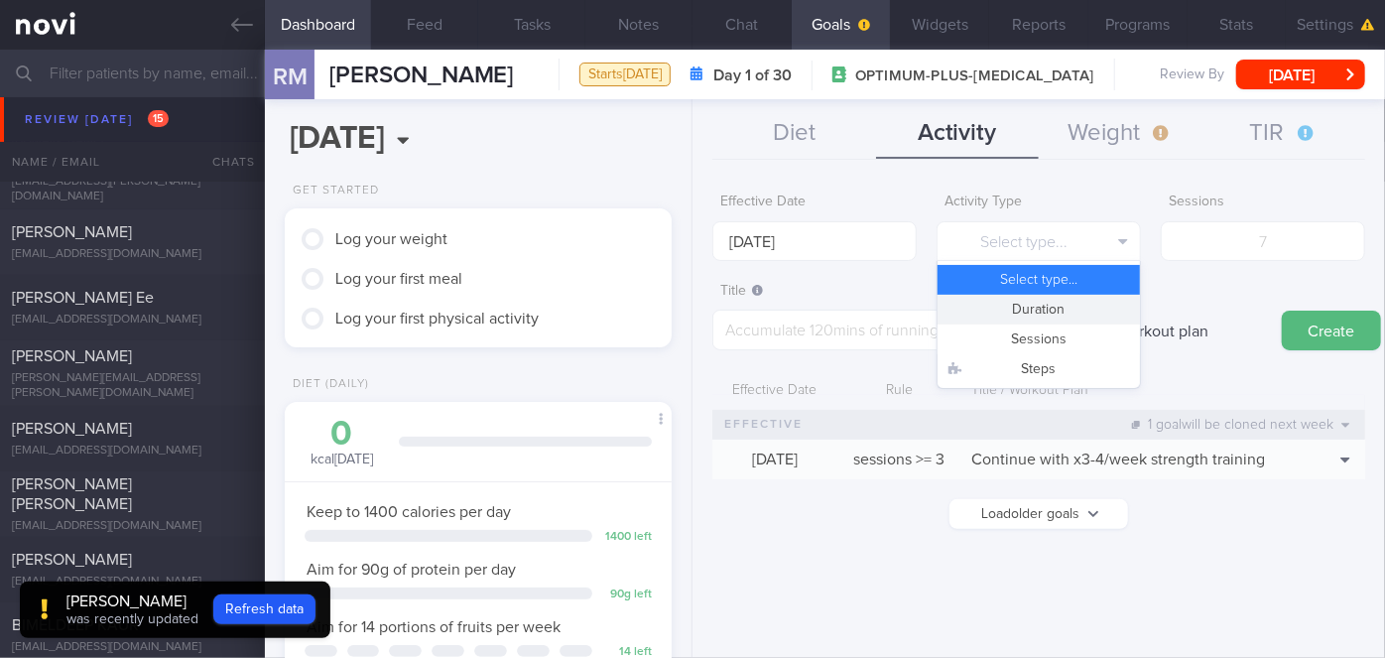
click at [1056, 311] on button "Duration" at bounding box center [1039, 310] width 202 height 30
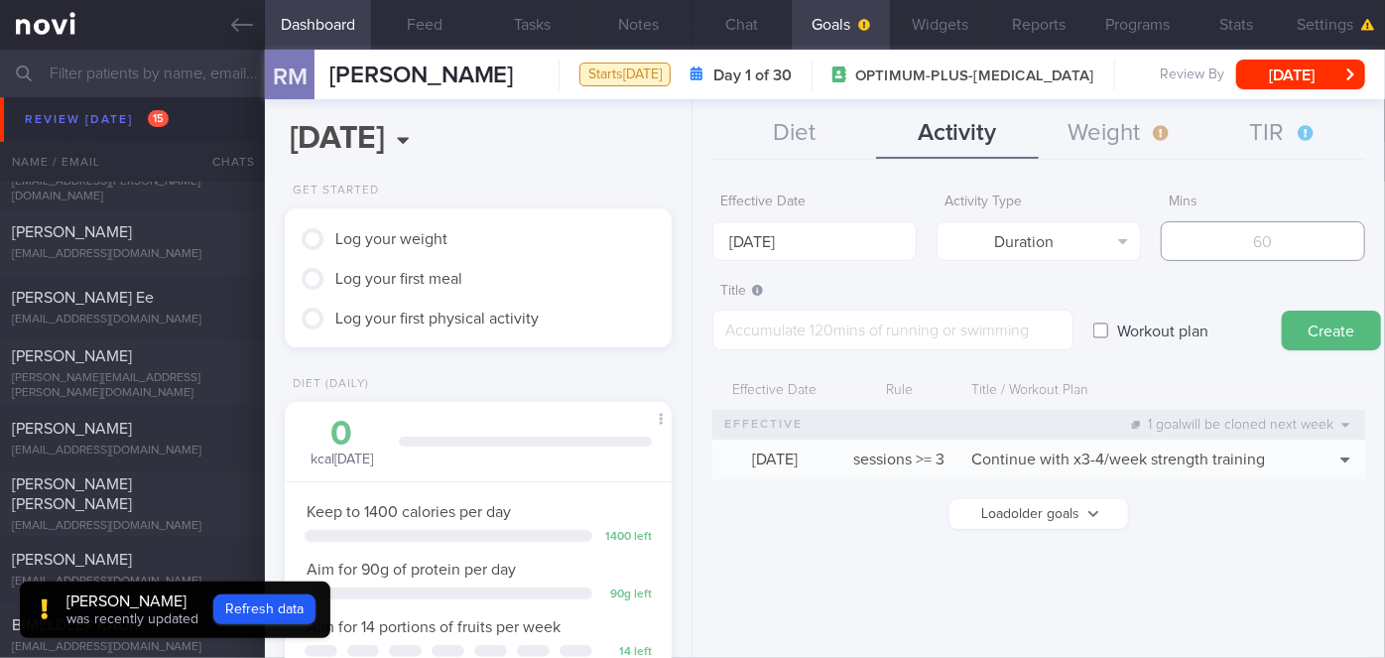
click at [1264, 250] on input "number" at bounding box center [1263, 241] width 204 height 40
type input "150"
click at [1007, 322] on textarea at bounding box center [893, 330] width 361 height 41
type textarea "Continue with x2/week runs."
click at [1313, 333] on button "Create" at bounding box center [1331, 331] width 99 height 40
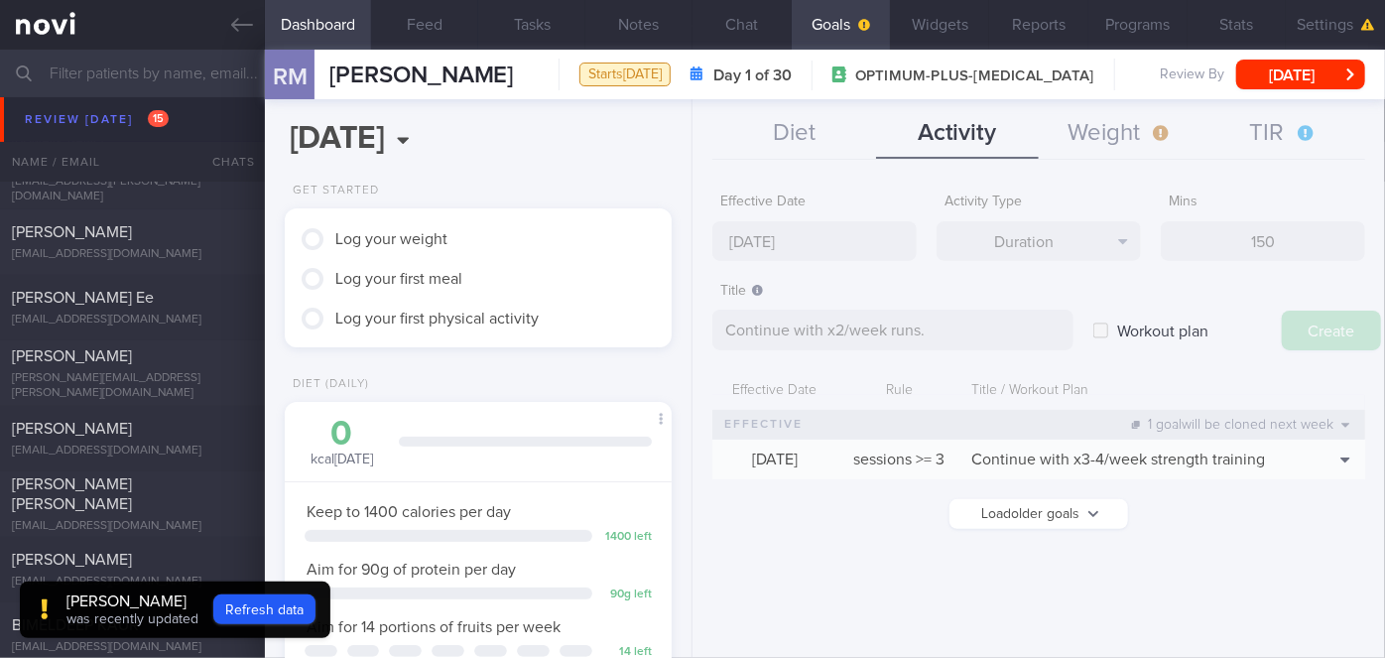
type input "[DATE]"
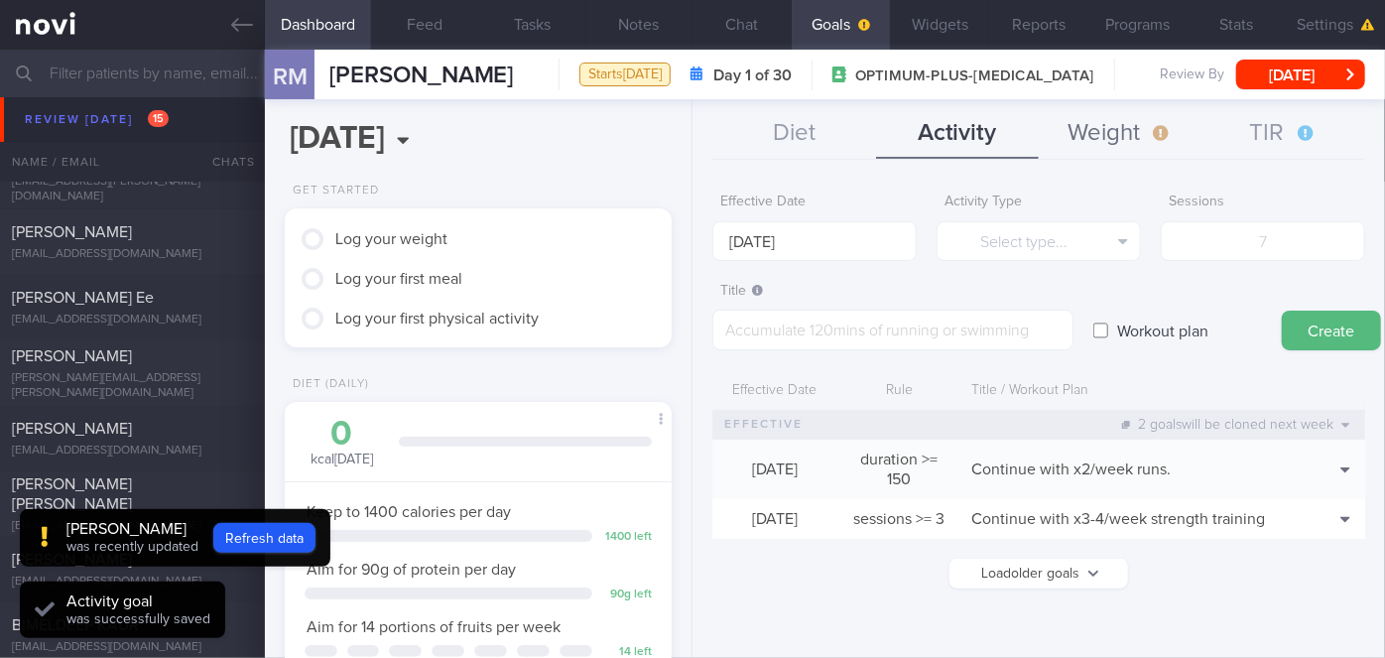
click at [1135, 122] on button "Weight" at bounding box center [1120, 134] width 163 height 50
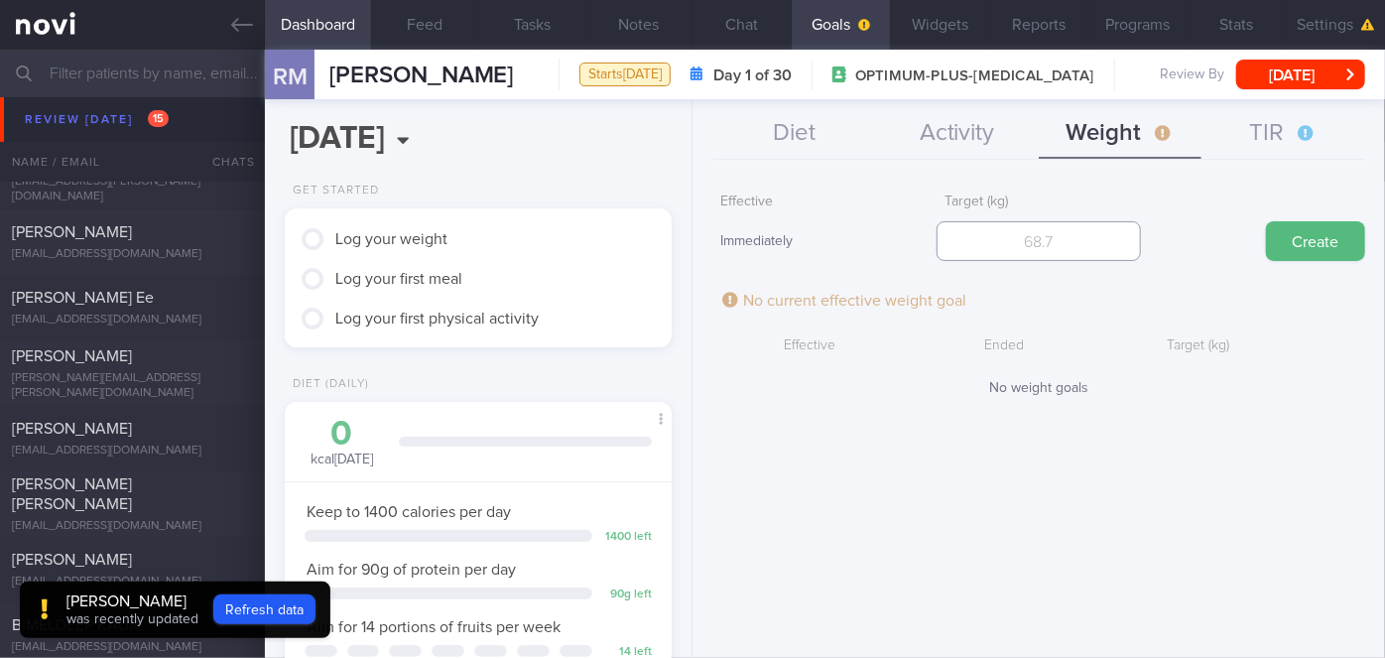
click at [1048, 244] on input "number" at bounding box center [1039, 241] width 204 height 40
type input "63.7"
click at [1311, 247] on button "Create" at bounding box center [1315, 241] width 99 height 40
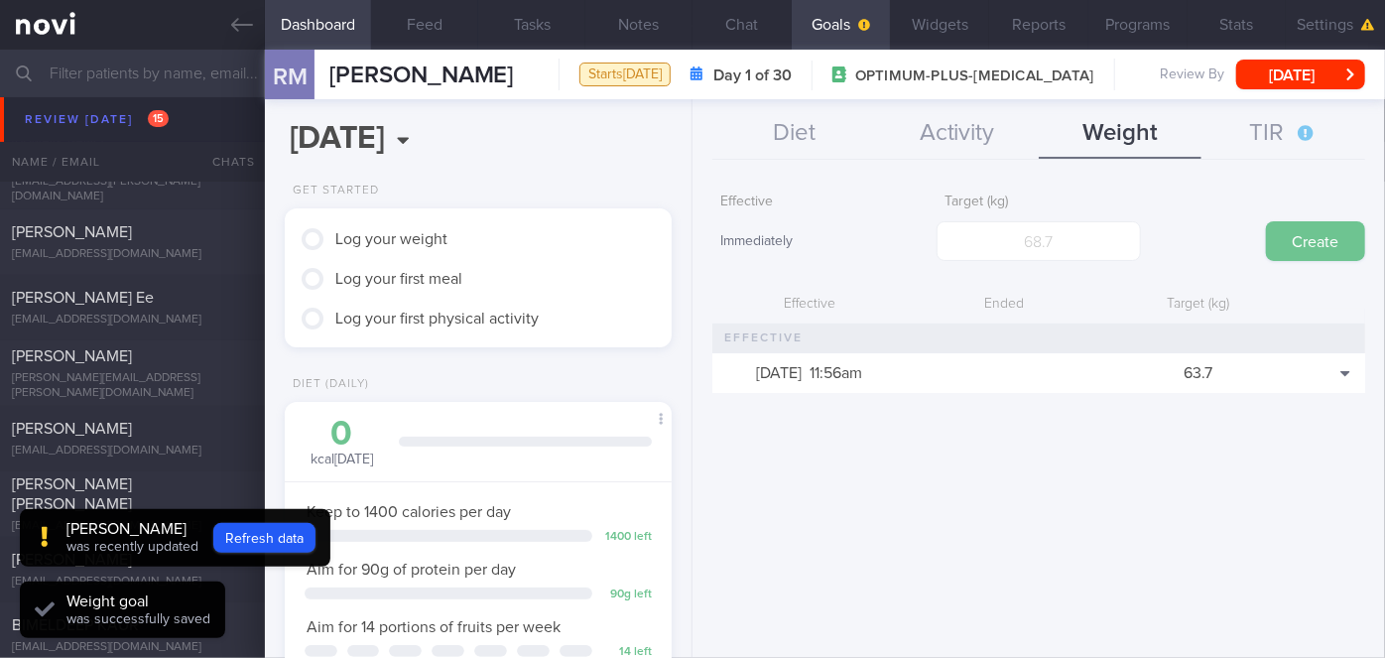
scroll to position [196, 338]
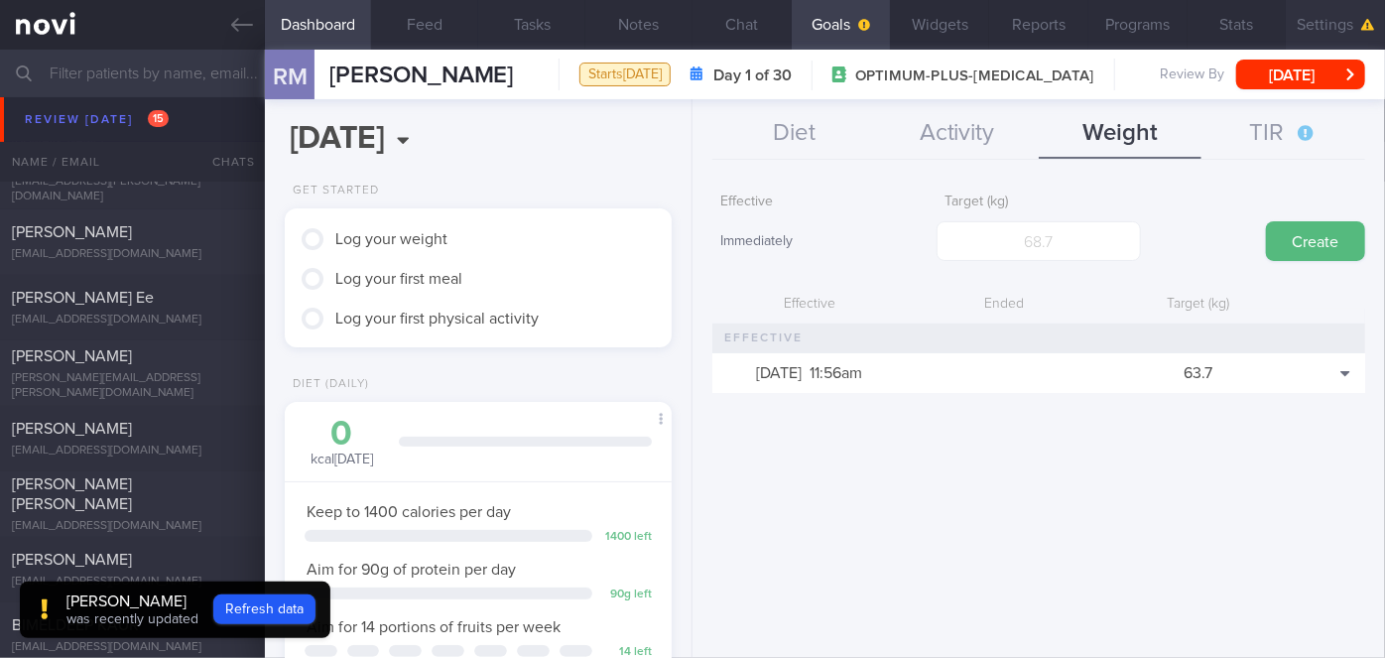
click at [1360, 15] on button "Settings" at bounding box center [1335, 25] width 99 height 50
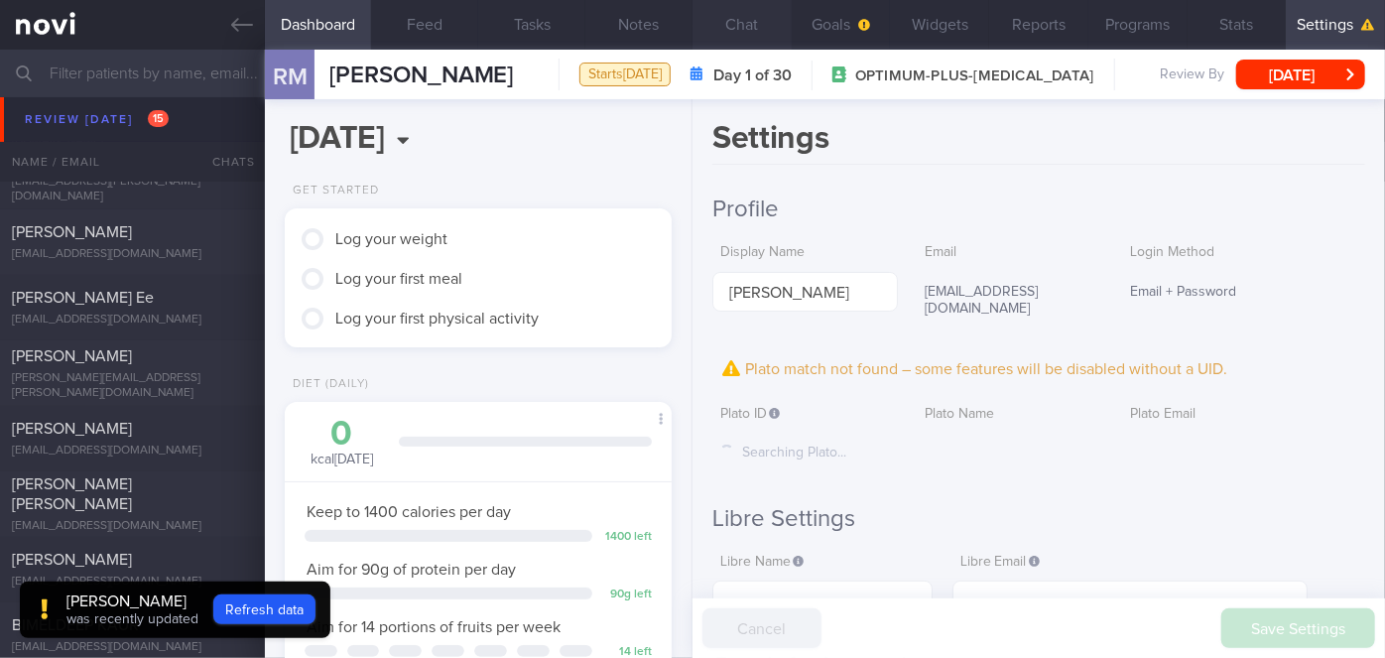
click at [756, 33] on button "Chat" at bounding box center [742, 25] width 99 height 50
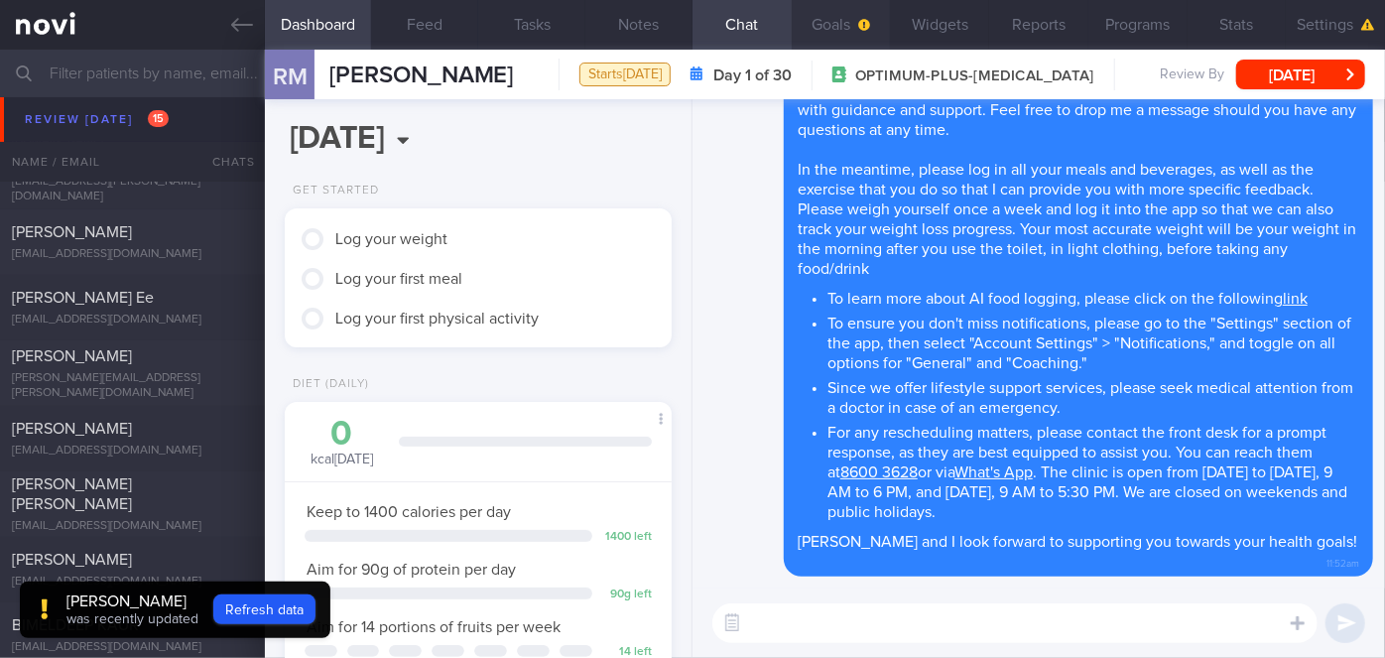
click at [851, 33] on button "Goals" at bounding box center [841, 25] width 99 height 50
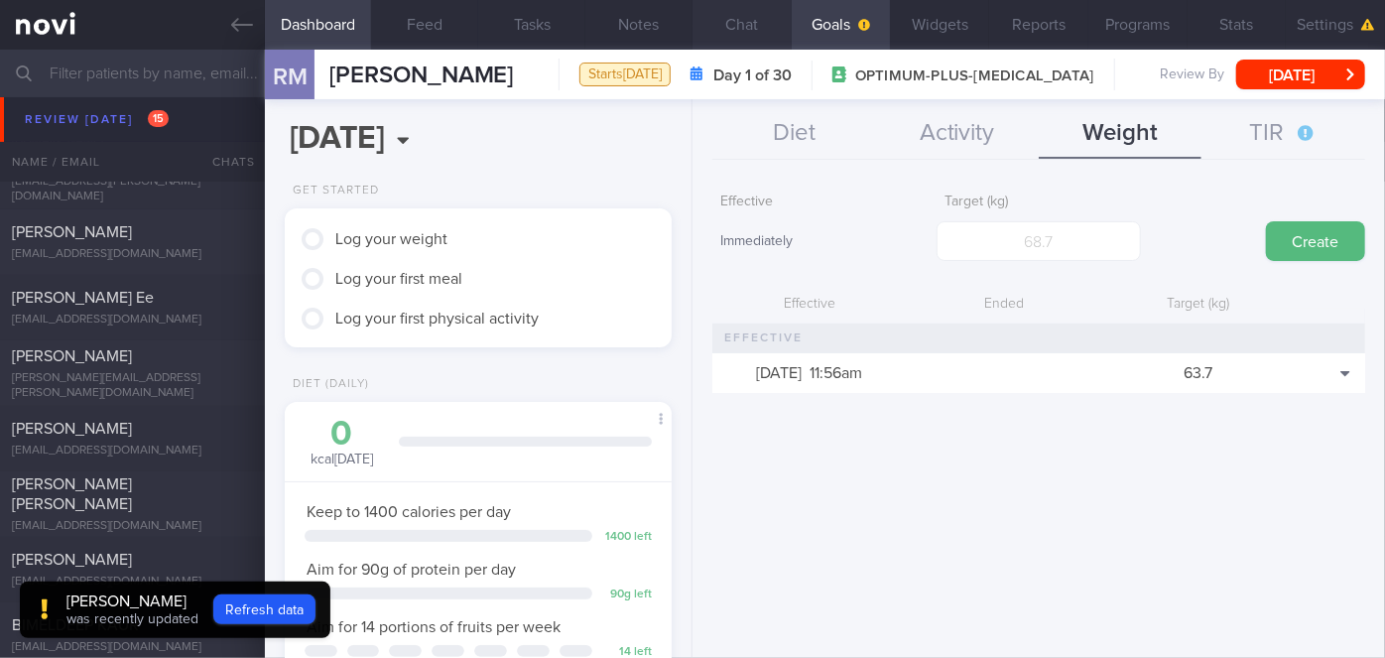
click at [755, 46] on button "Chat" at bounding box center [742, 25] width 99 height 50
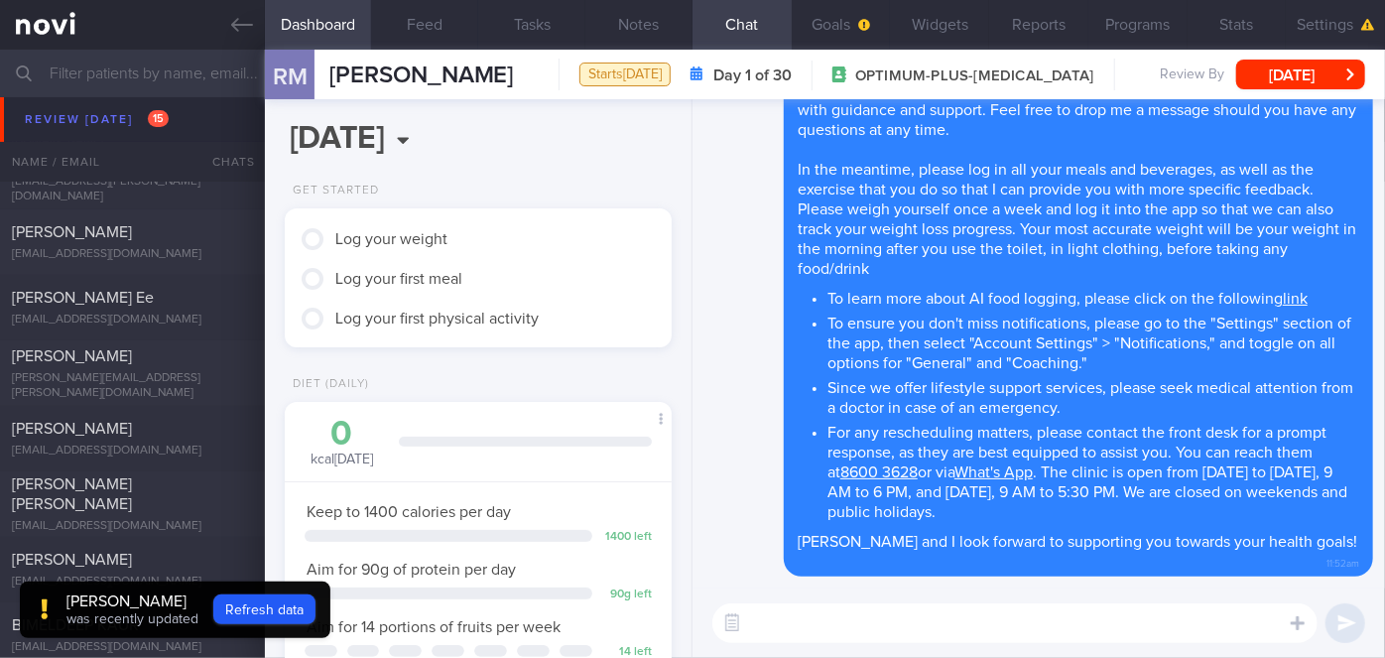
click at [823, 630] on textarea at bounding box center [1015, 623] width 605 height 40
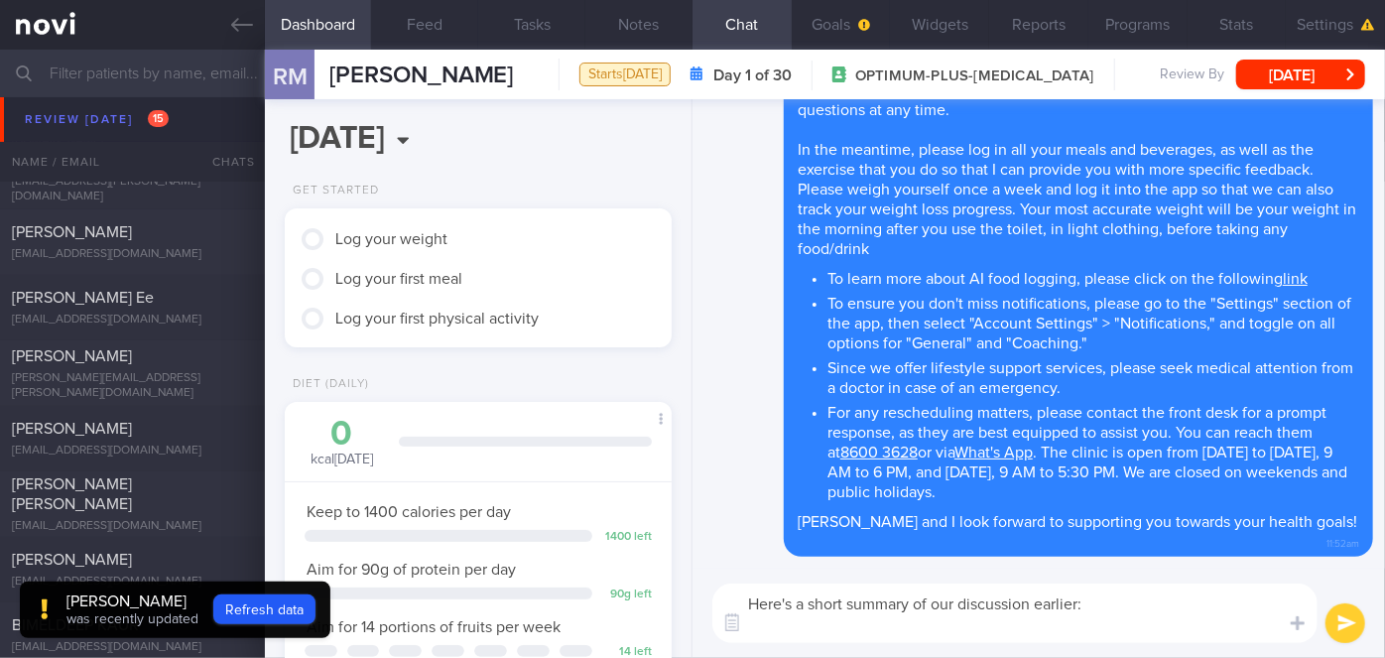
click at [867, 629] on textarea "Here's a short summary of our discussion earlier:" at bounding box center [1015, 614] width 605 height 60
paste textarea "1. Continue with current protein intake 2. Go for lower calorie snack options l…"
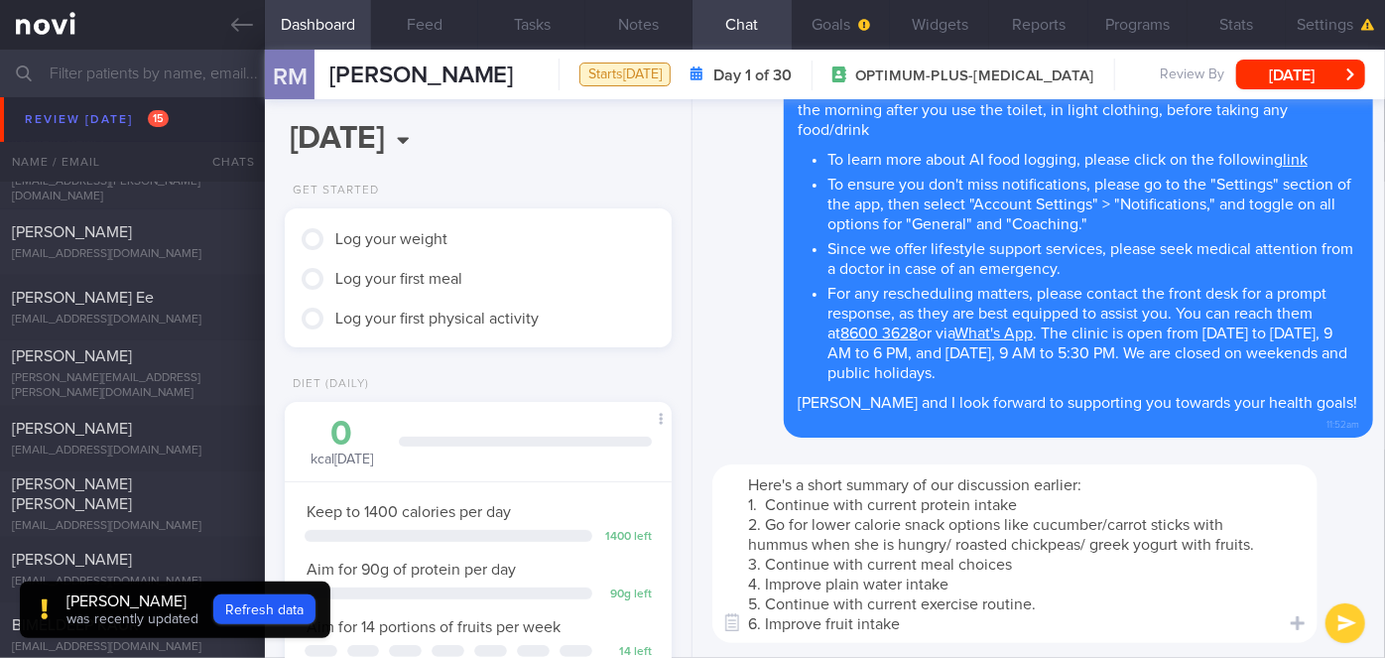
click at [897, 542] on textarea "Here's a short summary of our discussion earlier: 1. Continue with current prot…" at bounding box center [1015, 553] width 605 height 179
click at [927, 627] on textarea "Here's a short summary of our discussion earlier: 1. Continue with current prot…" at bounding box center [1015, 553] width 605 height 179
paste textarea "How to Eat More Fruit and Vegetables"
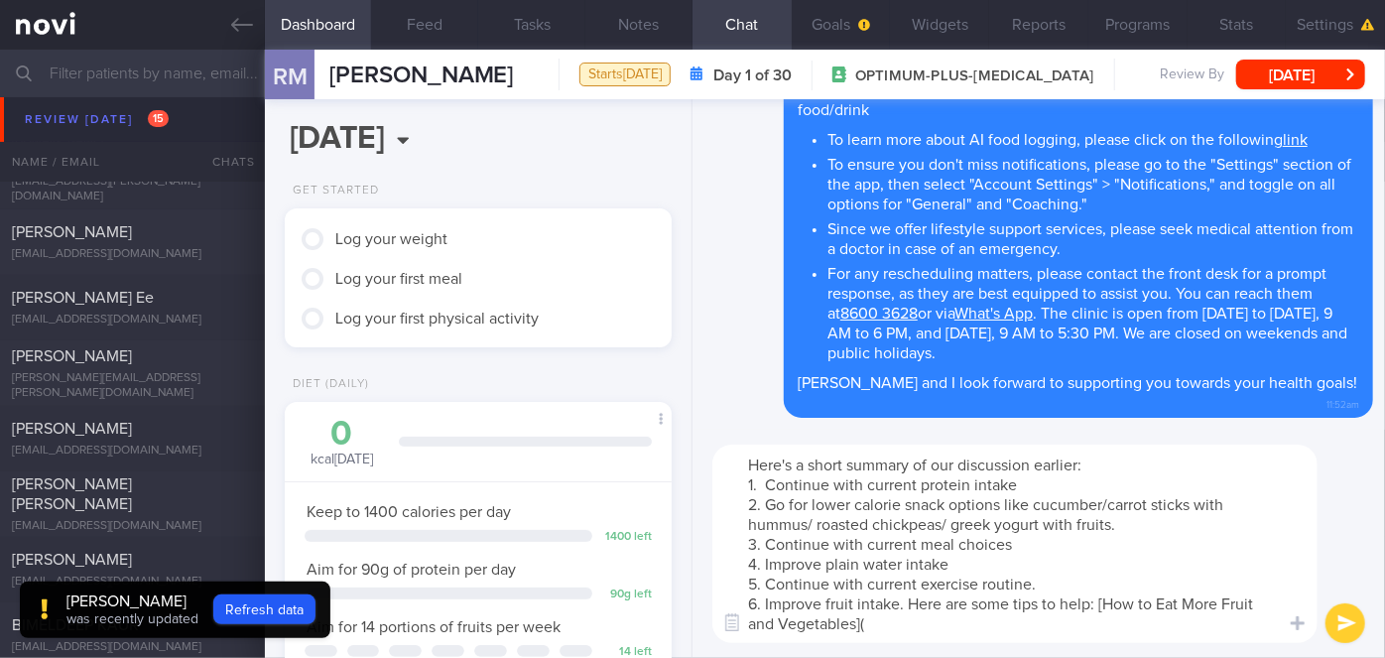
paste textarea "[URL][DOMAIN_NAME]"
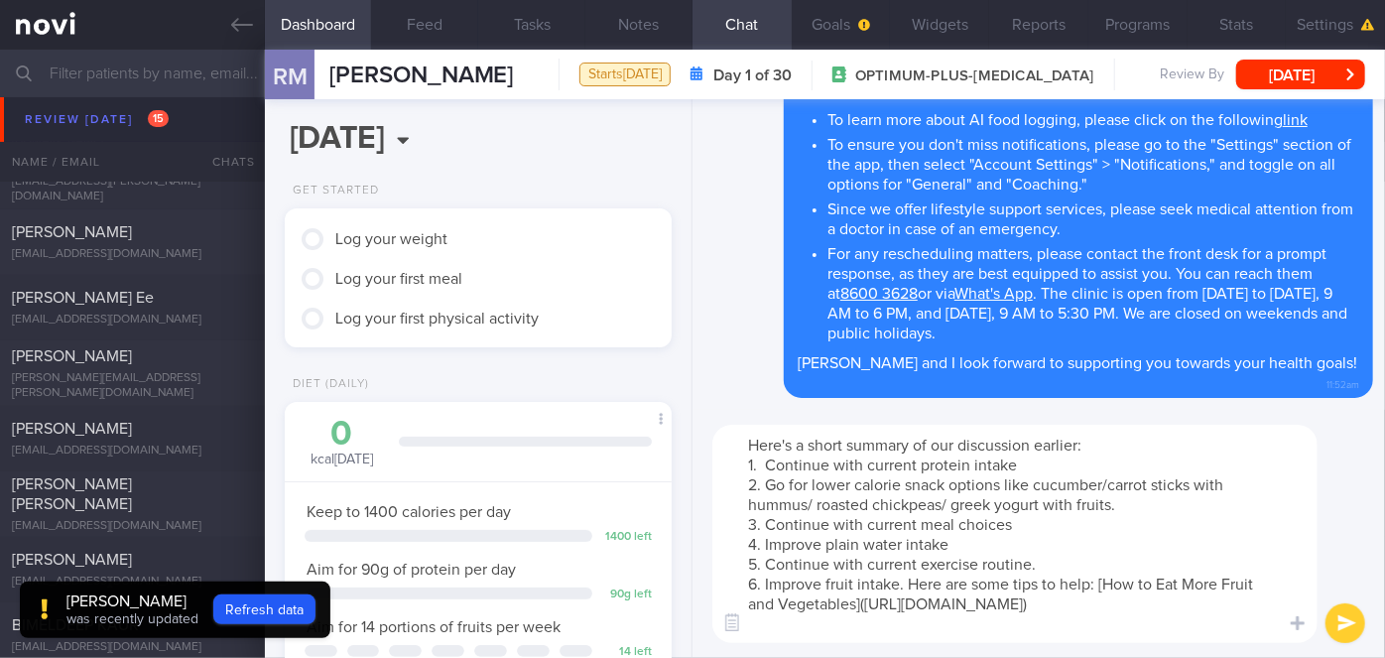
type textarea "Here's a short summary of our discussion earlier: 1. Continue with current prot…"
click at [1348, 625] on button "submit" at bounding box center [1346, 623] width 40 height 40
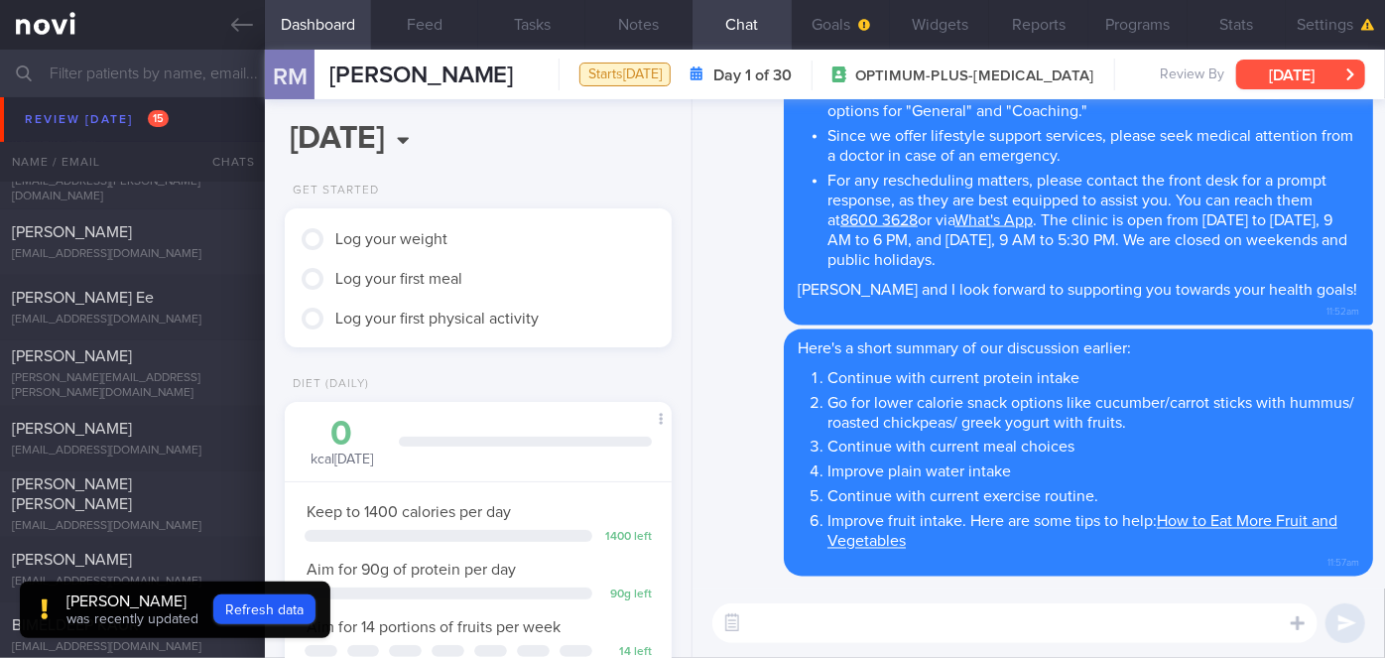
click at [1316, 76] on button "[DATE]" at bounding box center [1301, 75] width 129 height 30
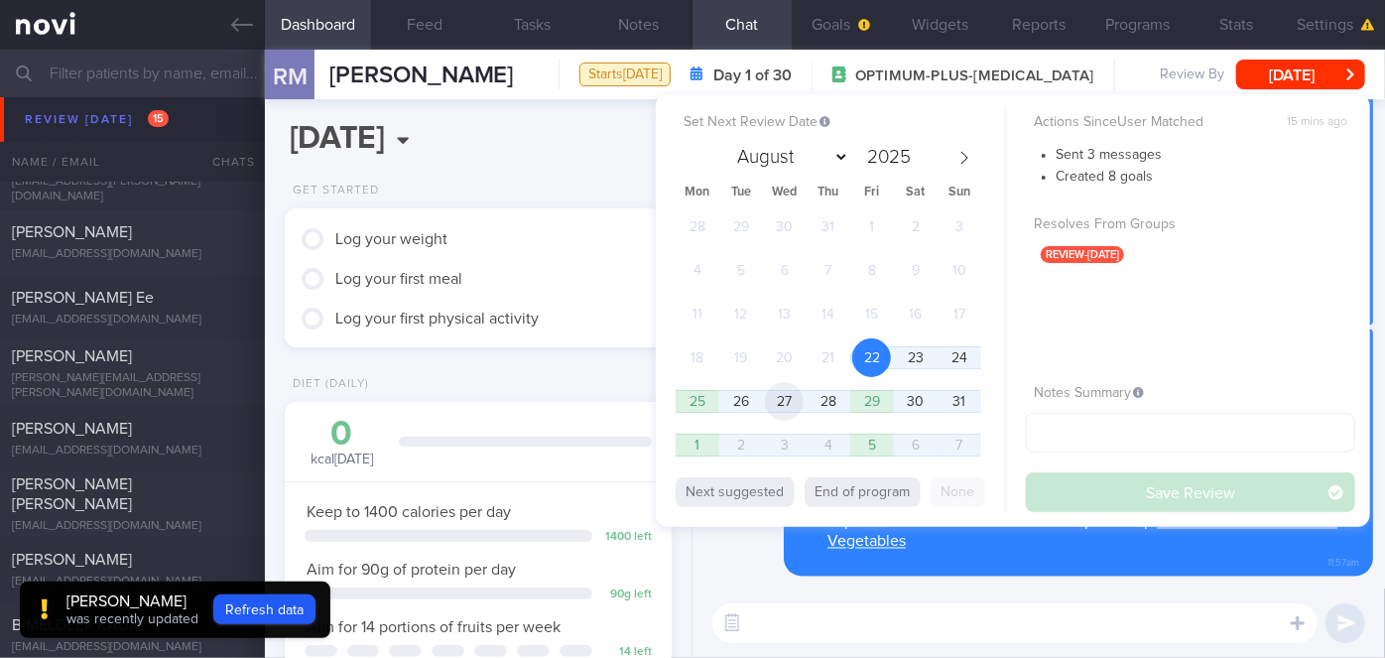
click at [794, 398] on span "27" at bounding box center [784, 401] width 39 height 39
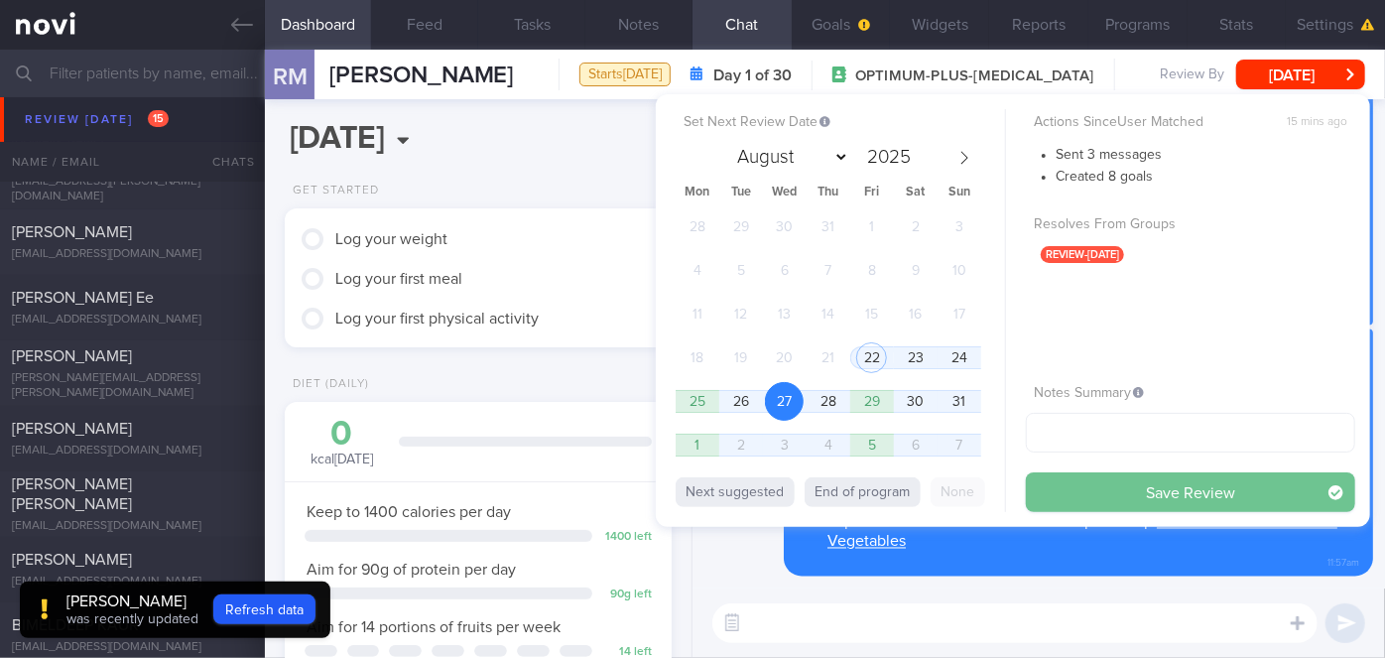
click at [1110, 488] on button "Save Review" at bounding box center [1190, 492] width 329 height 40
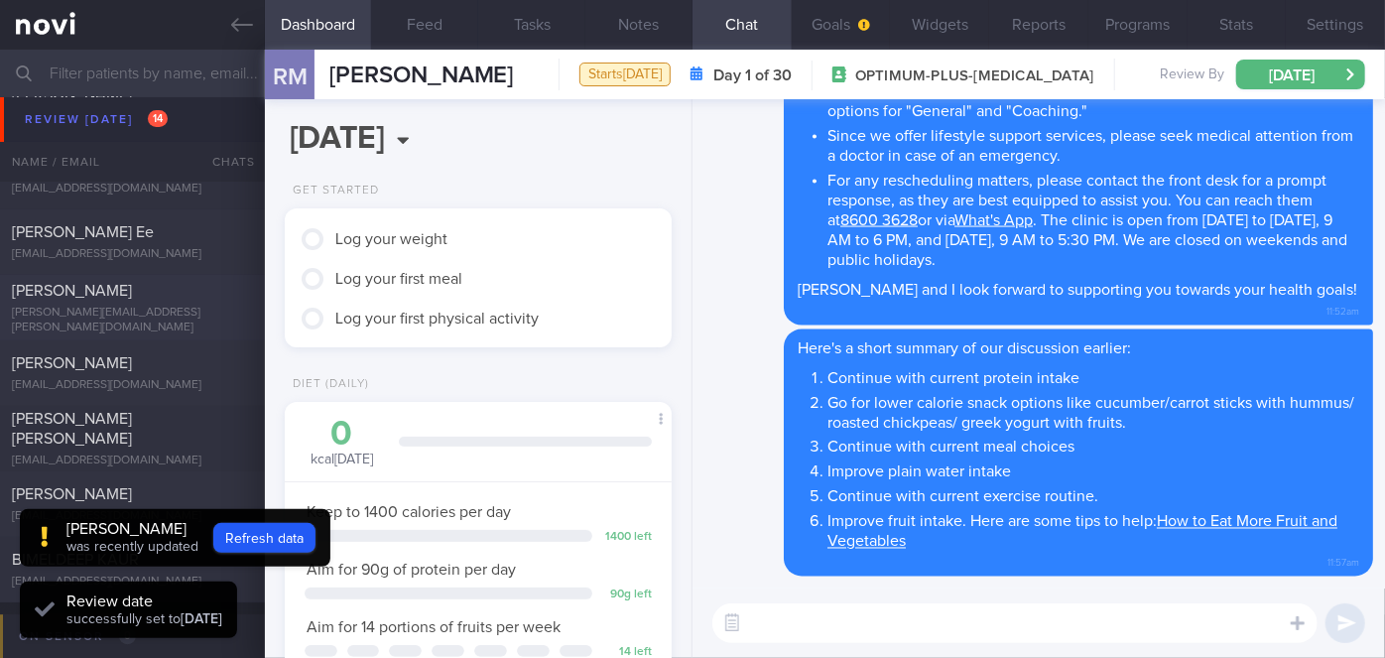
scroll to position [173, 346]
click at [316, 535] on button "Refresh data" at bounding box center [264, 538] width 102 height 30
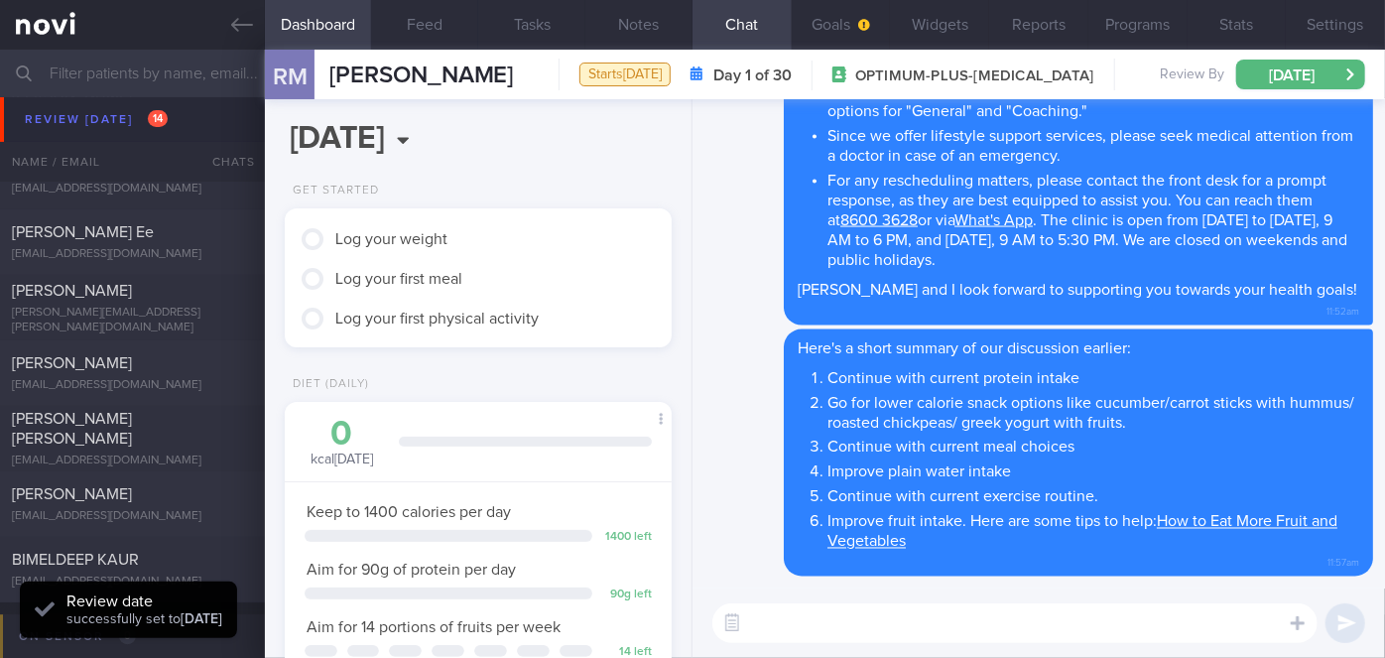
type input "c5880bcff3fdc78a2f981eb48b093c60"
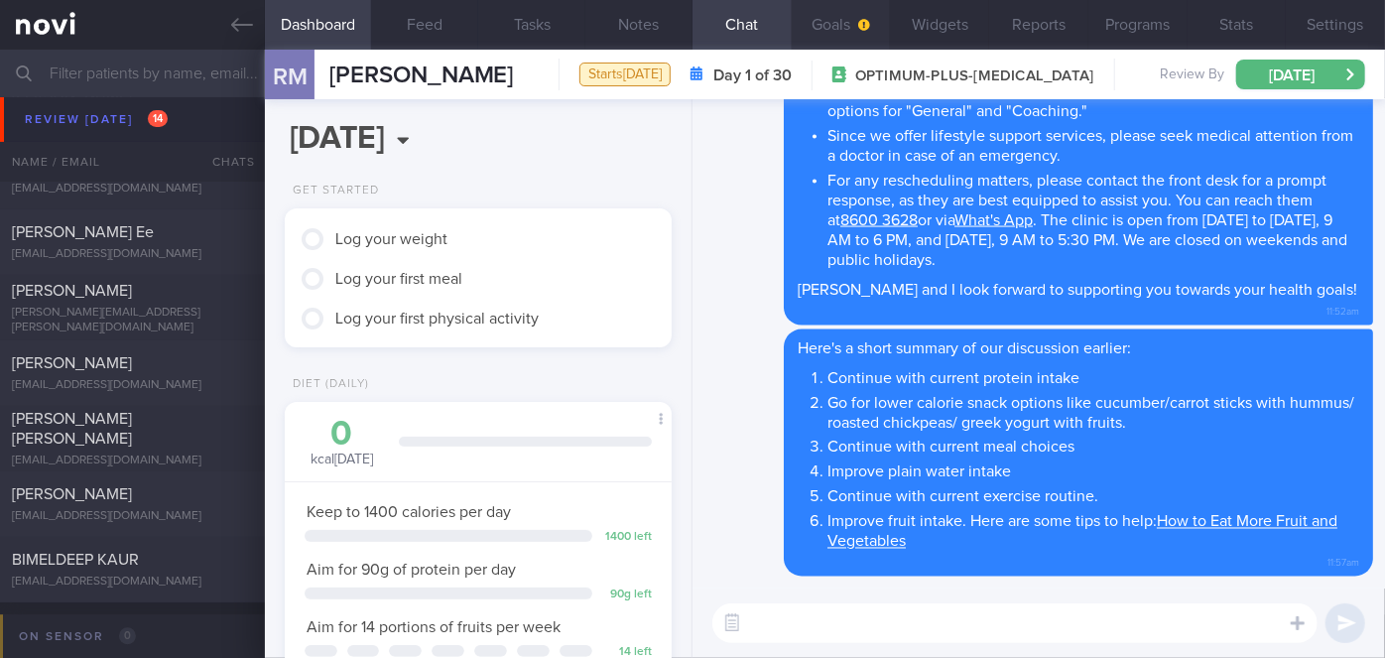
click at [828, 23] on button "Goals" at bounding box center [841, 25] width 99 height 50
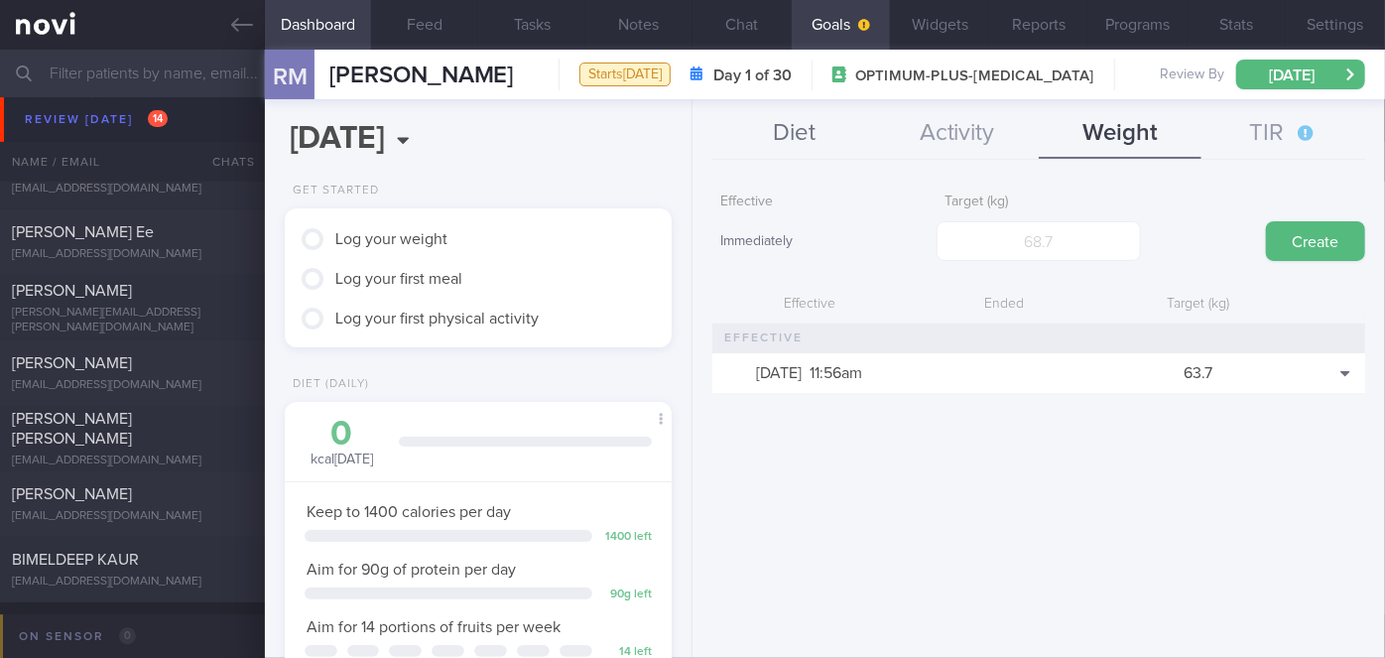
click at [818, 141] on button "Diet" at bounding box center [794, 134] width 163 height 50
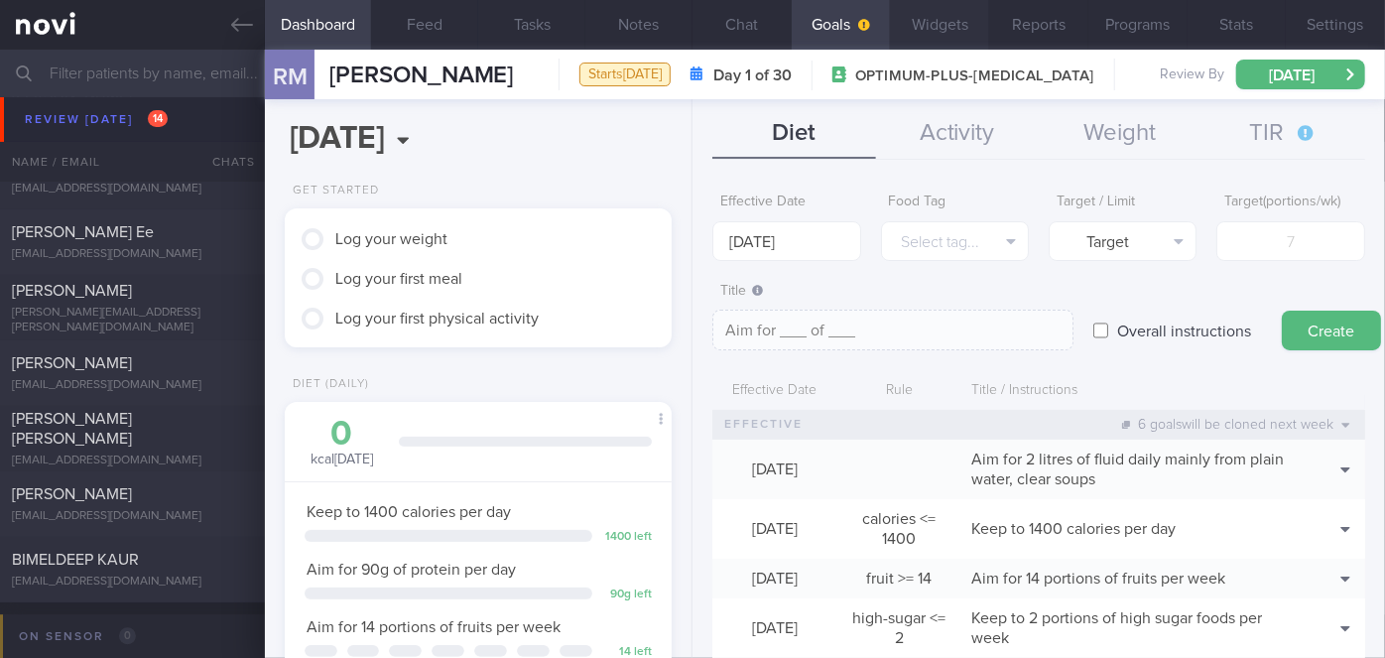
click at [961, 26] on button "Widgets" at bounding box center [939, 25] width 99 height 50
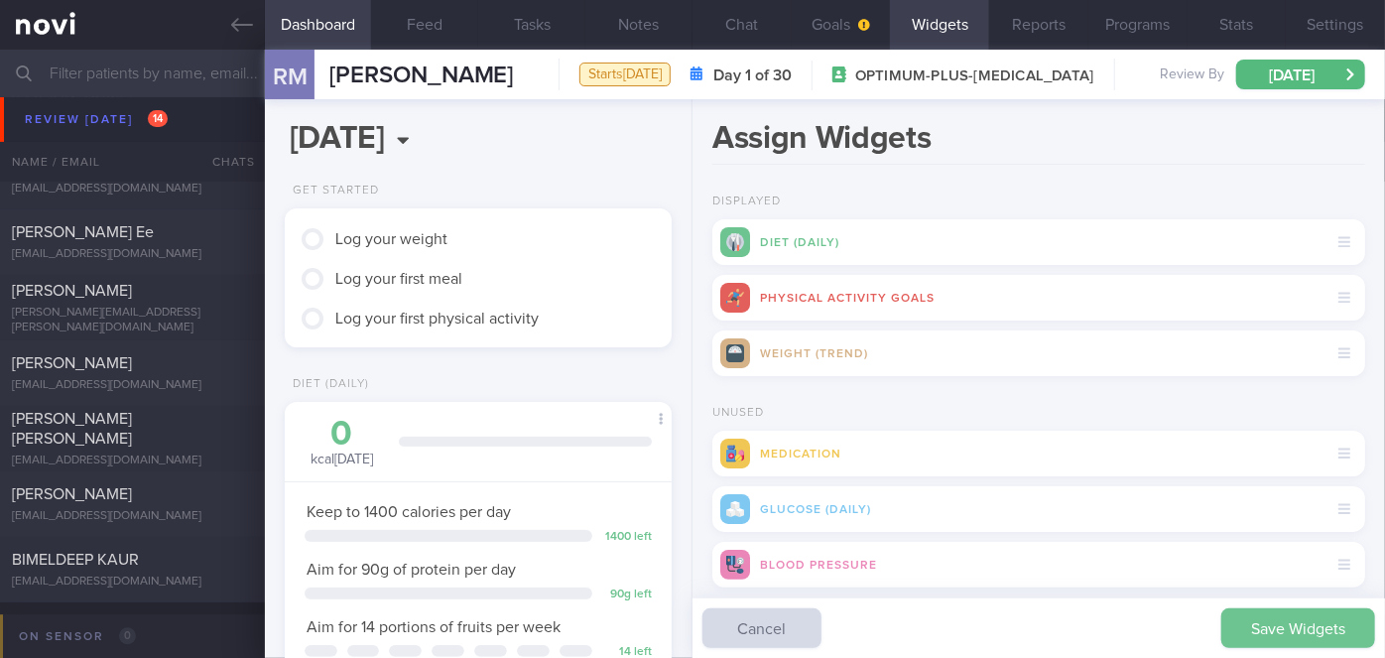
click at [1293, 627] on button "Save Widgets" at bounding box center [1299, 628] width 154 height 40
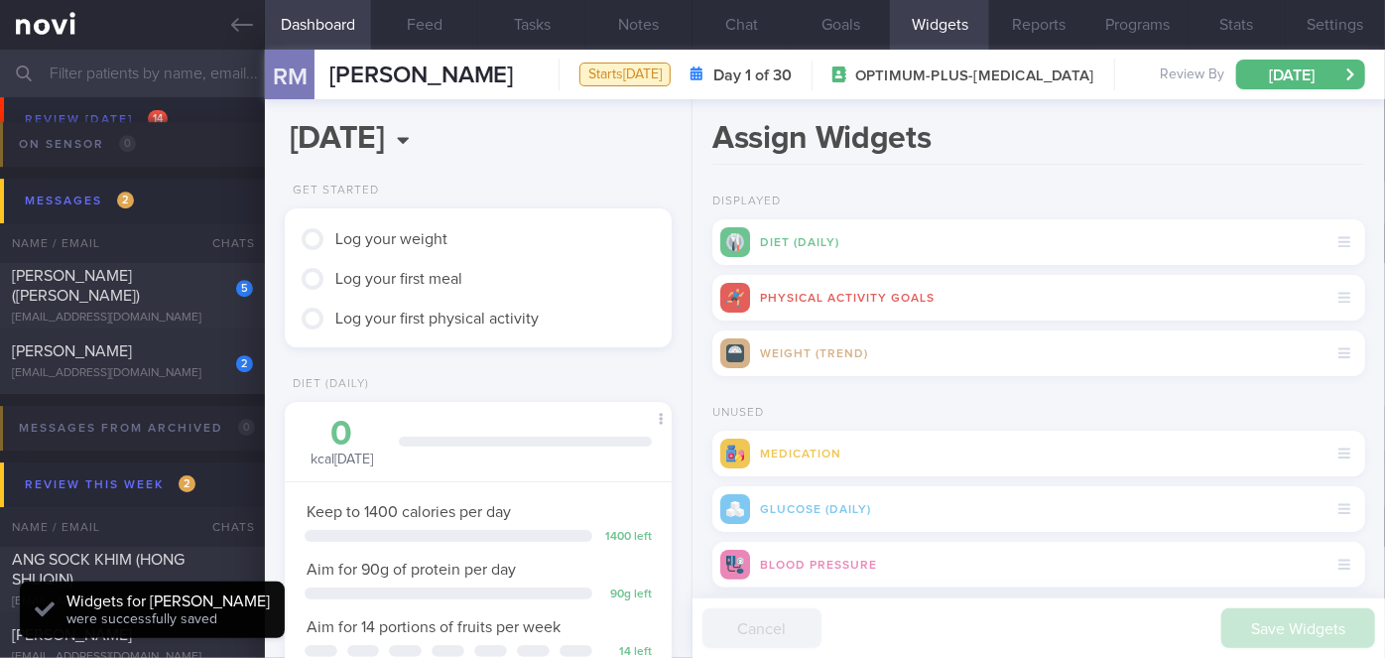
scroll to position [6859, 0]
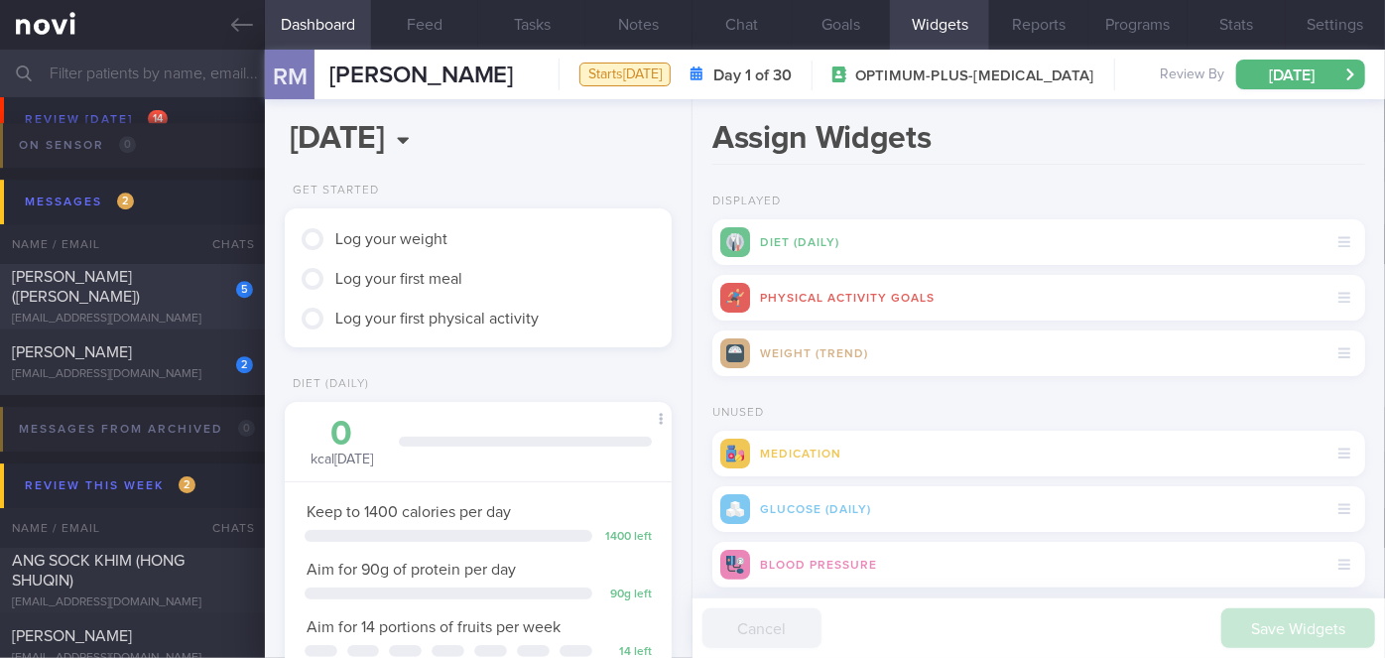
click at [182, 292] on div "[PERSON_NAME] ([PERSON_NAME])" at bounding box center [130, 287] width 236 height 40
select select "8"
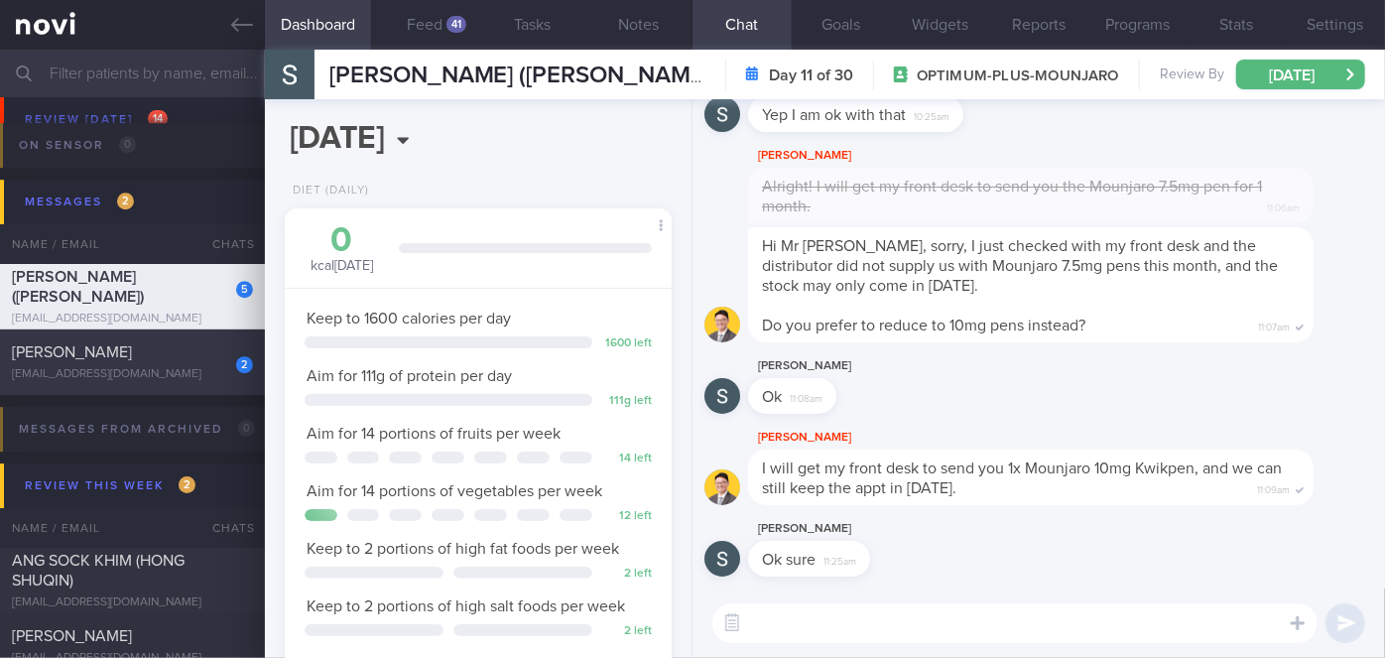
click at [200, 352] on div "[PERSON_NAME]" at bounding box center [130, 352] width 236 height 20
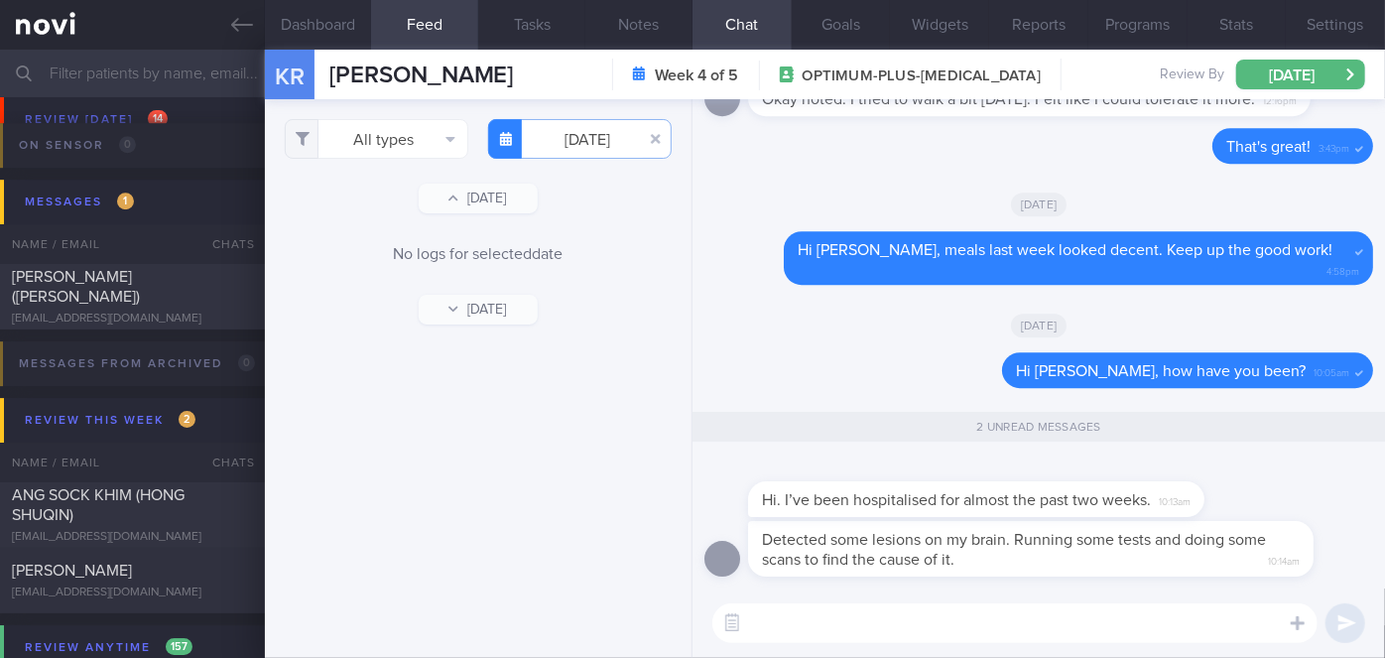
click at [798, 625] on textarea at bounding box center [1015, 623] width 605 height 40
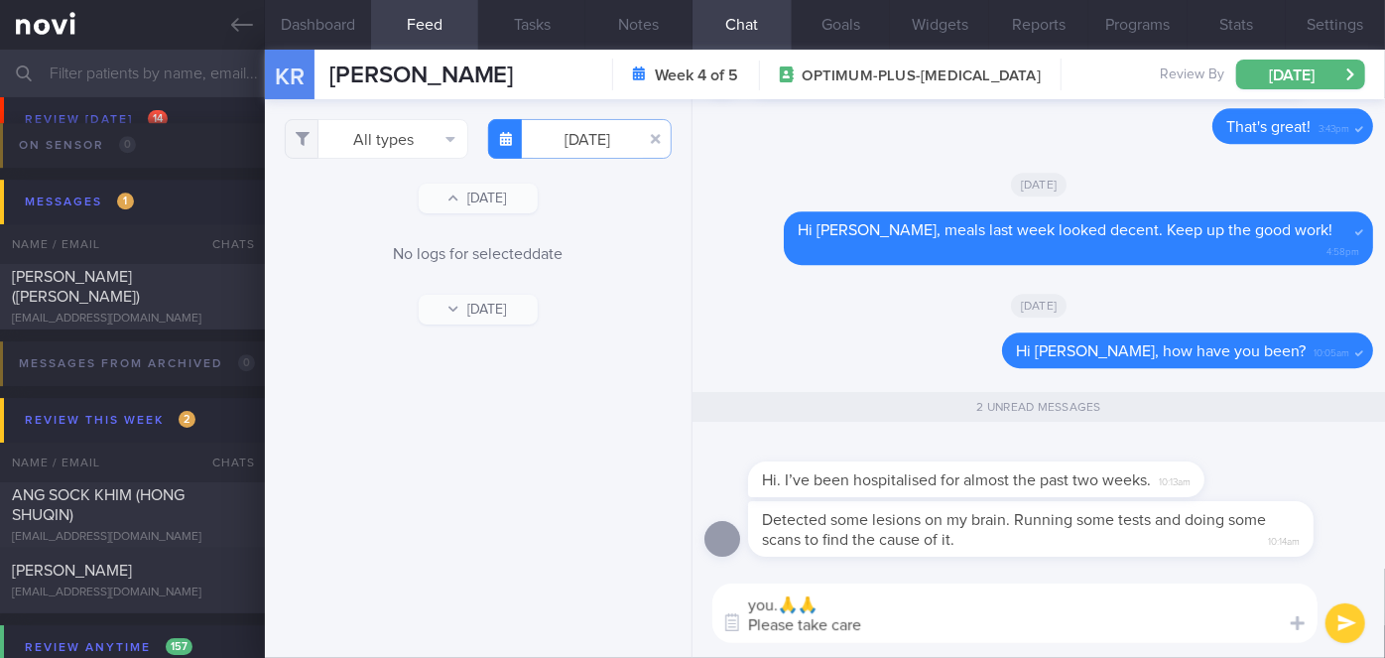
type textarea "Hi [PERSON_NAME], I'm so sorry to hear this. Hope everything goes well for you.…"
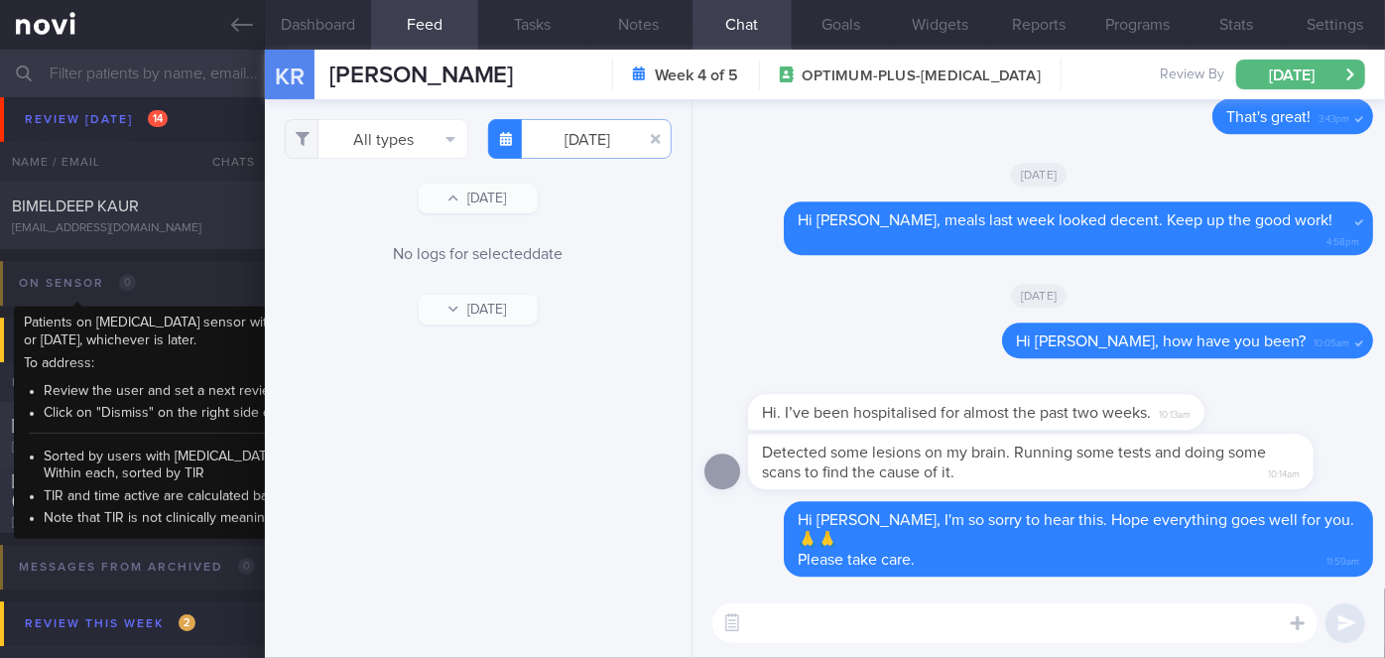
scroll to position [6720, 0]
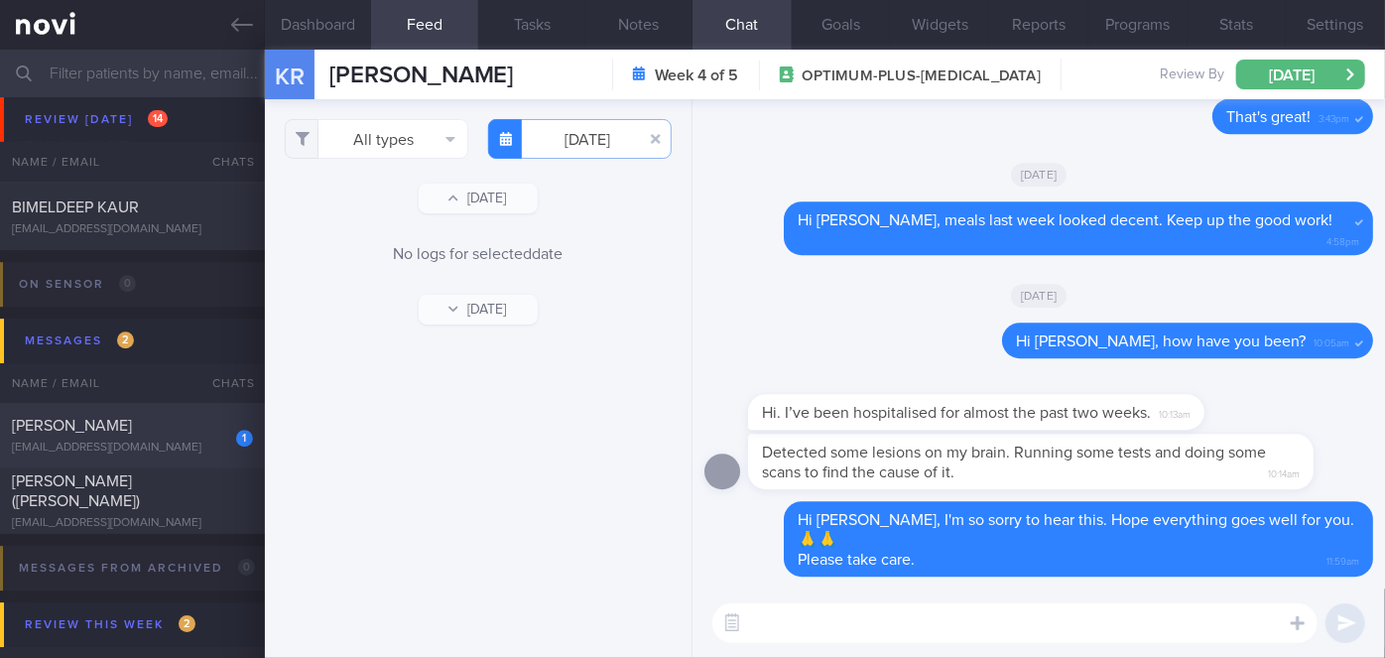
click at [165, 421] on div "[PERSON_NAME]" at bounding box center [130, 426] width 236 height 20
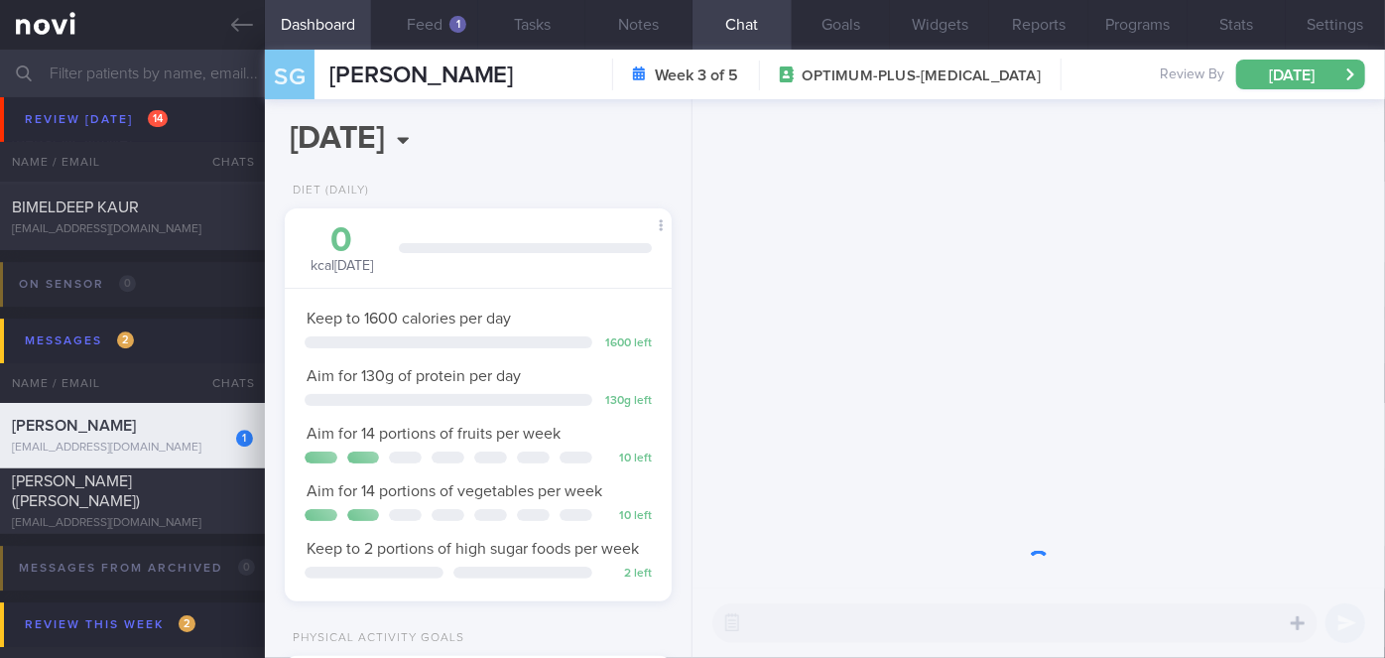
scroll to position [196, 338]
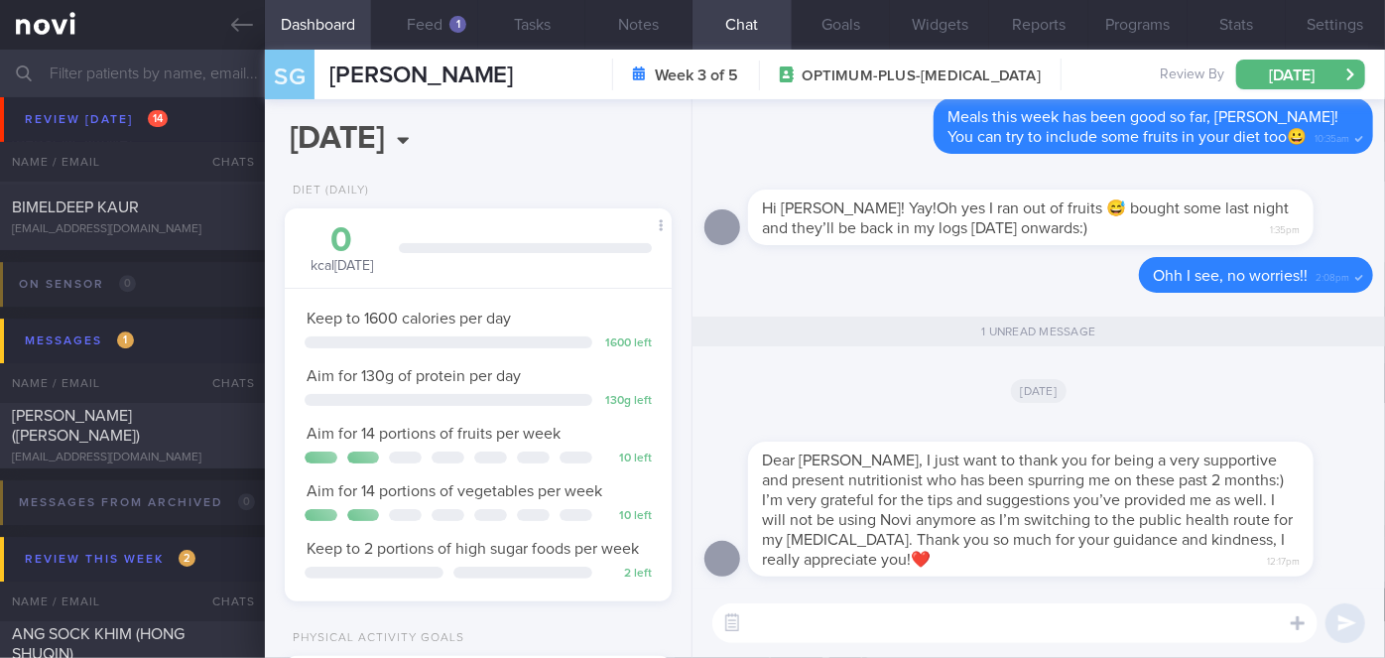
click at [759, 621] on textarea at bounding box center [1015, 623] width 605 height 40
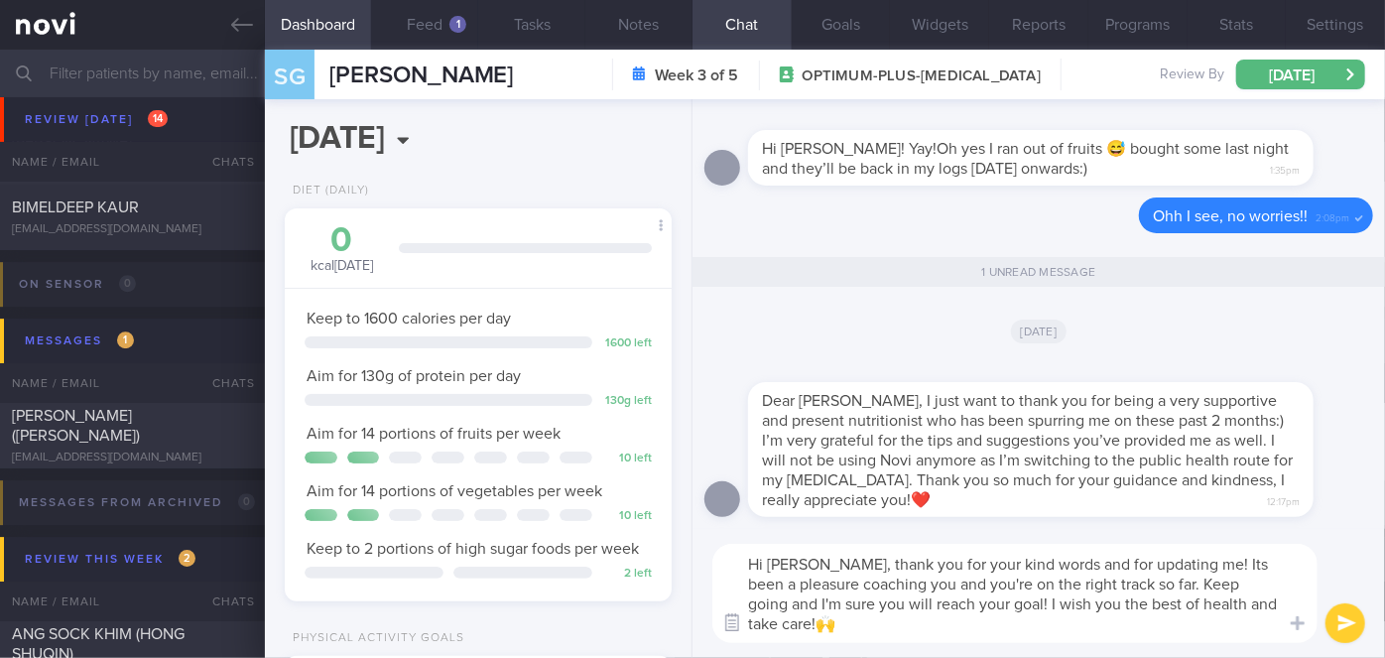
scroll to position [0, 0]
type textarea "Hi [PERSON_NAME], thank you for your kind words and for updating me! Its been a…"
click at [1350, 620] on button "submit" at bounding box center [1346, 623] width 40 height 40
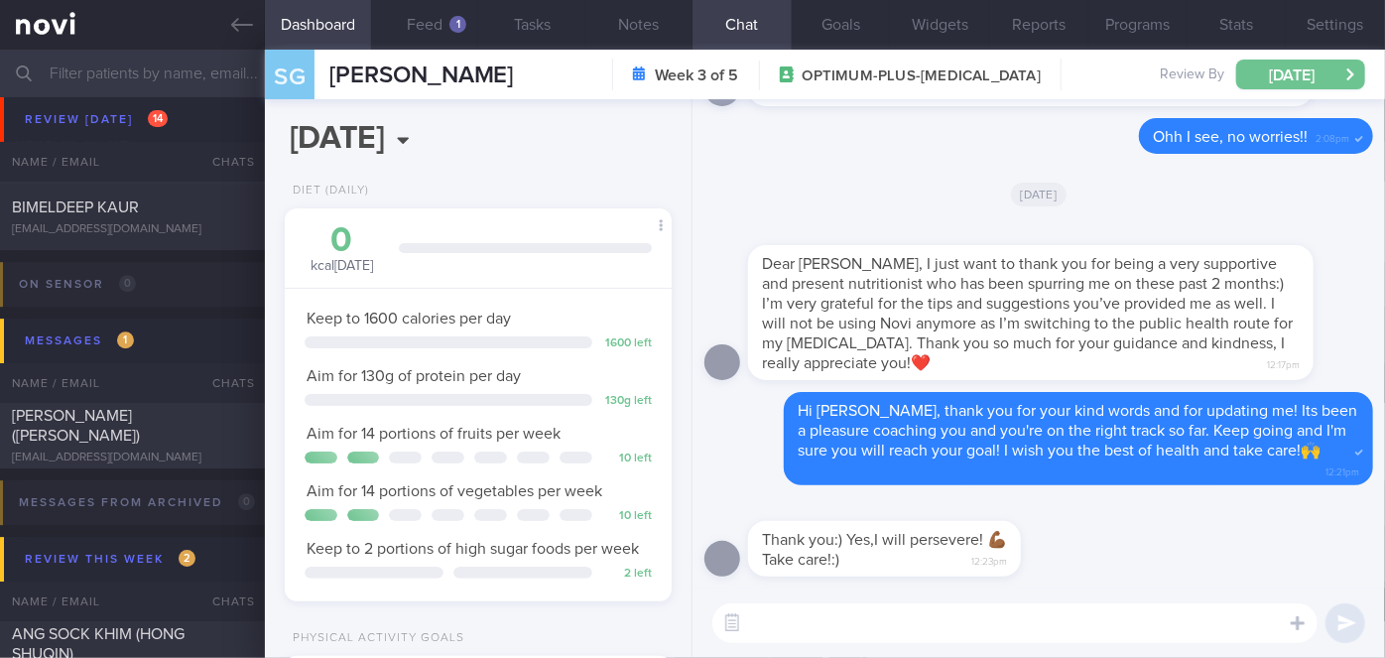
click at [1344, 76] on button "[DATE]" at bounding box center [1301, 75] width 129 height 30
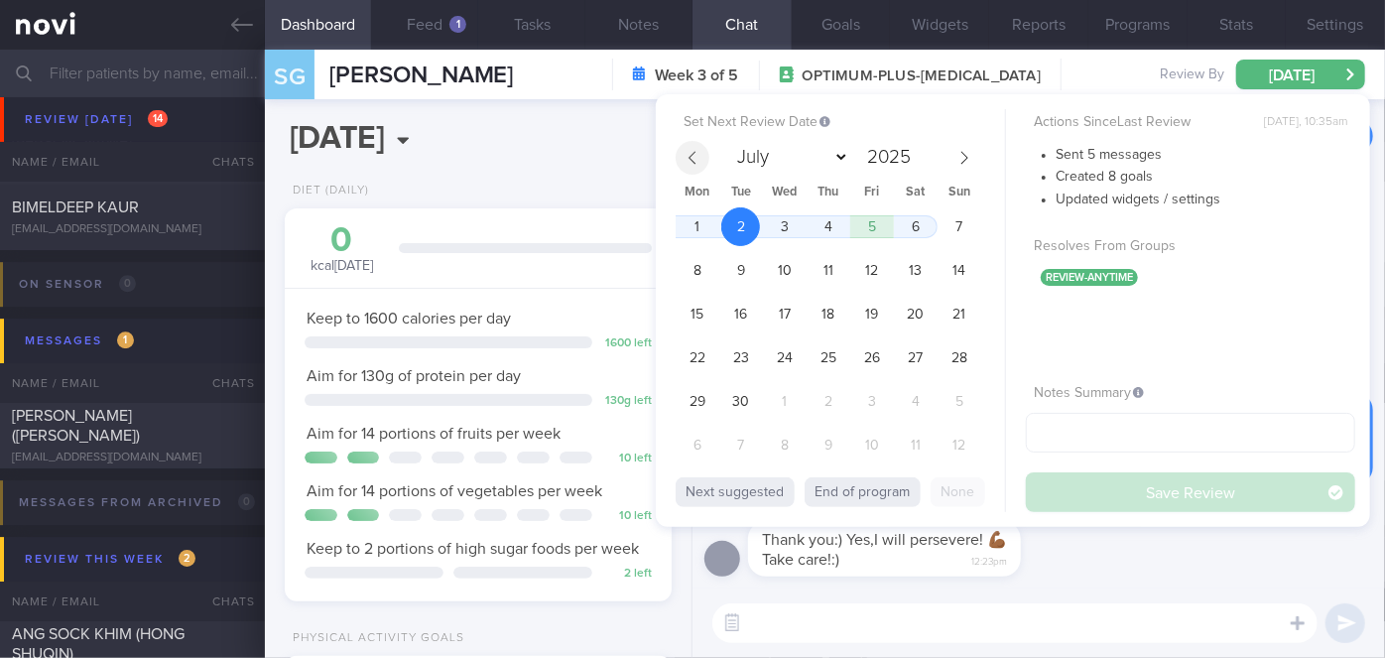
click at [699, 167] on span at bounding box center [693, 158] width 34 height 34
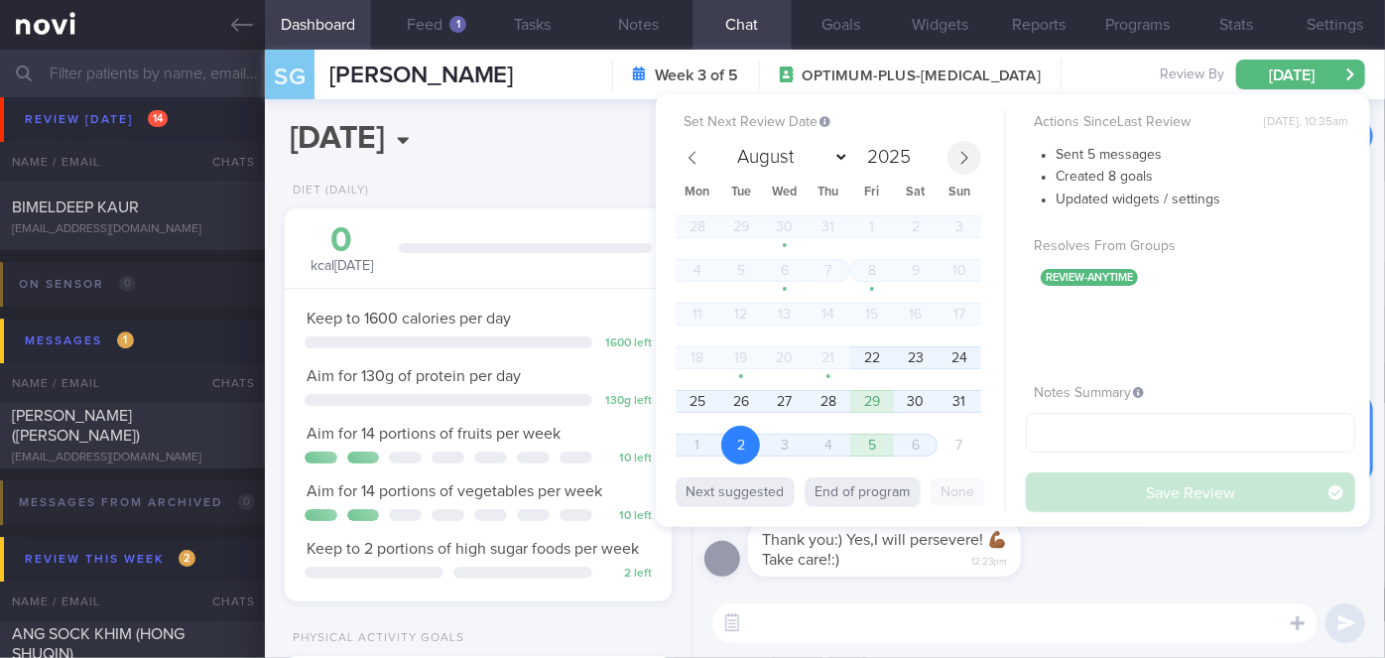
click at [964, 162] on icon at bounding box center [965, 158] width 14 height 14
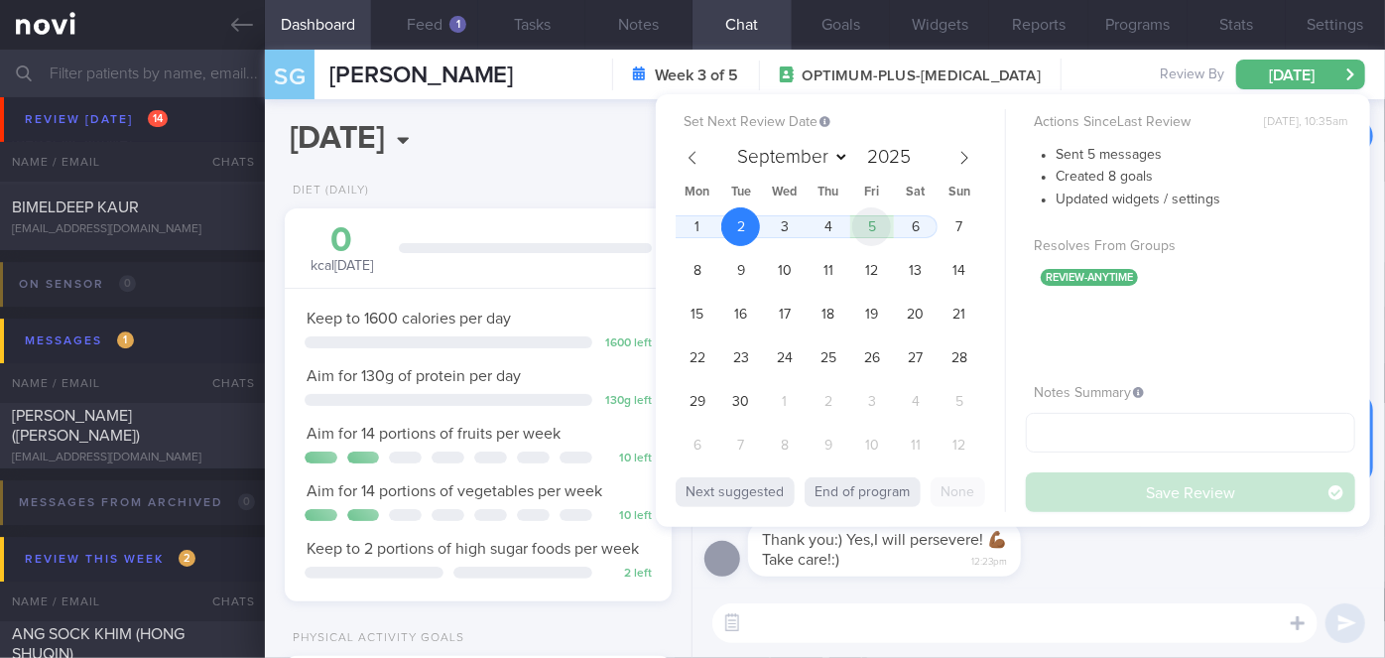
click at [879, 225] on span "5" at bounding box center [871, 226] width 39 height 39
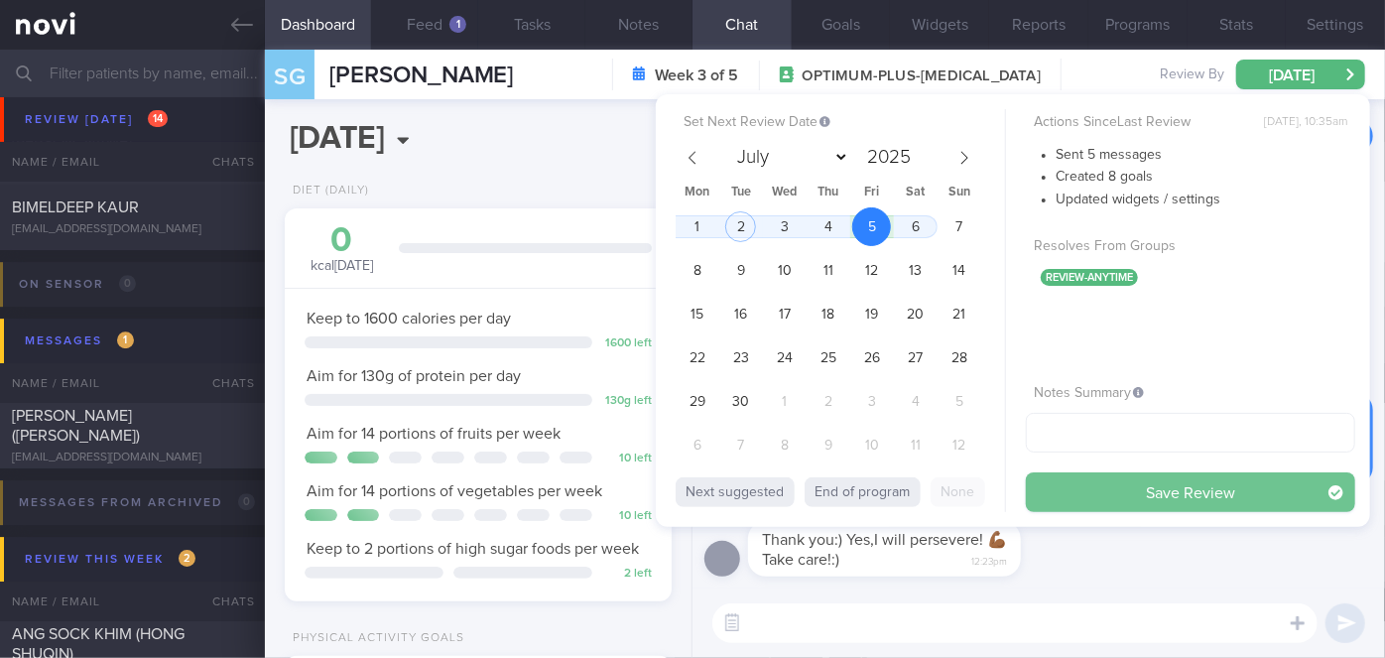
click at [1167, 489] on button "Save Review" at bounding box center [1190, 492] width 329 height 40
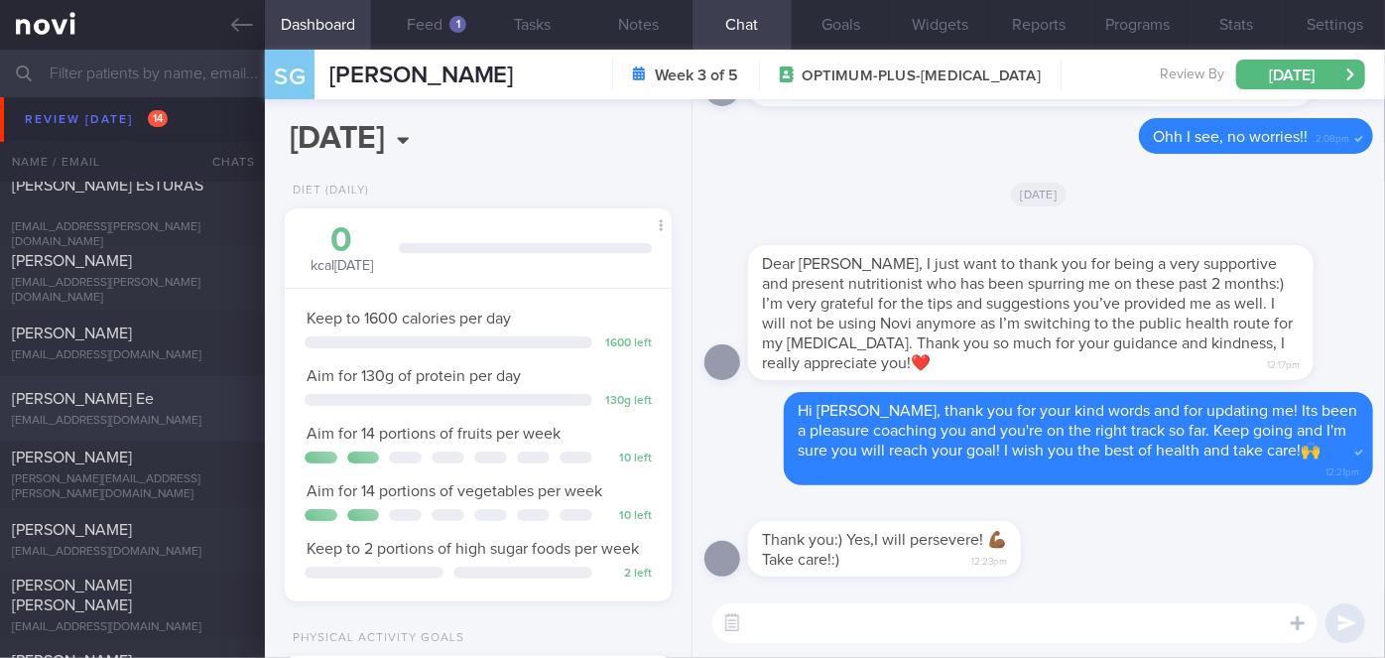
scroll to position [6200, 0]
click at [129, 468] on div "[PERSON_NAME]" at bounding box center [130, 459] width 236 height 20
select select "7"
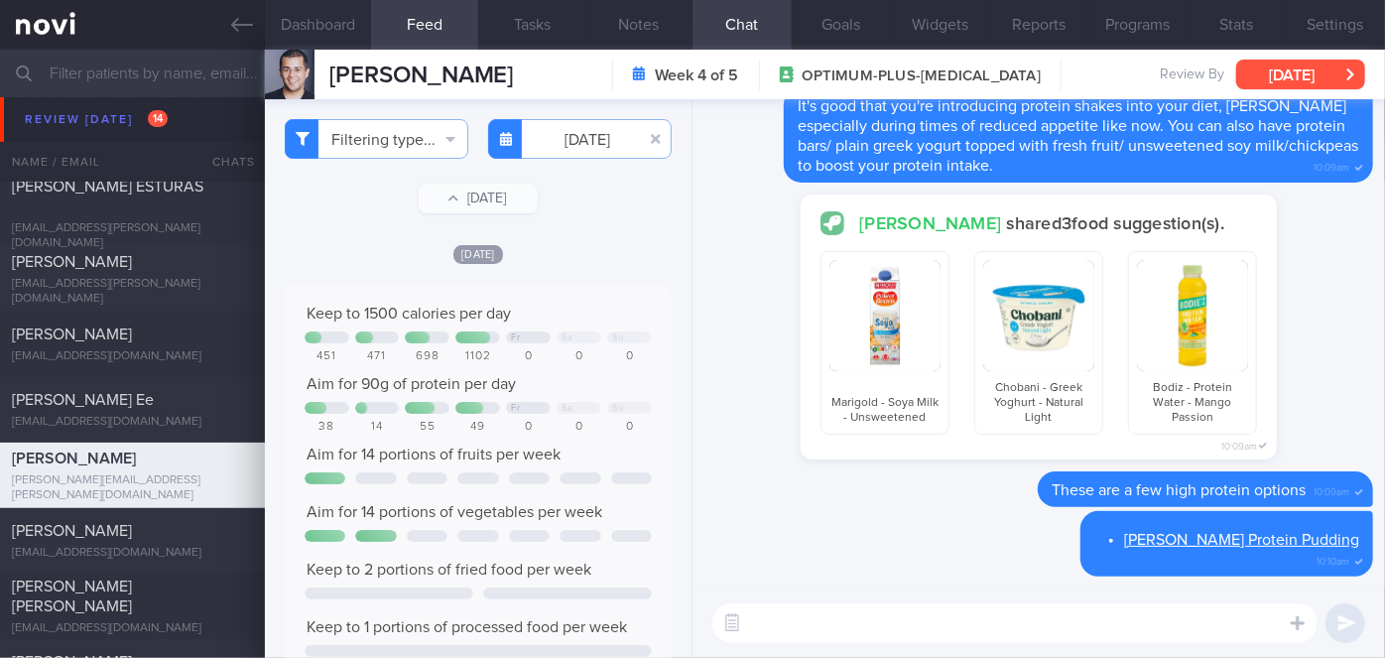
click at [1318, 76] on button "[DATE]" at bounding box center [1301, 75] width 129 height 30
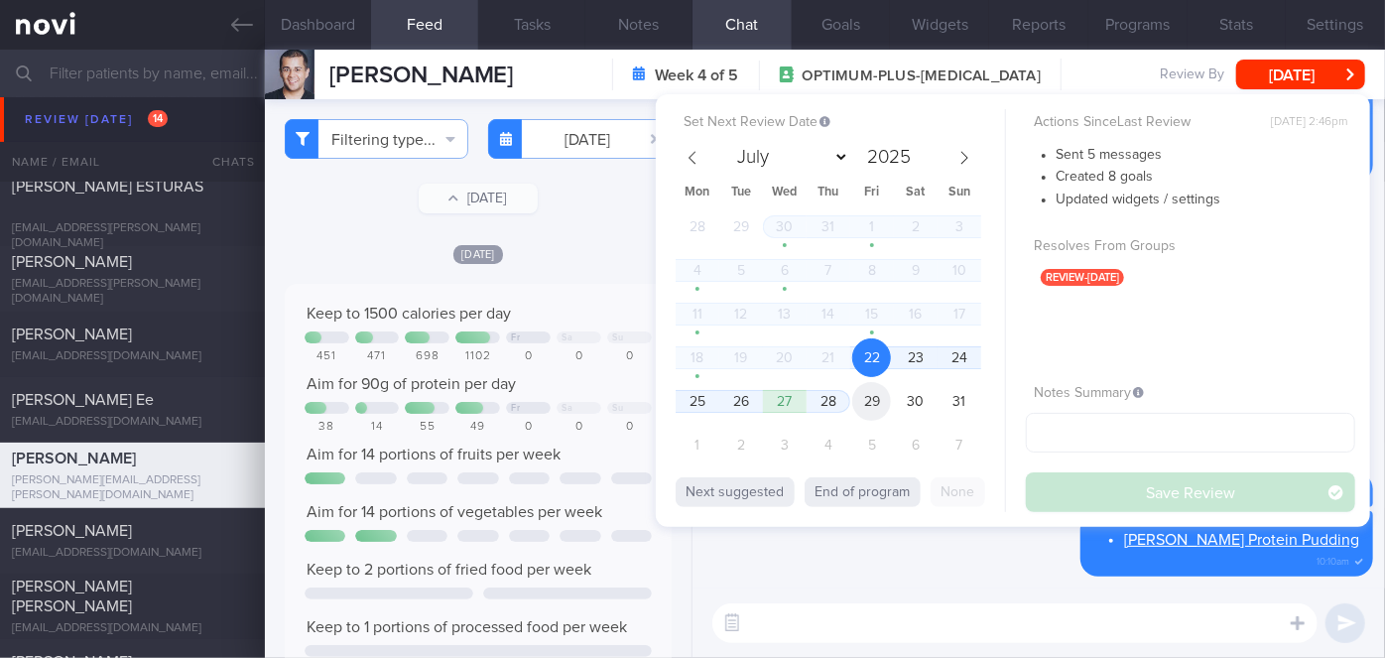
click at [859, 397] on span "29" at bounding box center [871, 401] width 39 height 39
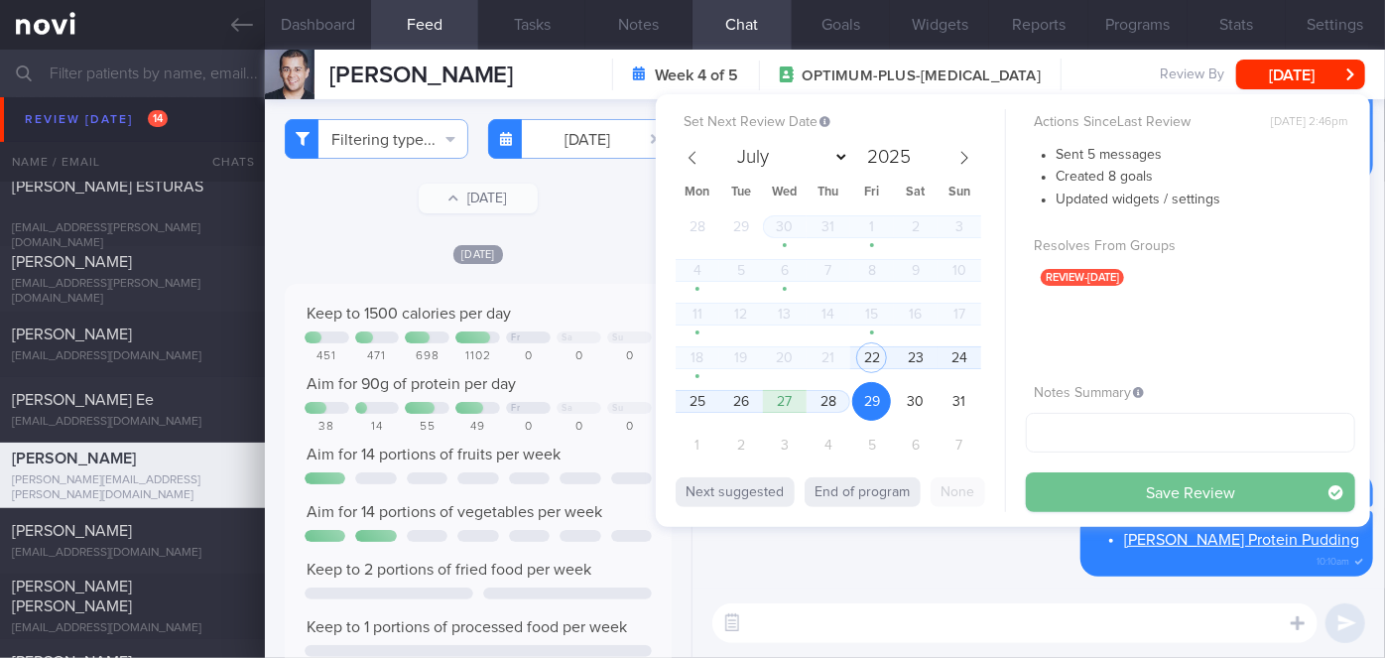
click at [1085, 490] on button "Save Review" at bounding box center [1190, 492] width 329 height 40
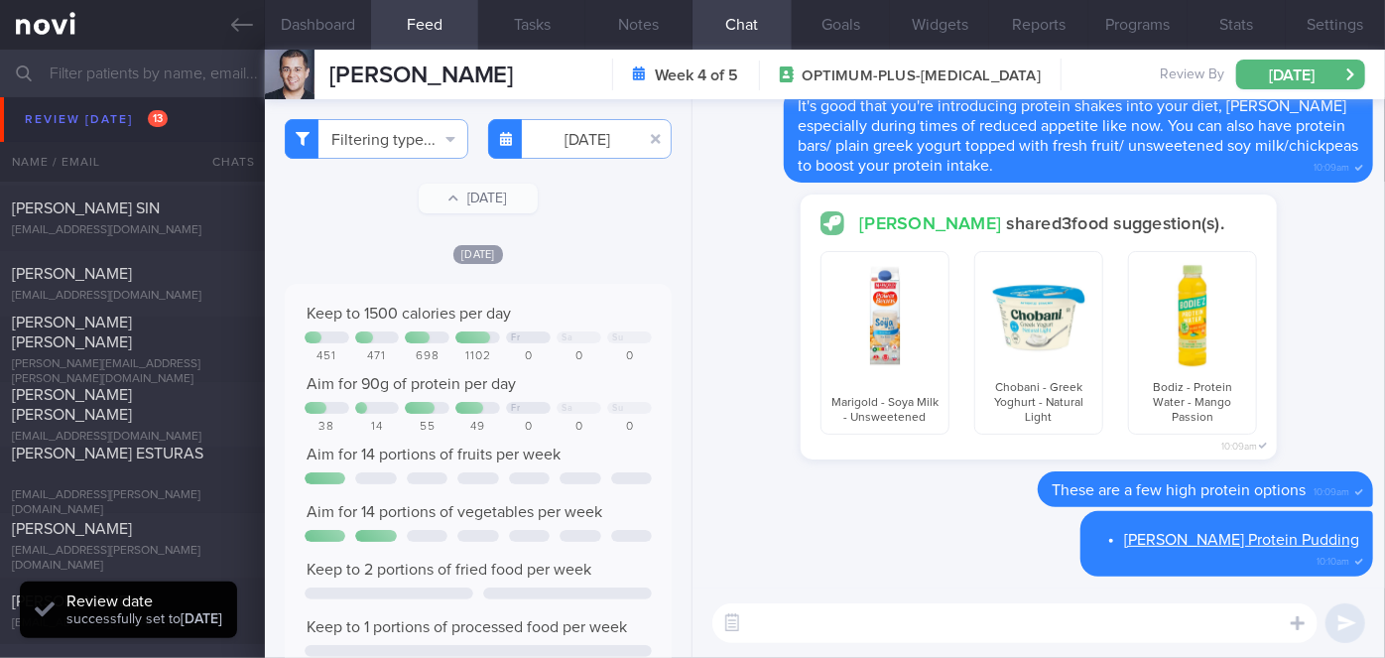
scroll to position [5932, 0]
